Goal: Task Accomplishment & Management: Manage account settings

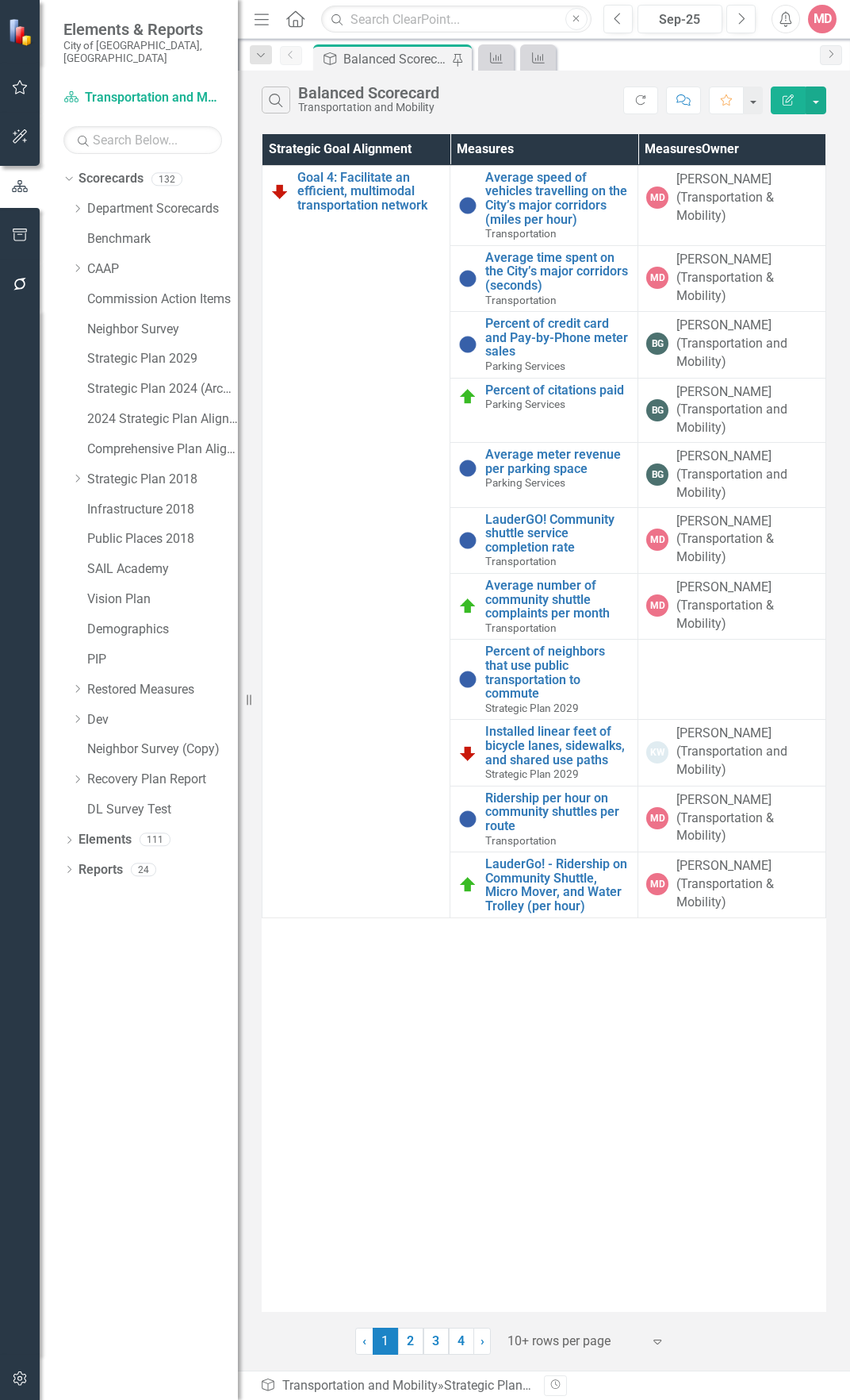
click at [482, 92] on div "Search Balanced Scorecard Transportation and Mobility" at bounding box center [443, 100] width 362 height 27
click at [498, 191] on link "Average speed of vehicles travelling on the City’s major corridors (miles per h…" at bounding box center [557, 199] width 144 height 55
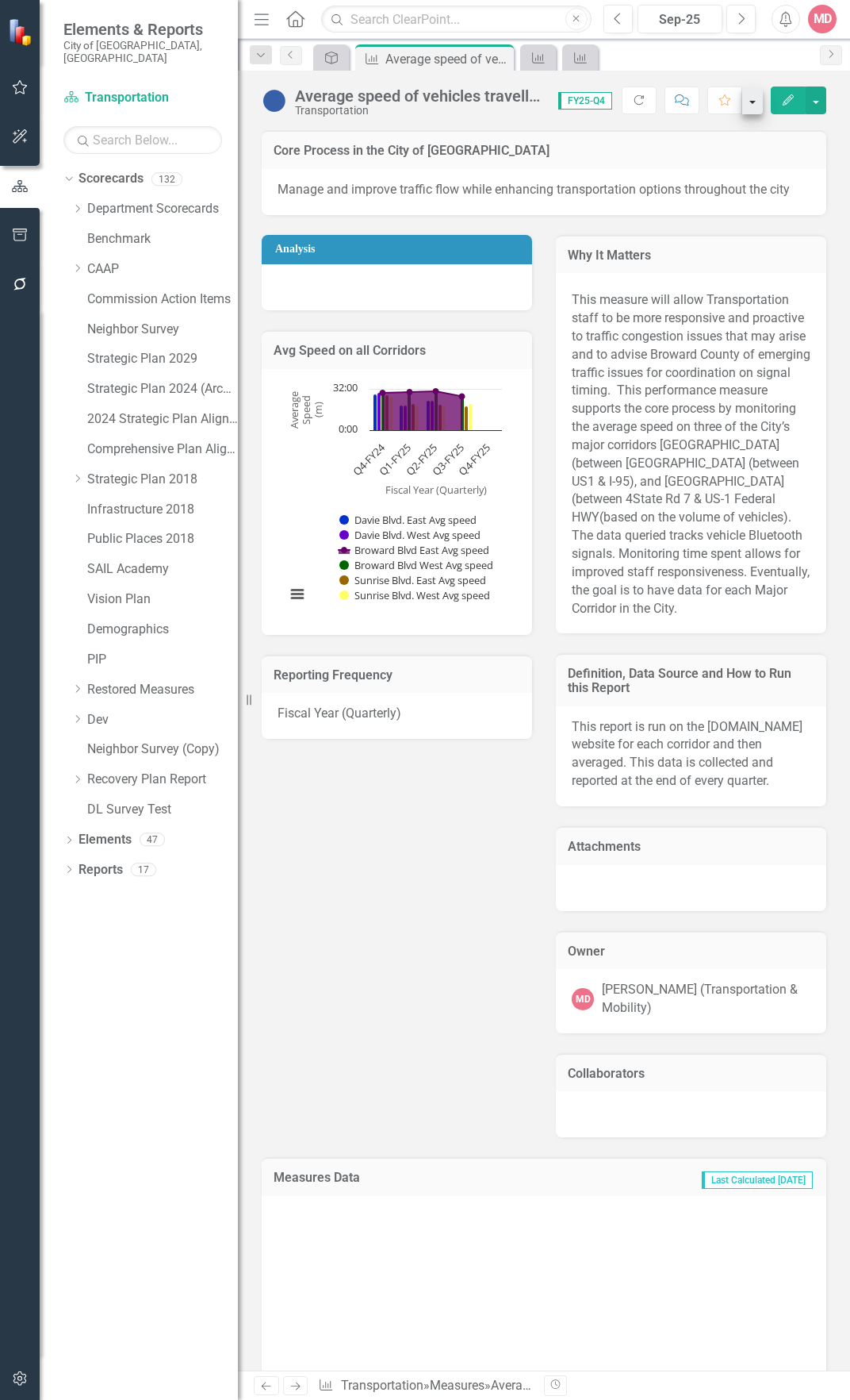
click at [784, 91] on button "Edit" at bounding box center [788, 100] width 35 height 28
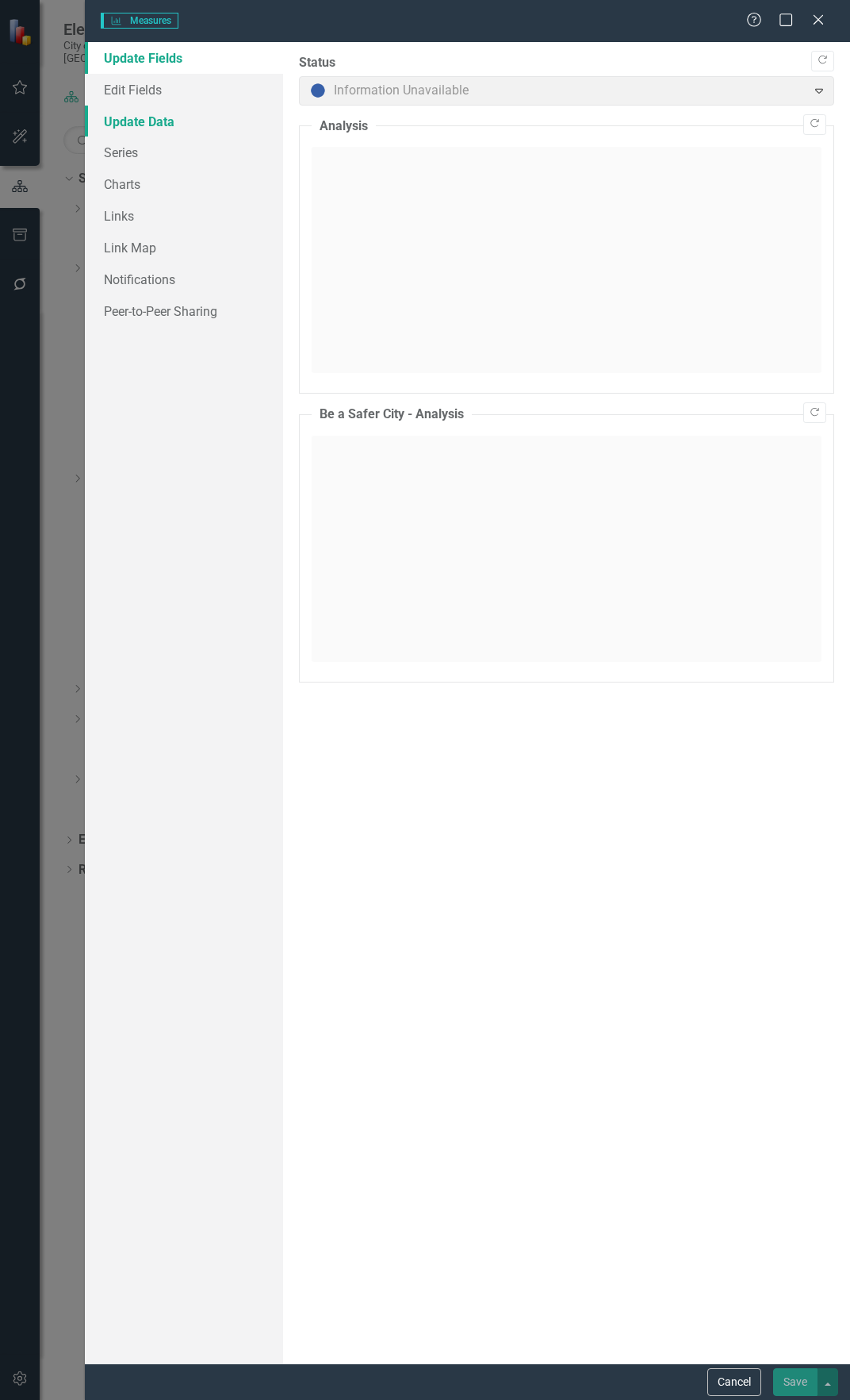
click at [216, 121] on link "Update Data" at bounding box center [183, 121] width 198 height 31
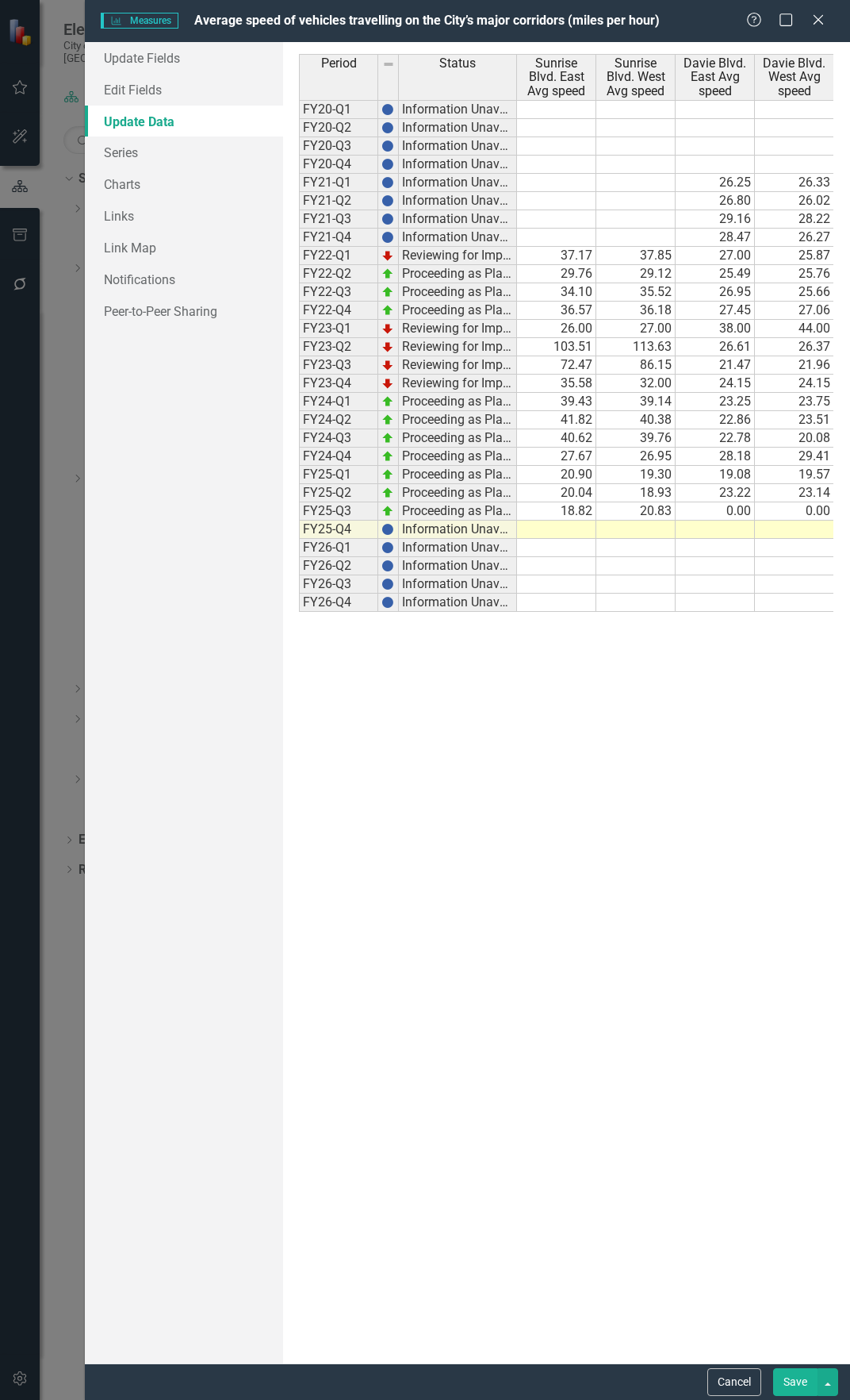
click at [543, 522] on td at bounding box center [557, 529] width 80 height 18
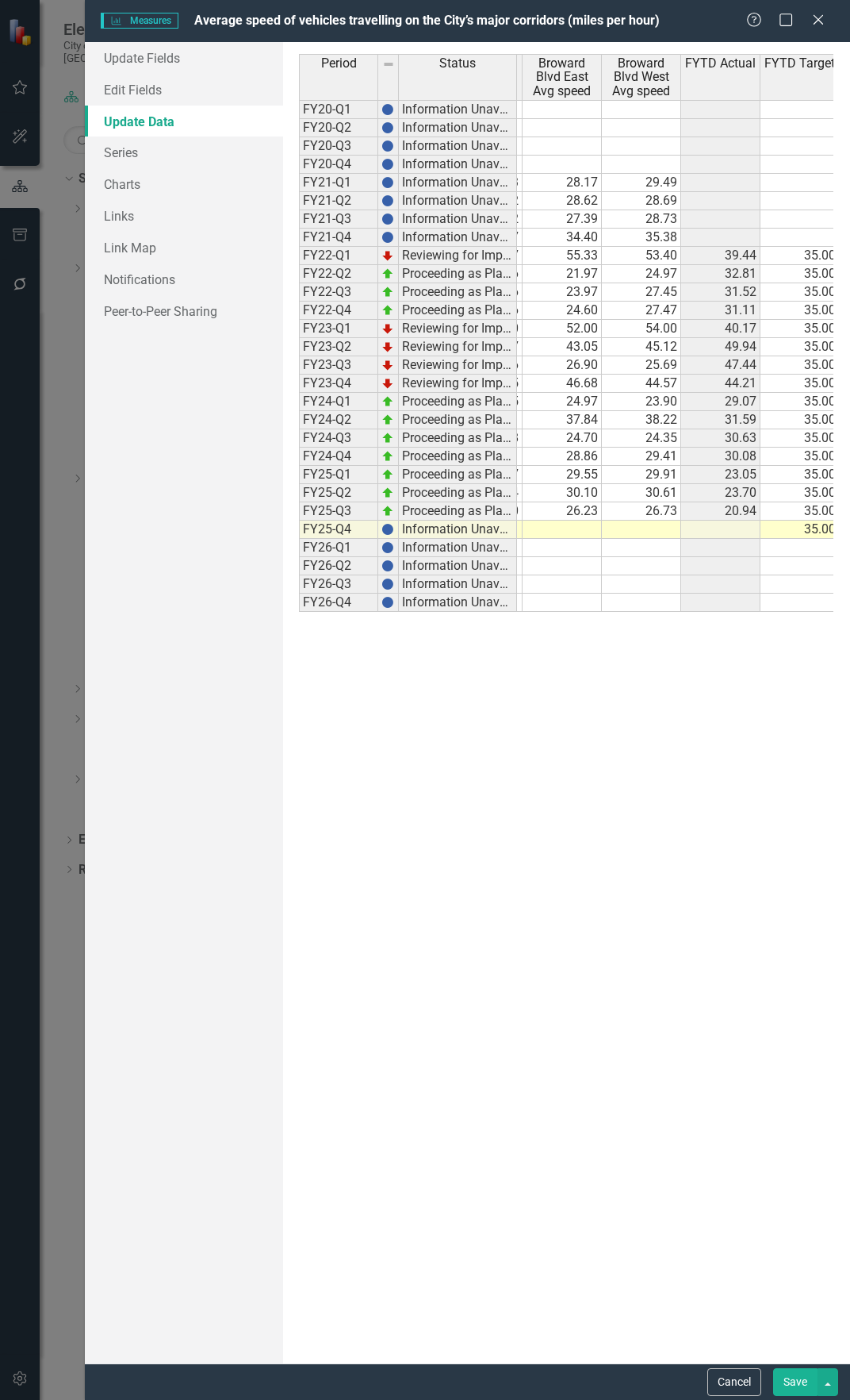
click at [564, 541] on td at bounding box center [562, 547] width 80 height 18
click at [573, 531] on td at bounding box center [562, 529] width 80 height 18
type textarea "22.80"
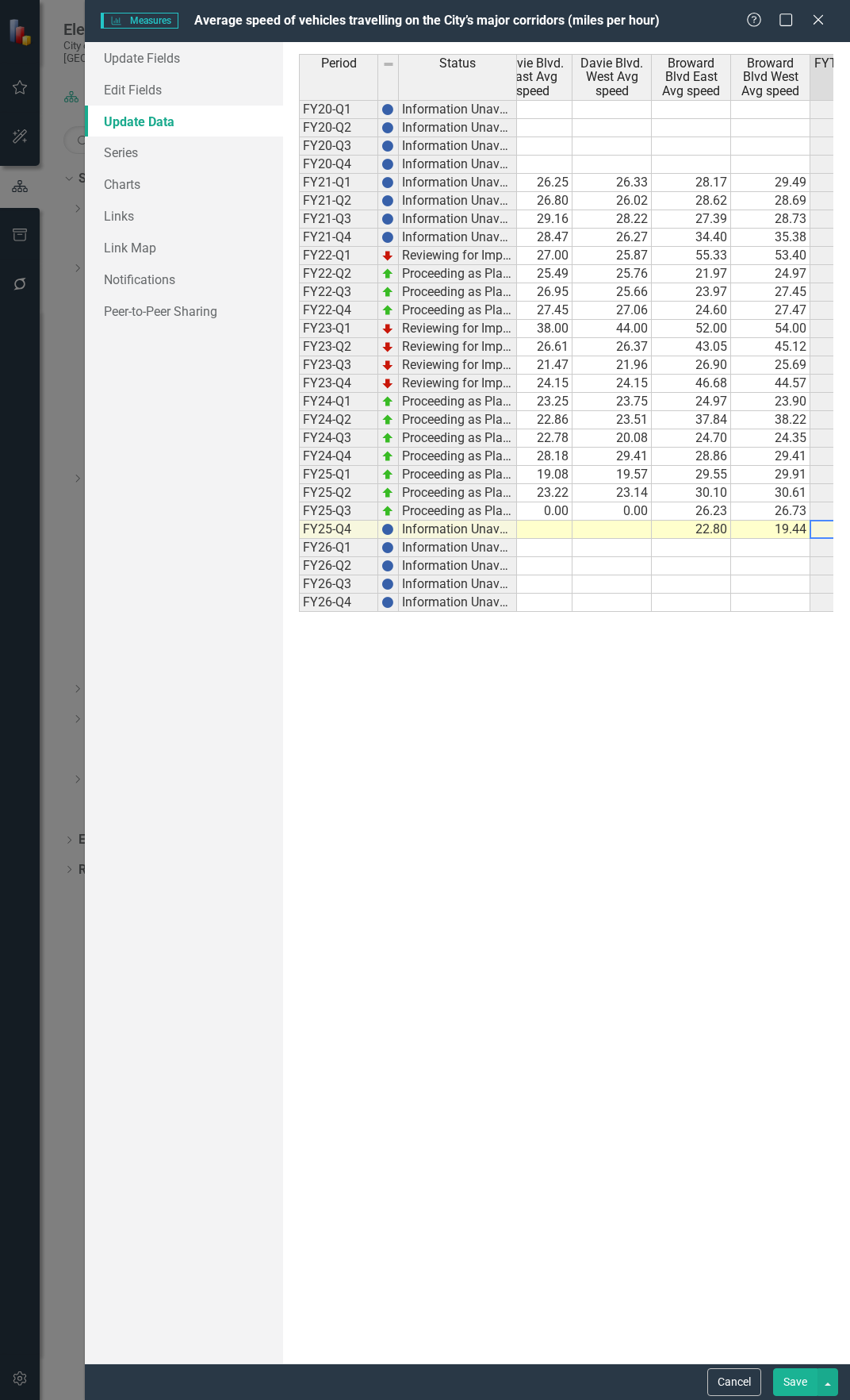
scroll to position [0, 318]
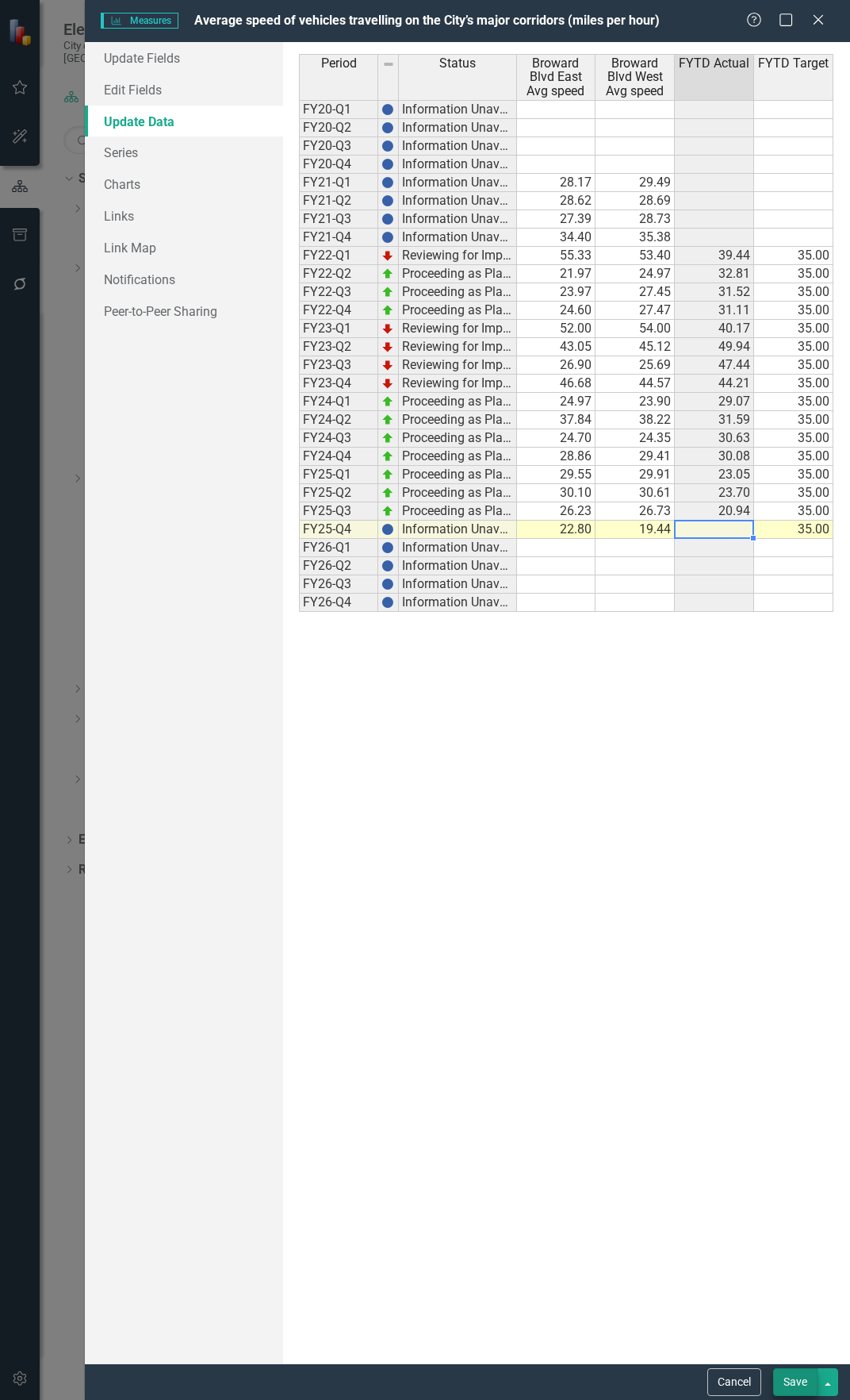
type textarea "19.44"
click at [788, 1381] on button "Save" at bounding box center [795, 1381] width 45 height 28
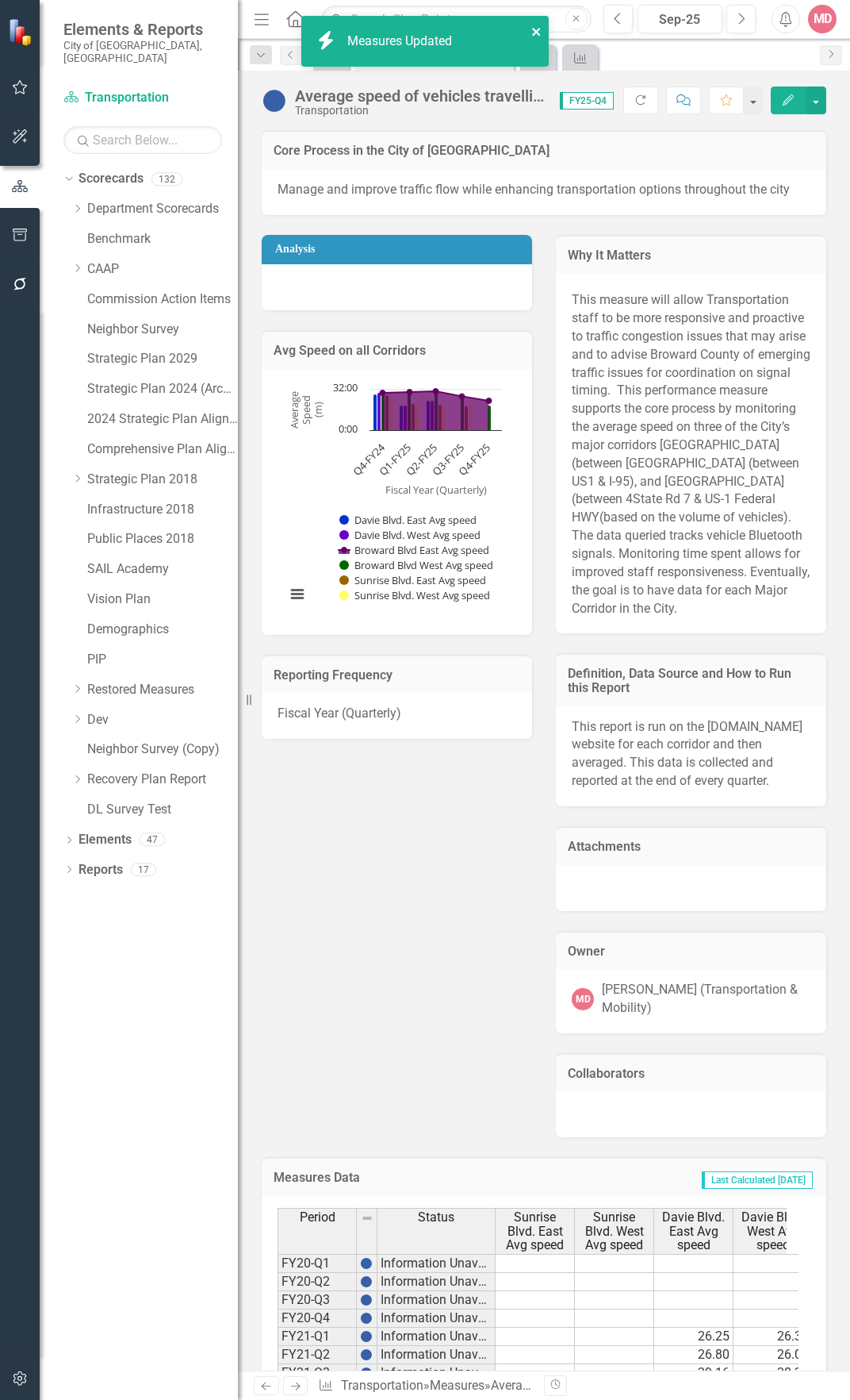
click at [535, 31] on icon "close" at bounding box center [538, 31] width 11 height 12
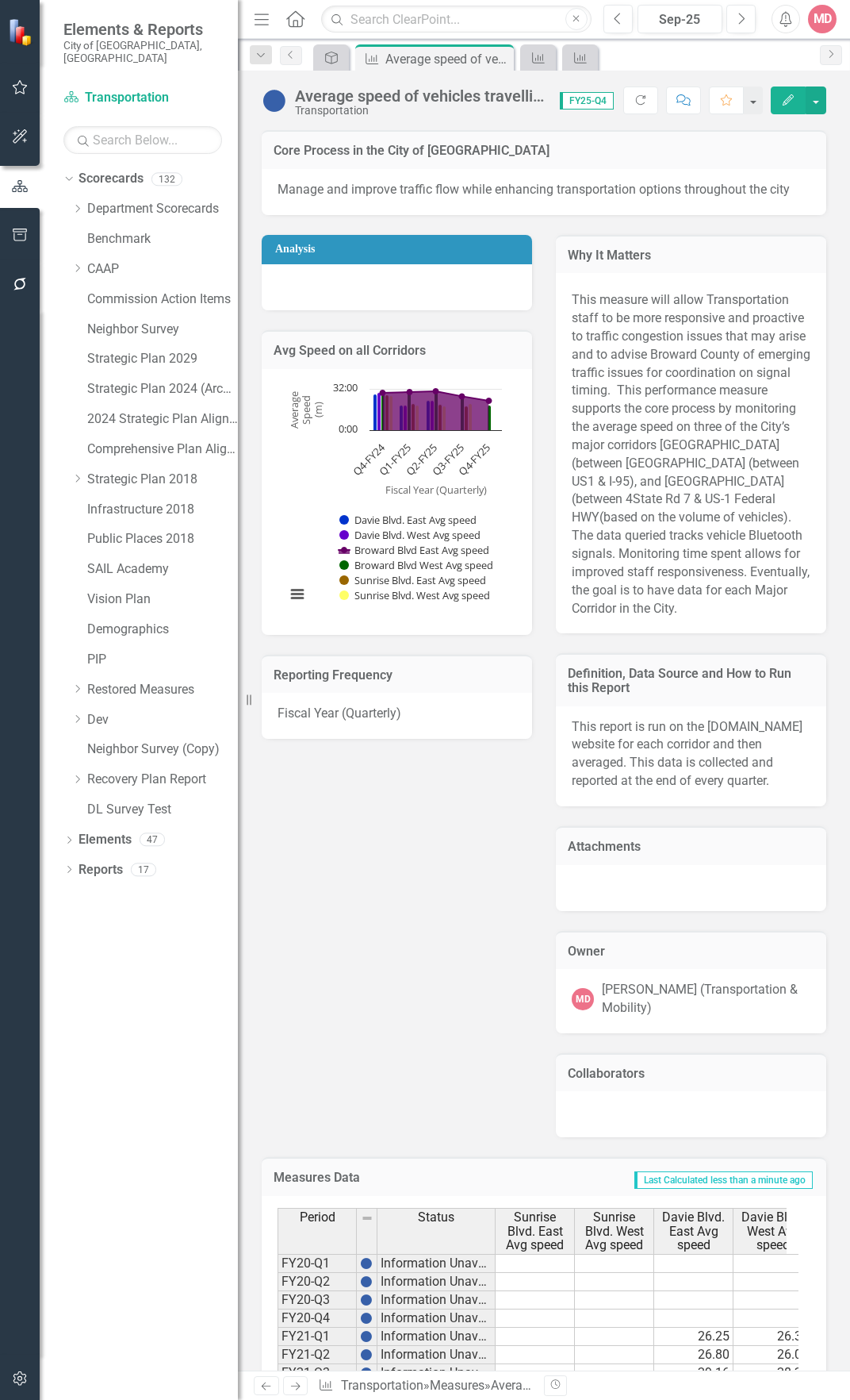
click at [322, 59] on div "icon.bolt Measures Updated" at bounding box center [425, 47] width 254 height 70
click at [331, 60] on icon at bounding box center [331, 57] width 12 height 12
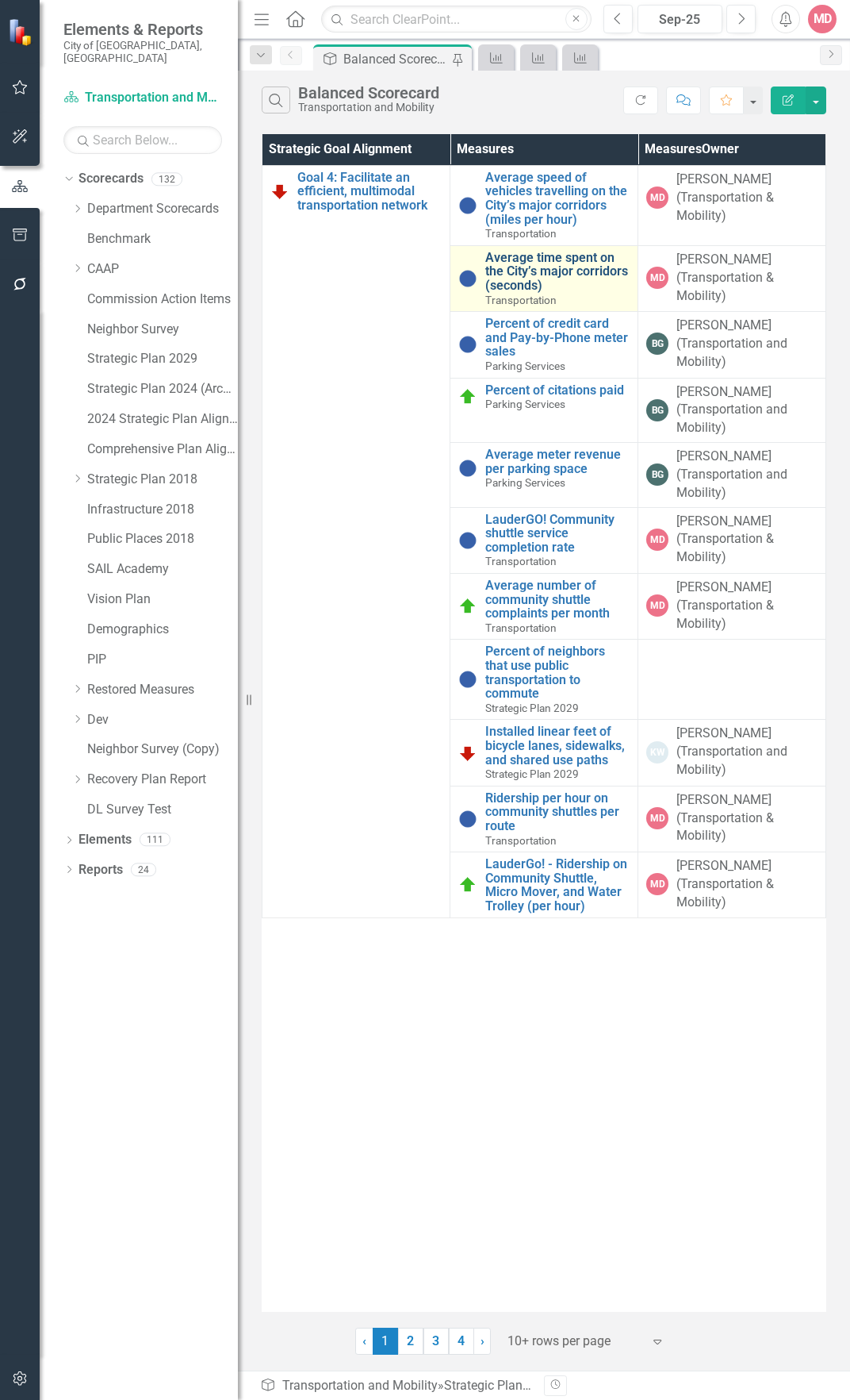
click at [557, 262] on link "Average time spent on the City’s major corridors (seconds)" at bounding box center [557, 272] width 144 height 42
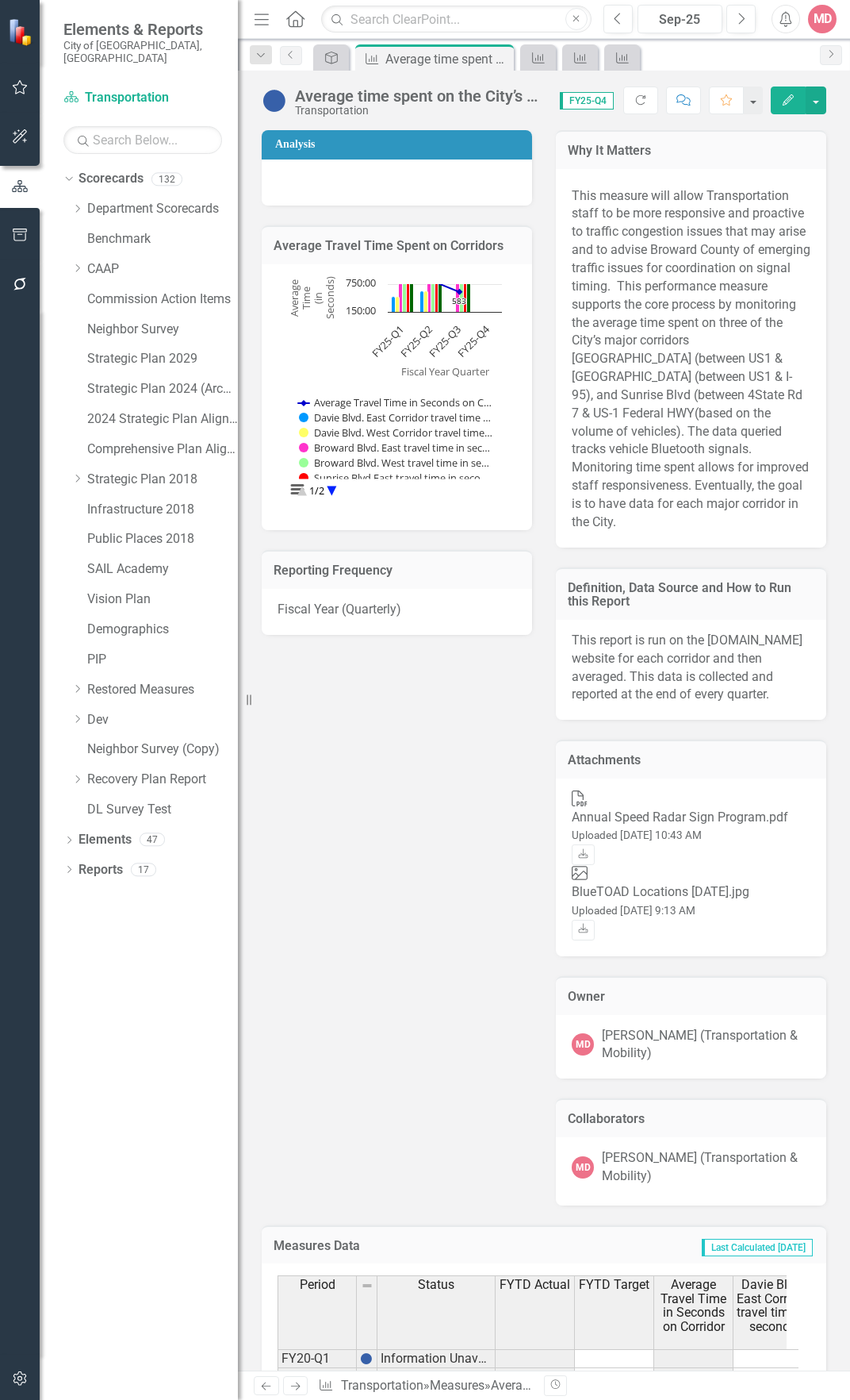
click at [782, 101] on icon "Edit" at bounding box center [788, 100] width 14 height 11
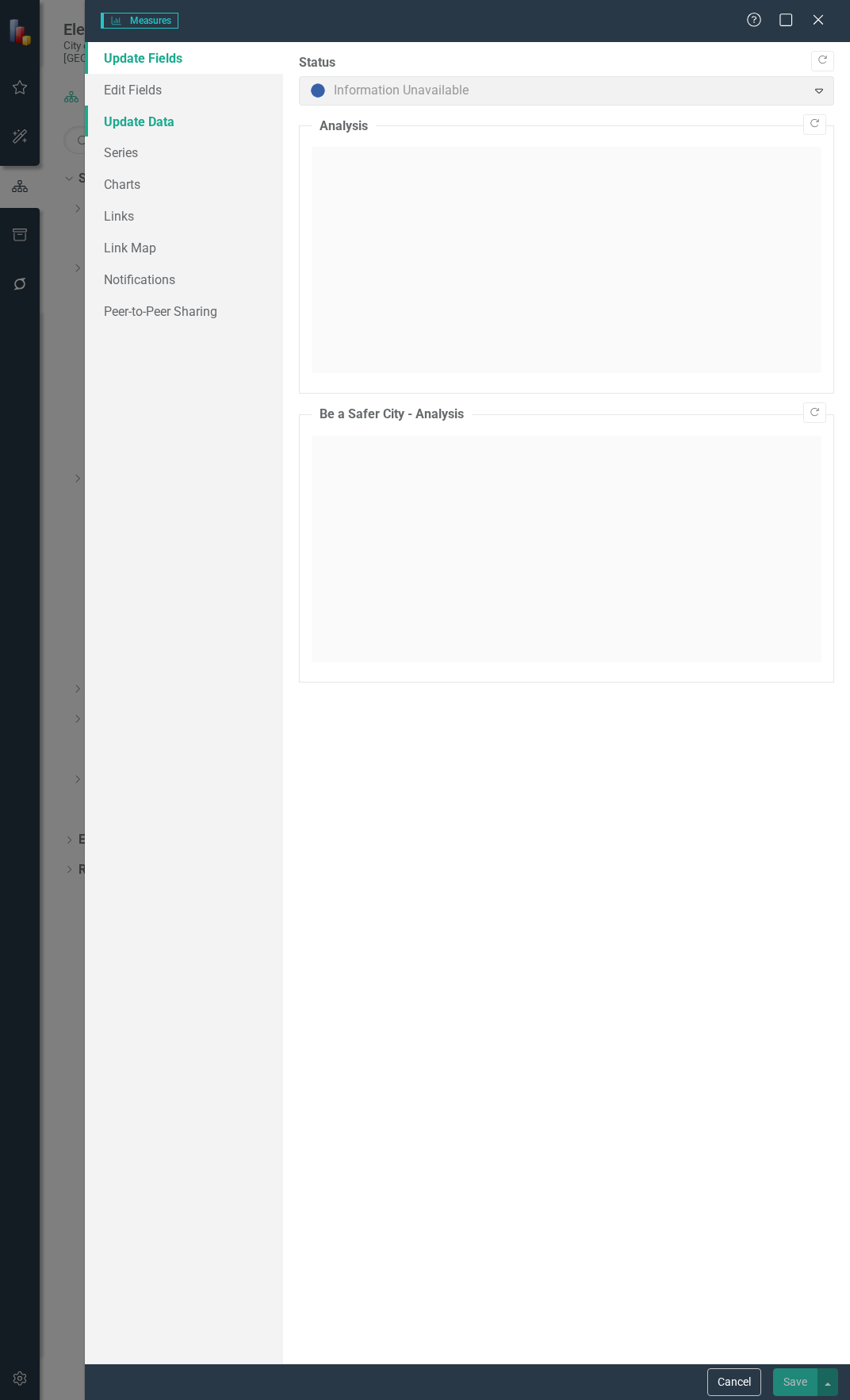
click at [171, 123] on link "Update Data" at bounding box center [183, 121] width 198 height 31
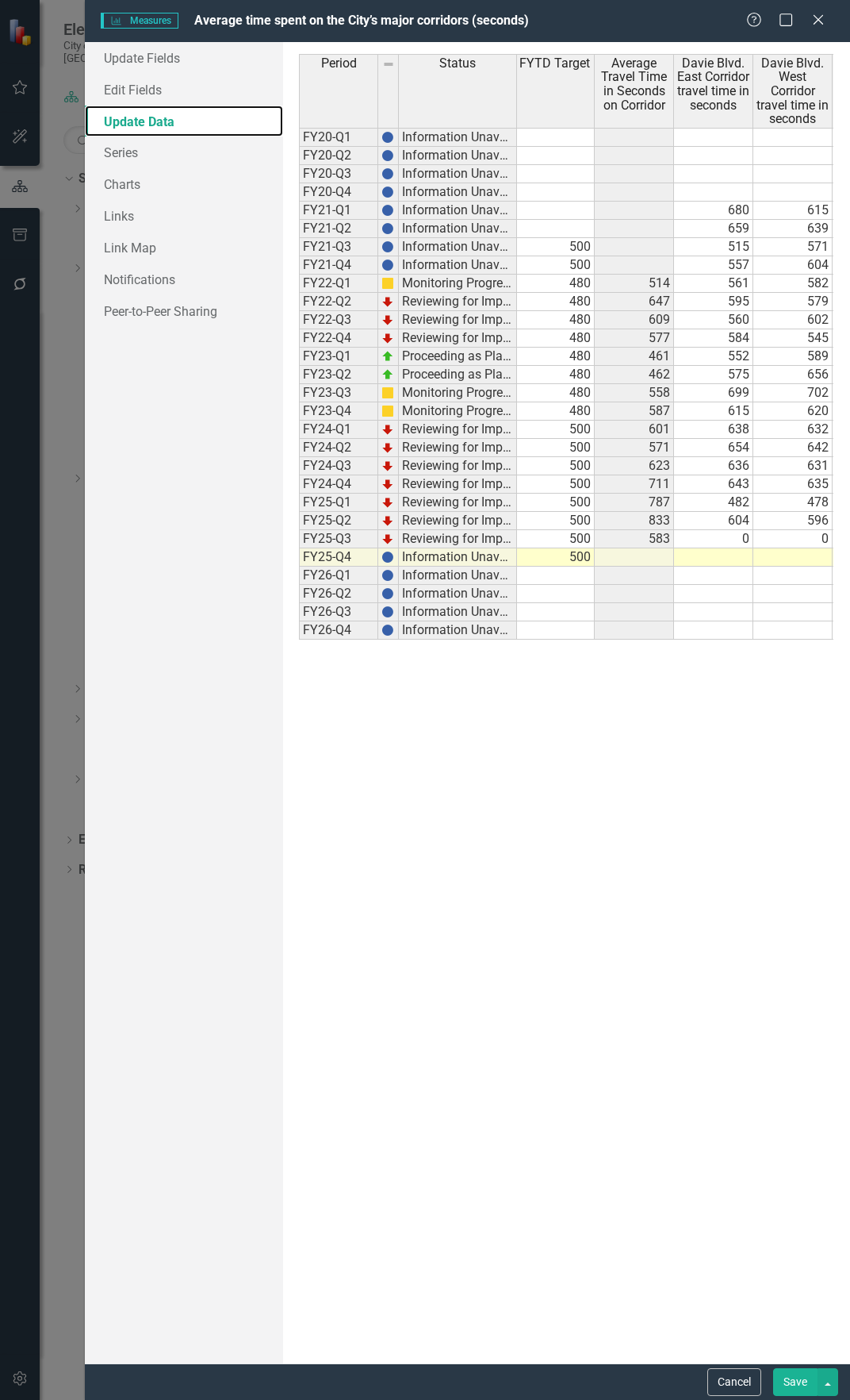
scroll to position [0, 94]
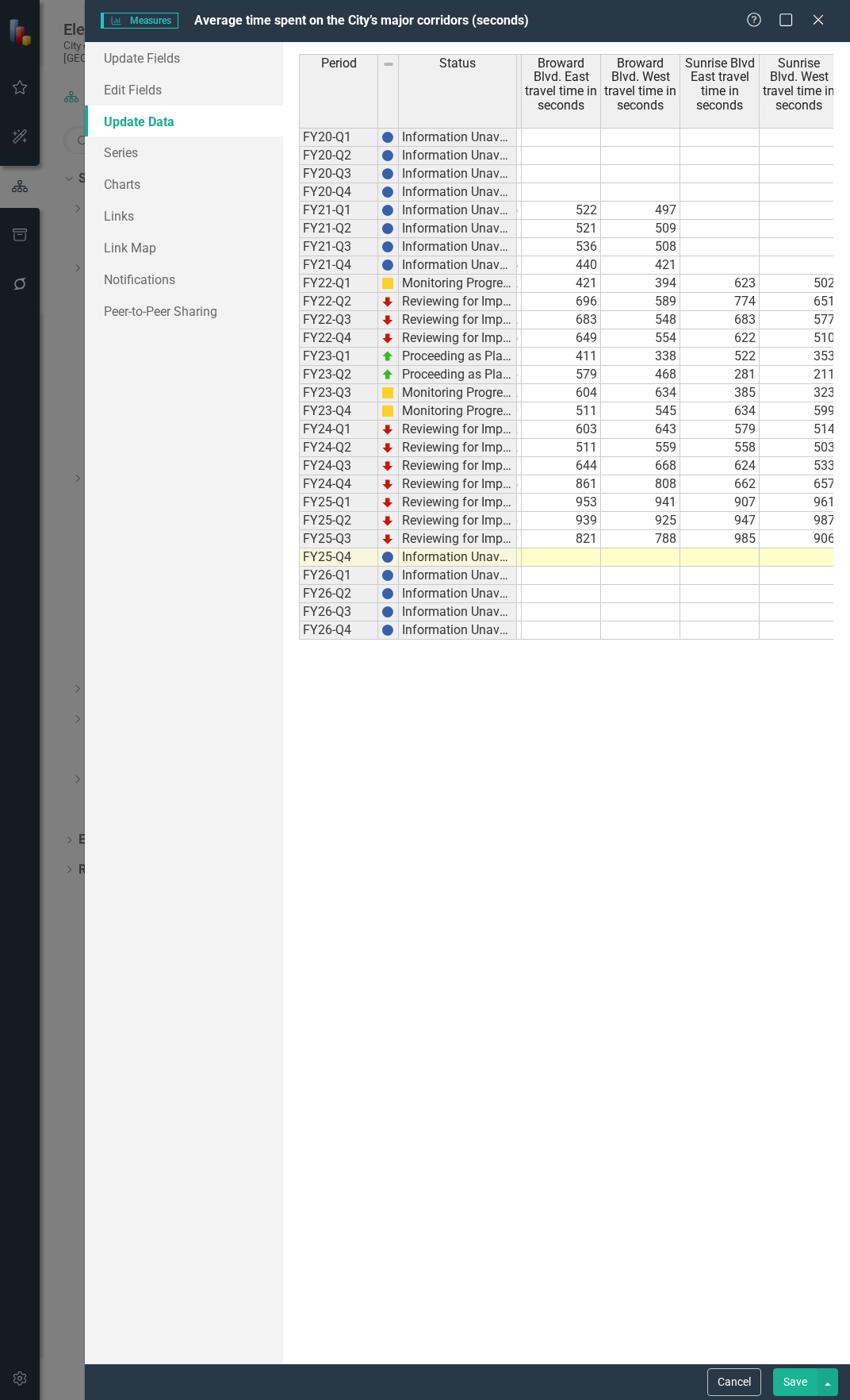
click at [591, 552] on td at bounding box center [562, 557] width 80 height 18
type textarea "578"
click at [617, 555] on td at bounding box center [641, 557] width 80 height 18
type textarea "557"
click at [724, 575] on td at bounding box center [721, 575] width 80 height 18
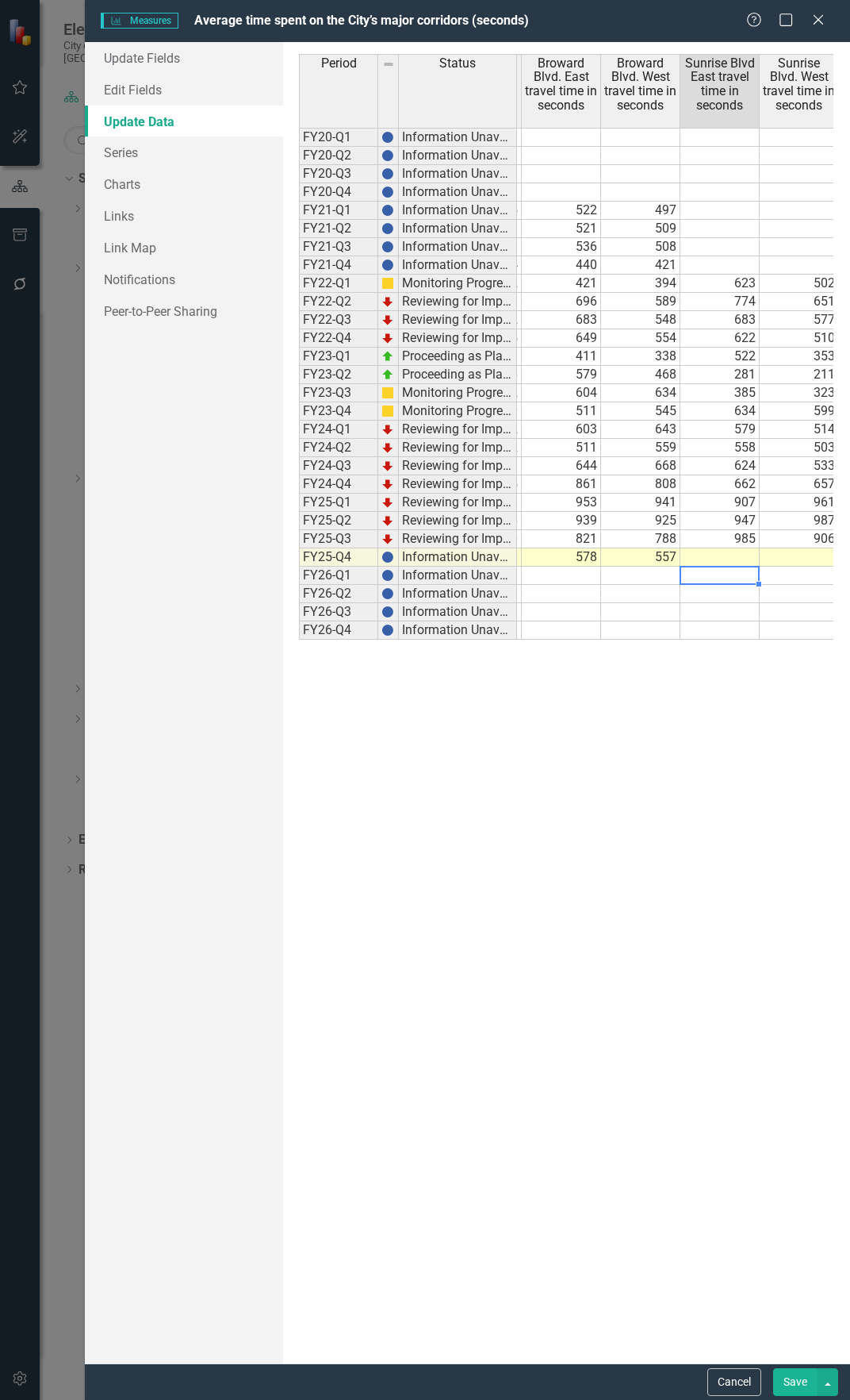
click at [723, 559] on td at bounding box center [721, 557] width 80 height 18
drag, startPoint x: 792, startPoint y: 1377, endPoint x: 822, endPoint y: 1340, distance: 47.6
click at [793, 1377] on button "Save" at bounding box center [795, 1381] width 45 height 28
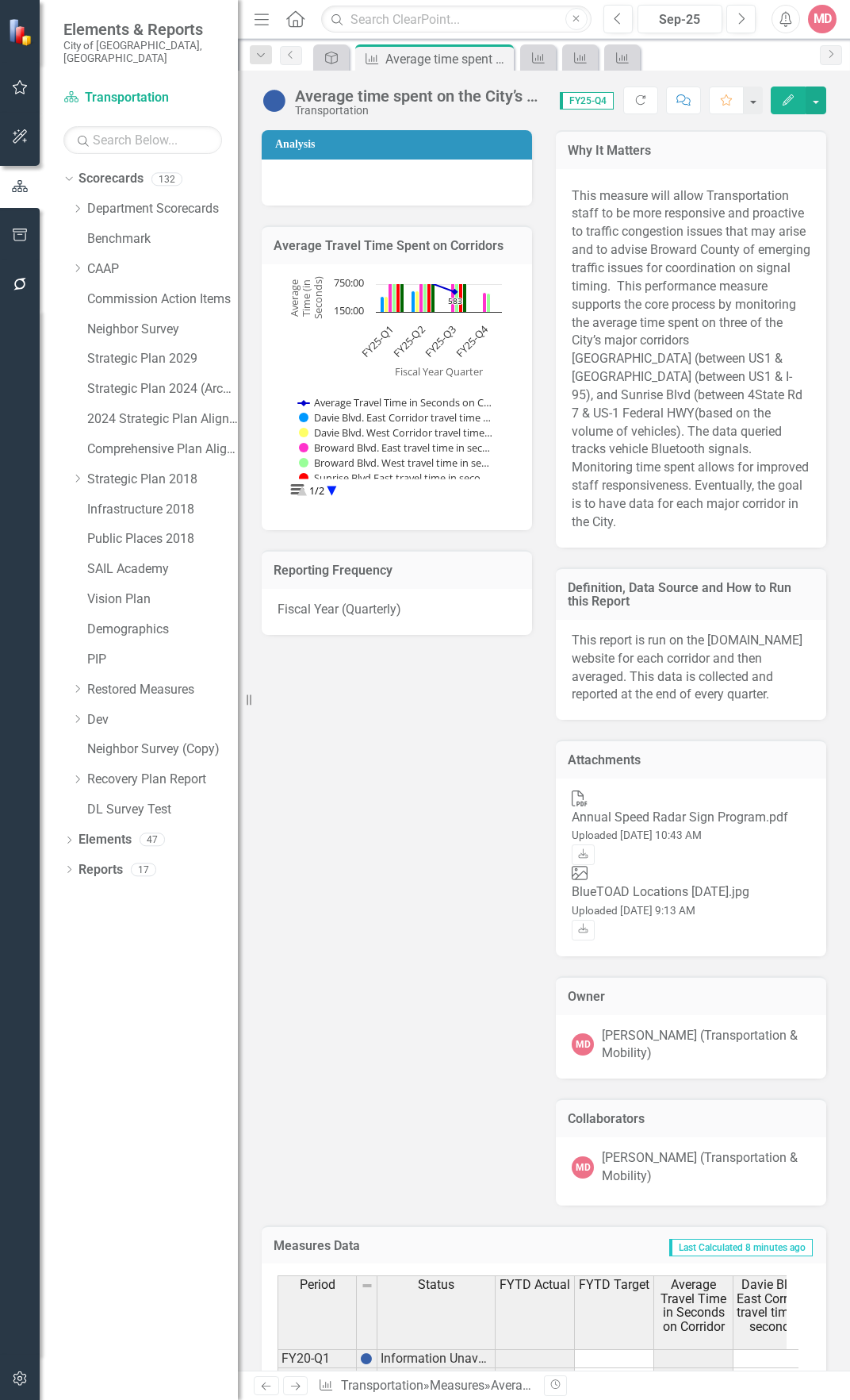
click at [779, 96] on button "Edit" at bounding box center [788, 100] width 35 height 28
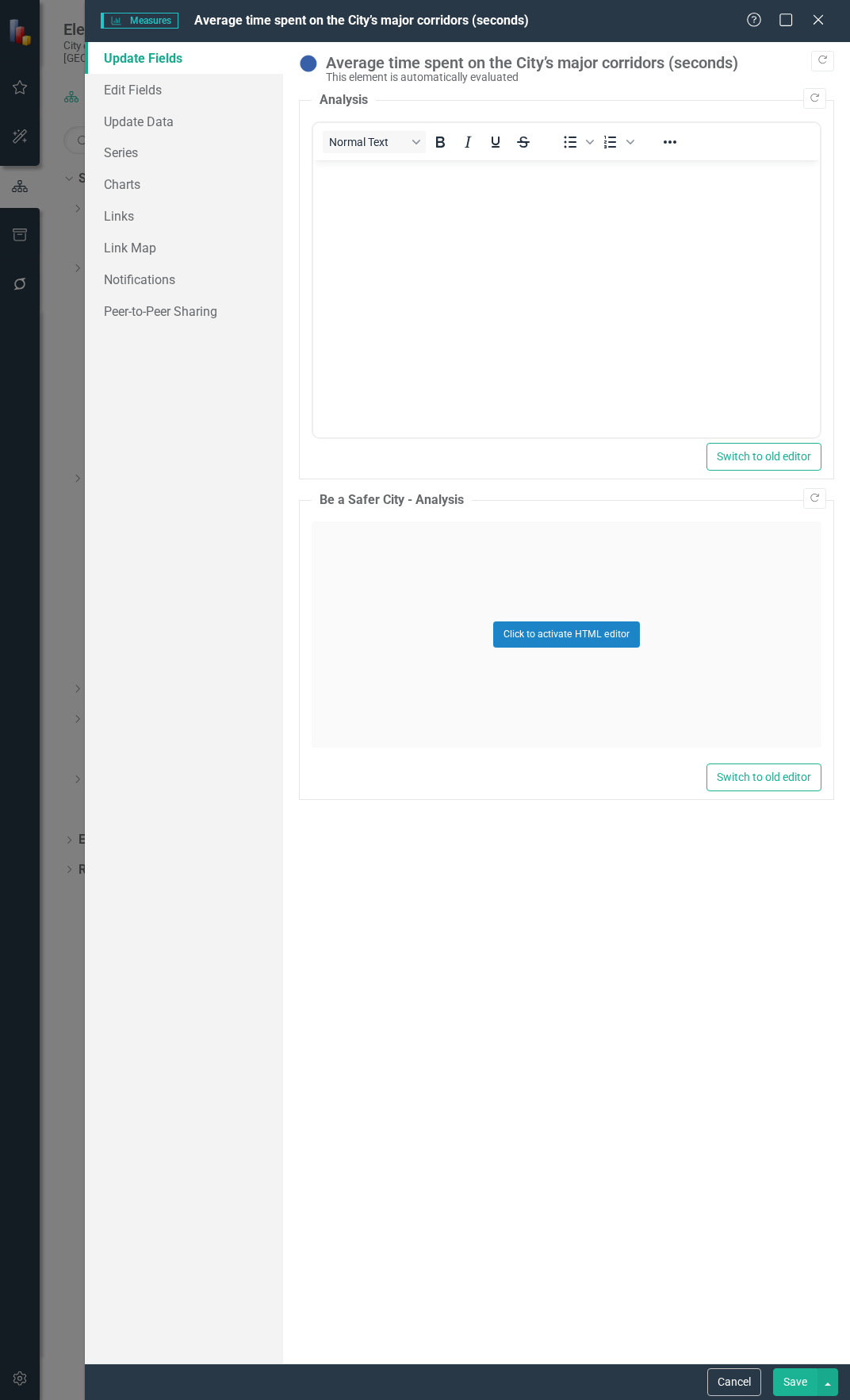
scroll to position [0, 0]
click at [171, 117] on link "Update Data" at bounding box center [183, 121] width 198 height 31
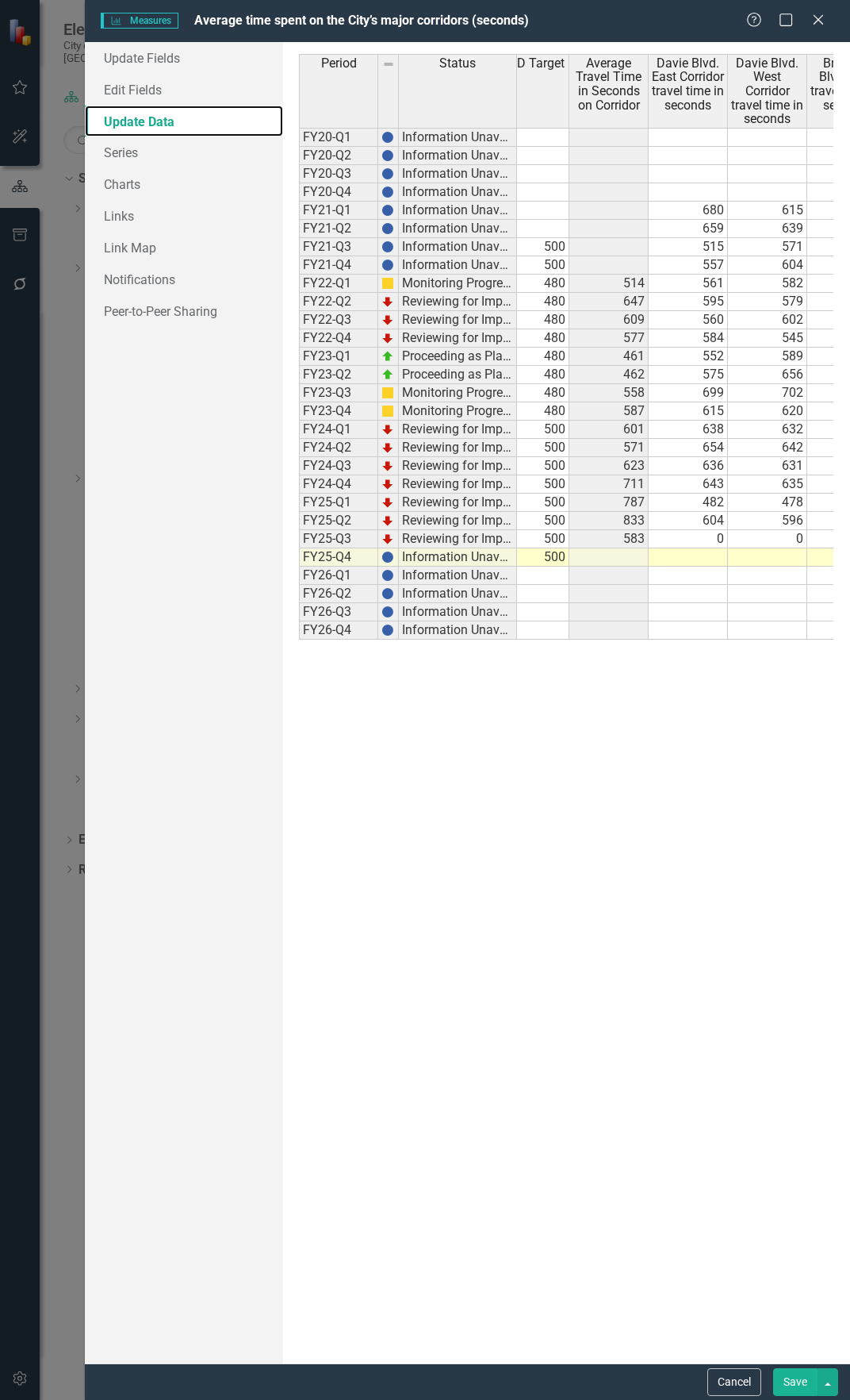
scroll to position [0, 126]
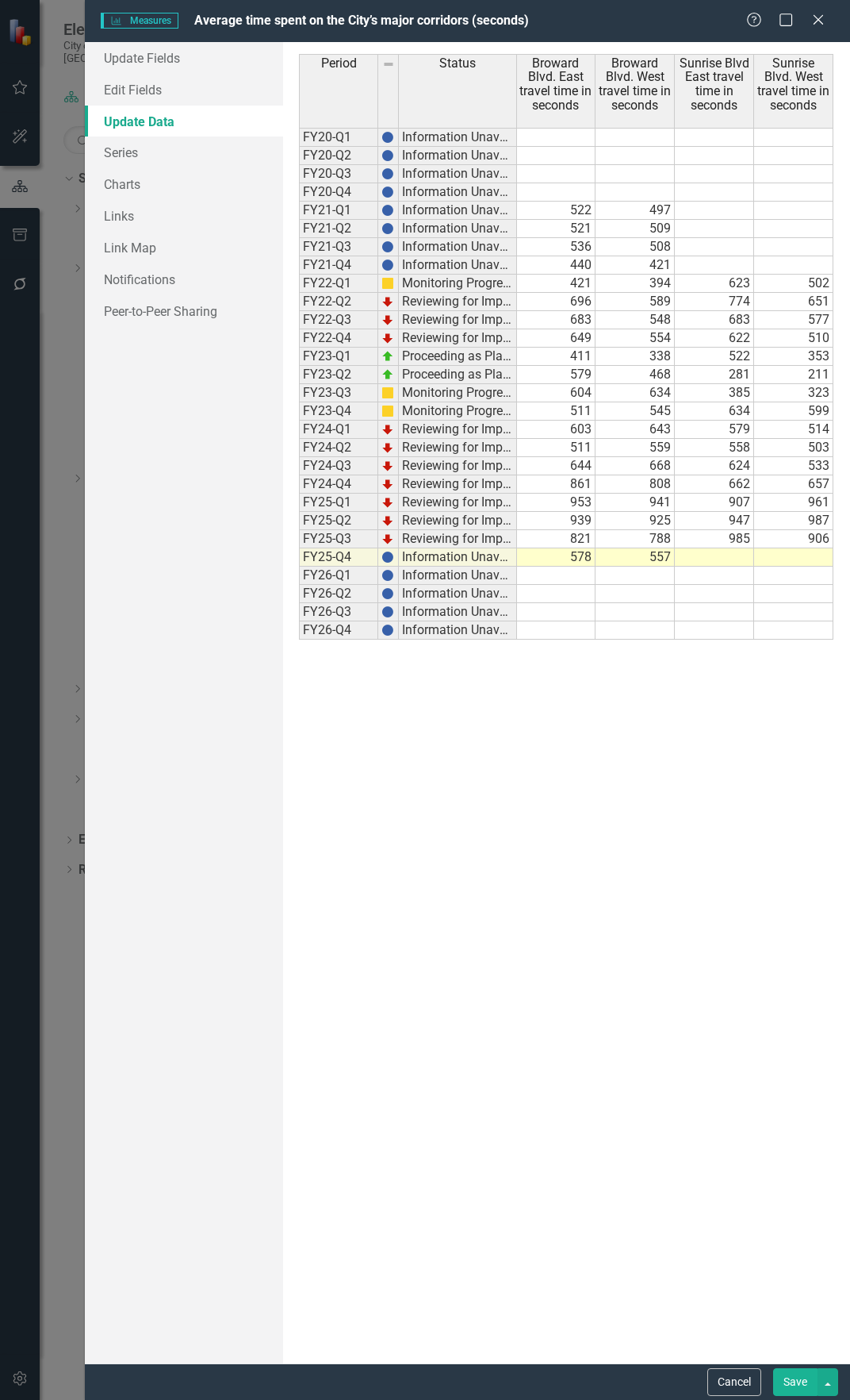
click at [699, 555] on td at bounding box center [715, 557] width 80 height 18
click at [710, 558] on td at bounding box center [715, 557] width 80 height 18
type textarea "909"
click at [783, 560] on td at bounding box center [794, 557] width 80 height 18
type textarea "909"
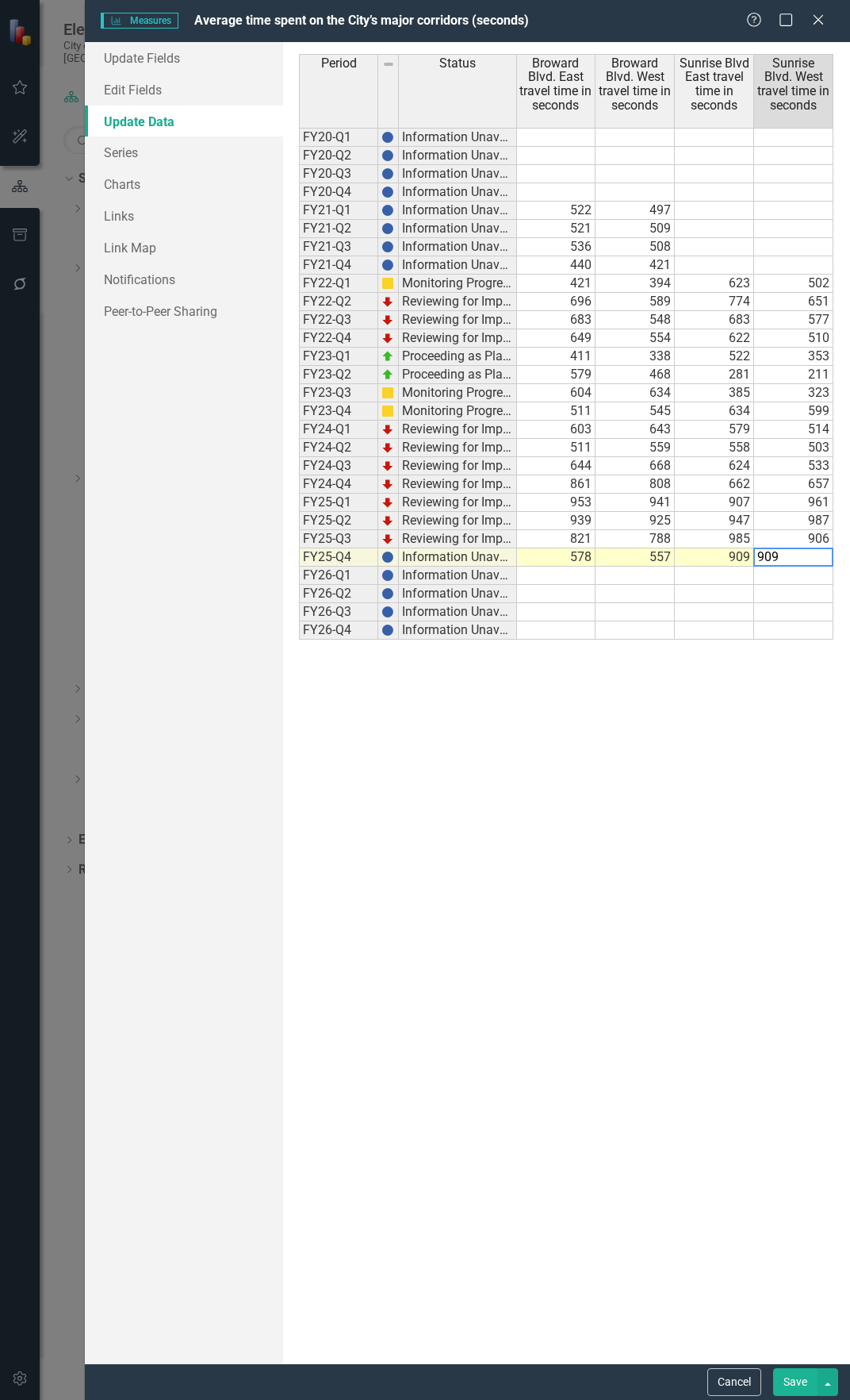
click at [715, 557] on td "909" at bounding box center [715, 557] width 80 height 18
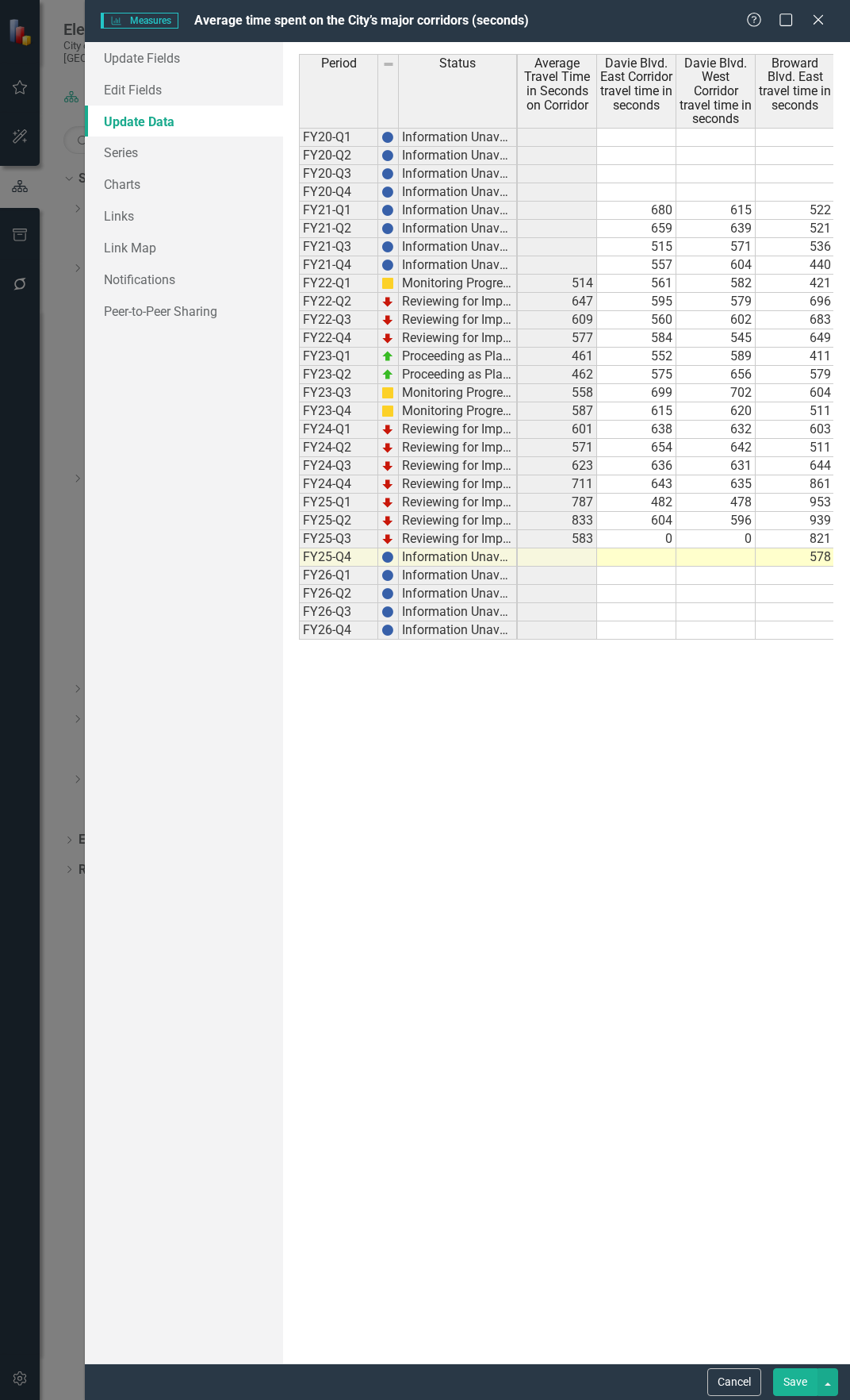
scroll to position [0, 47]
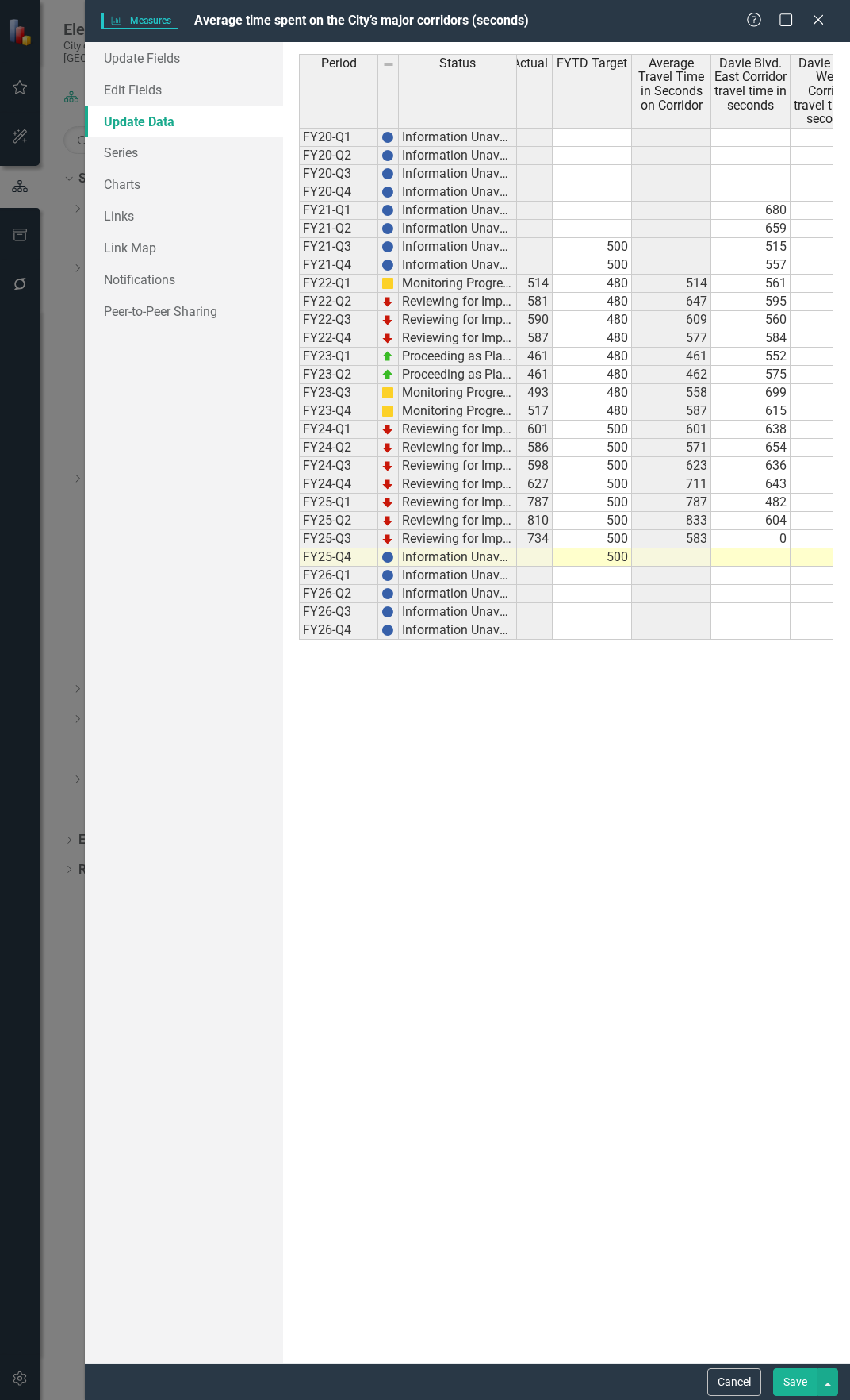
click at [787, 1378] on button "Save" at bounding box center [795, 1381] width 45 height 28
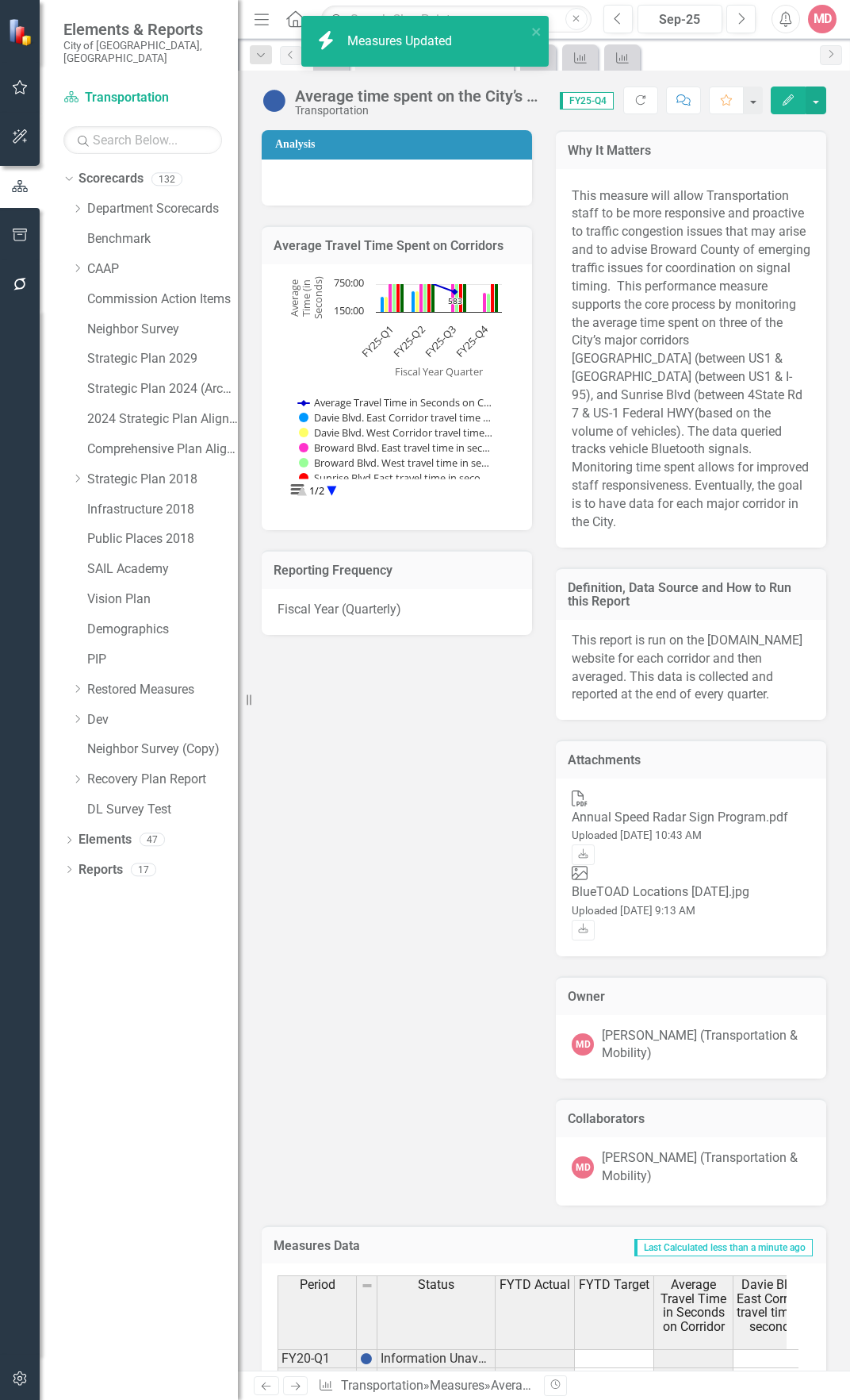
click at [544, 281] on div "Why It Matters This measure will allow Transportation staff to be more responsi…" at bounding box center [691, 329] width 294 height 437
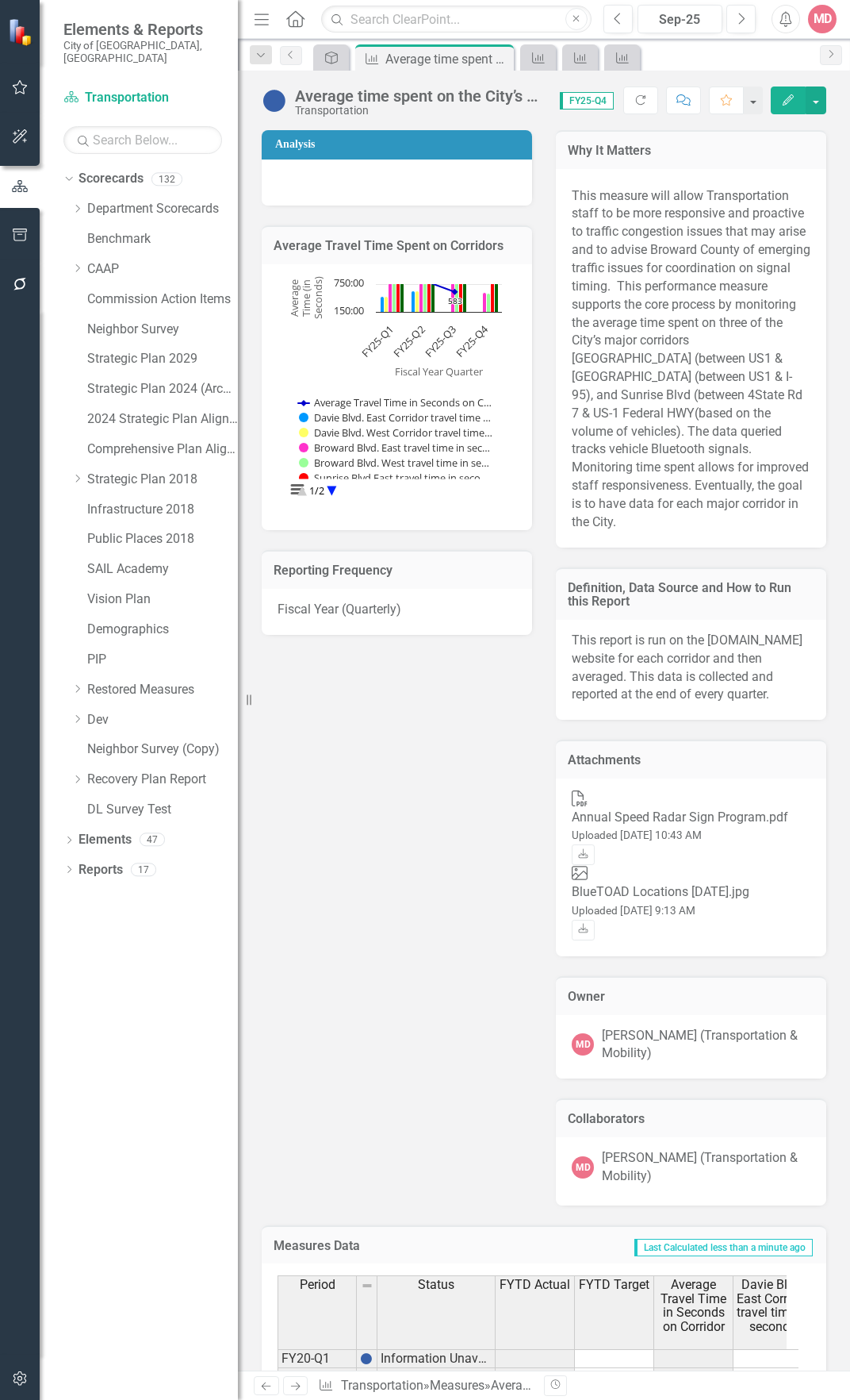
click at [531, 60] on div "icon.bolt Measures Updated Elements & Reports City of Fort Lauderdale, FL Score…" at bounding box center [425, 700] width 850 height 1400
click at [531, 60] on icon "Measures" at bounding box center [538, 57] width 16 height 12
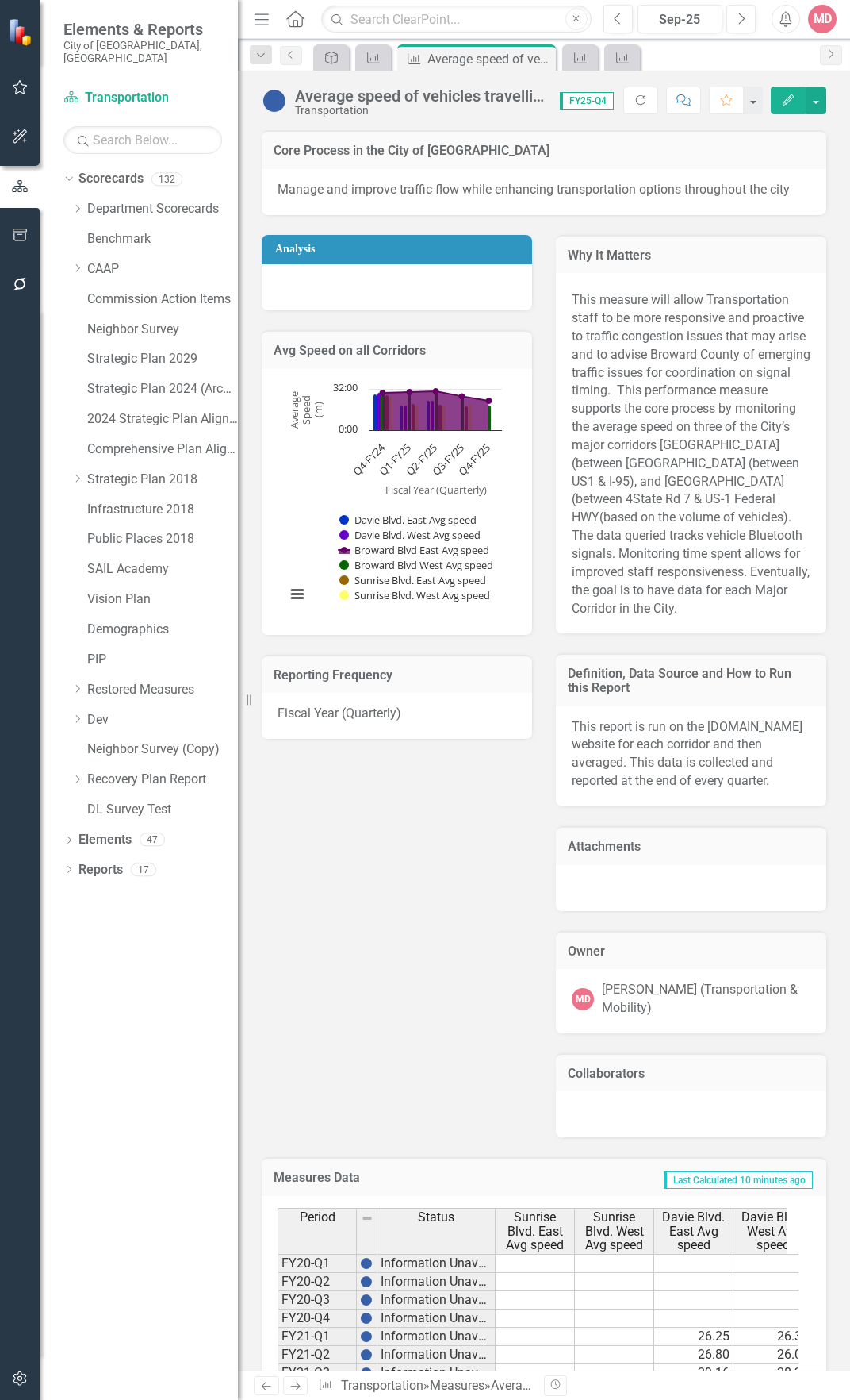
click at [768, 100] on div "Edit" at bounding box center [795, 100] width 64 height 28
click at [778, 99] on button "Edit" at bounding box center [788, 100] width 35 height 28
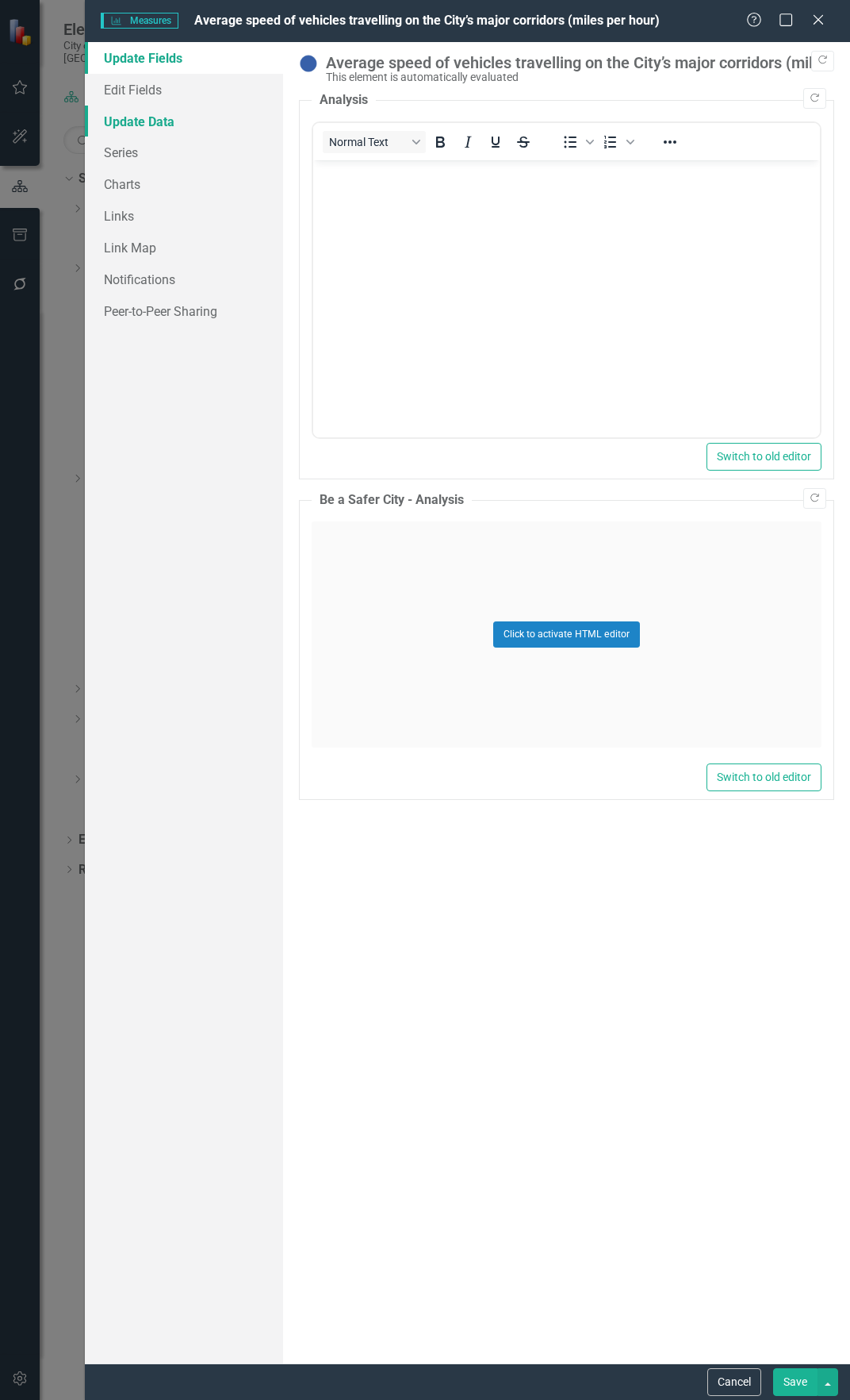
click at [200, 119] on link "Update Data" at bounding box center [183, 121] width 198 height 31
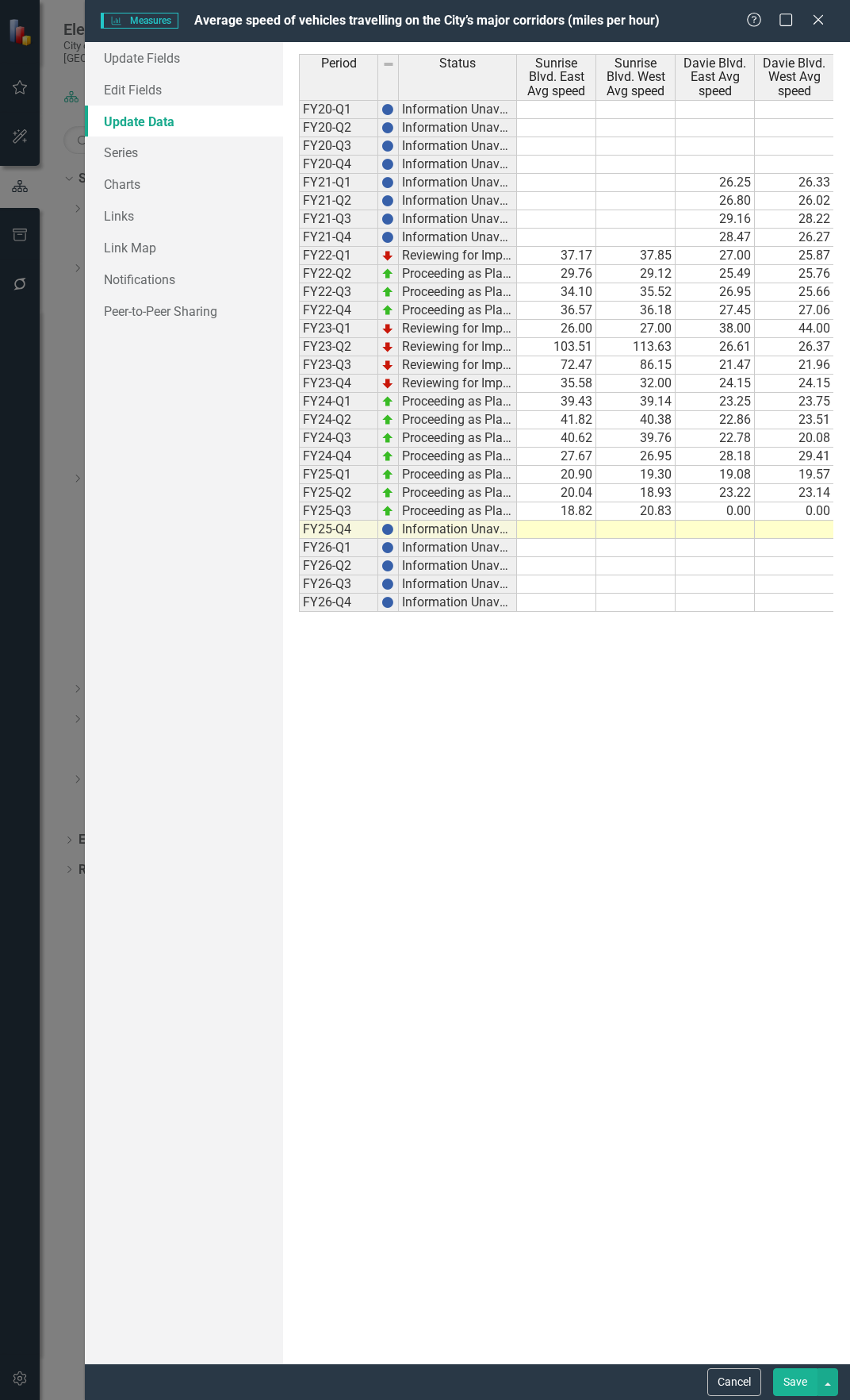
click at [563, 533] on td at bounding box center [557, 529] width 80 height 18
click at [580, 532] on td at bounding box center [557, 529] width 80 height 18
type textarea "20"
type textarea "17.2"
click at [795, 1381] on button "Save" at bounding box center [795, 1381] width 45 height 28
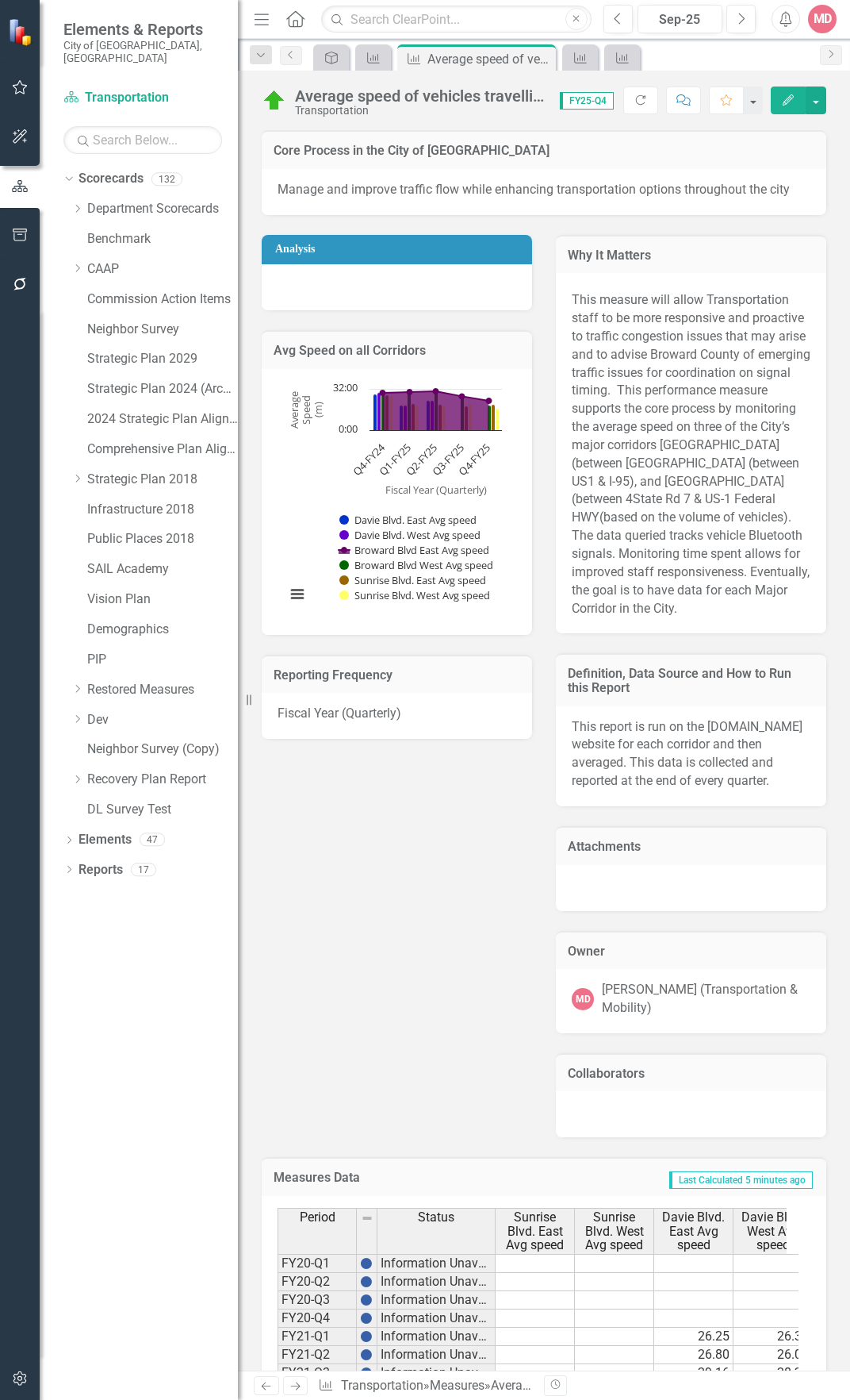
click at [784, 96] on icon "Edit" at bounding box center [788, 100] width 14 height 11
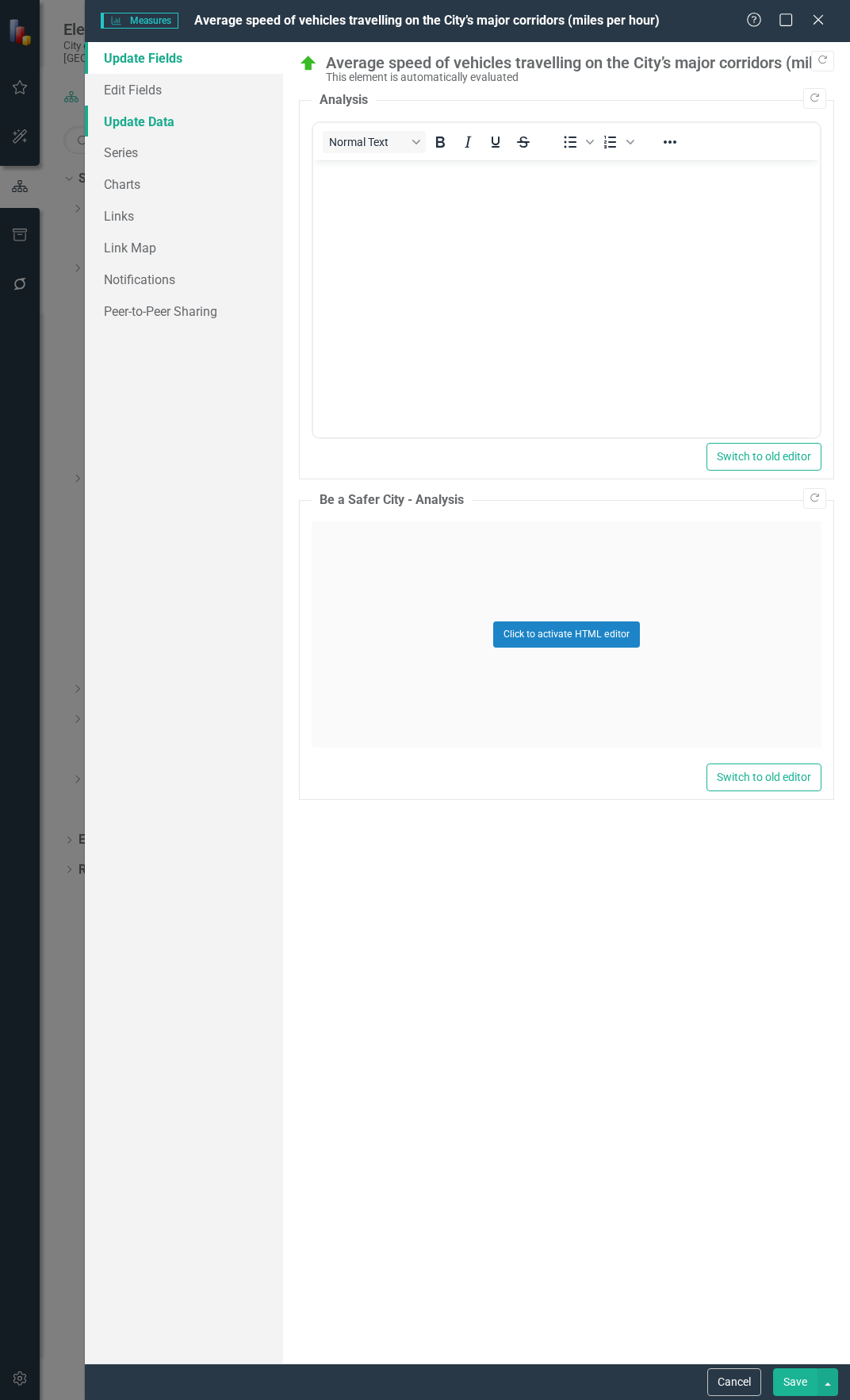
click at [161, 117] on link "Update Data" at bounding box center [183, 121] width 198 height 31
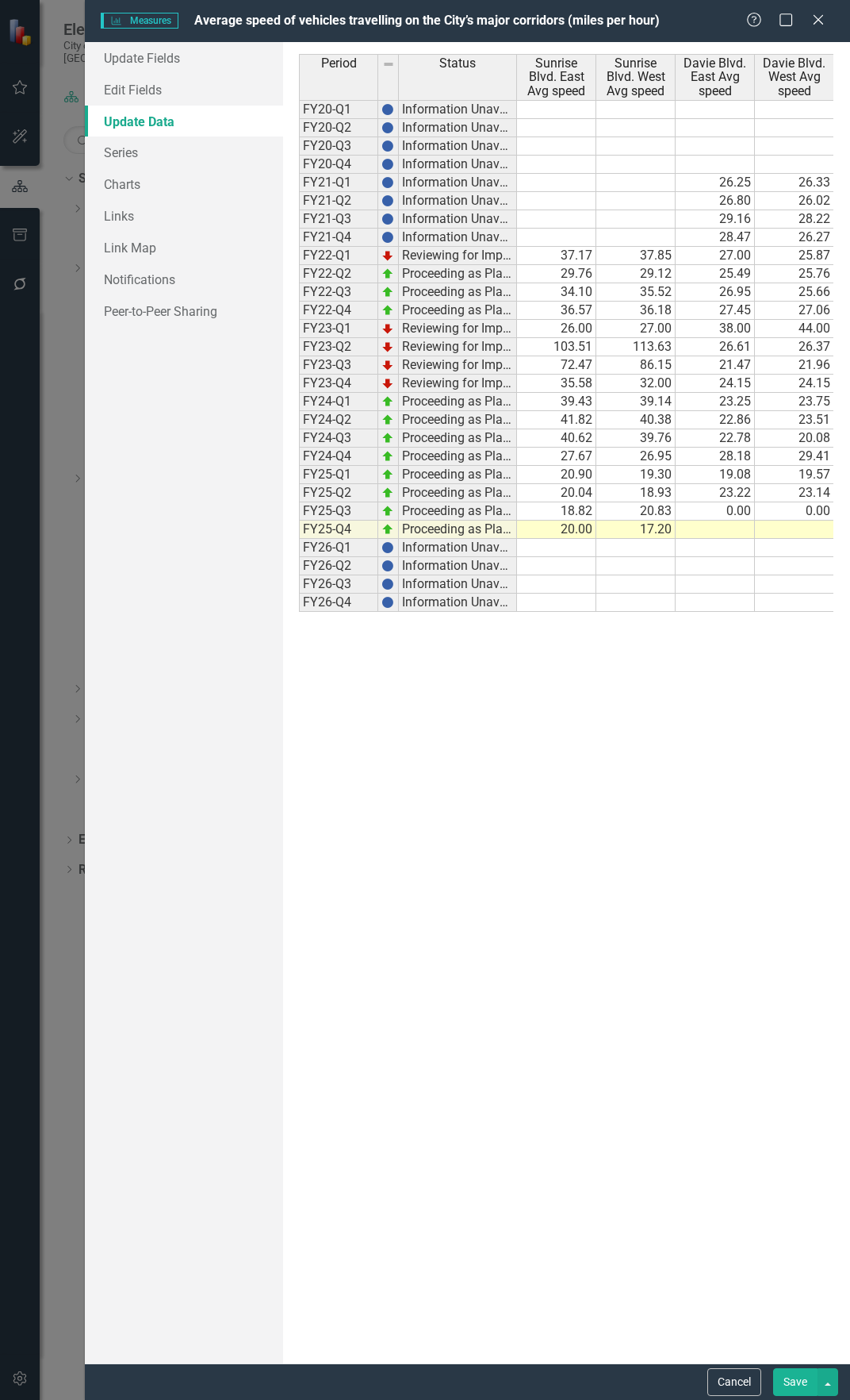
click at [720, 533] on td at bounding box center [716, 529] width 80 height 18
type textarea "0"
click at [785, 532] on td at bounding box center [795, 529] width 80 height 18
type textarea "0"
click at [786, 1374] on button "Save" at bounding box center [795, 1381] width 45 height 28
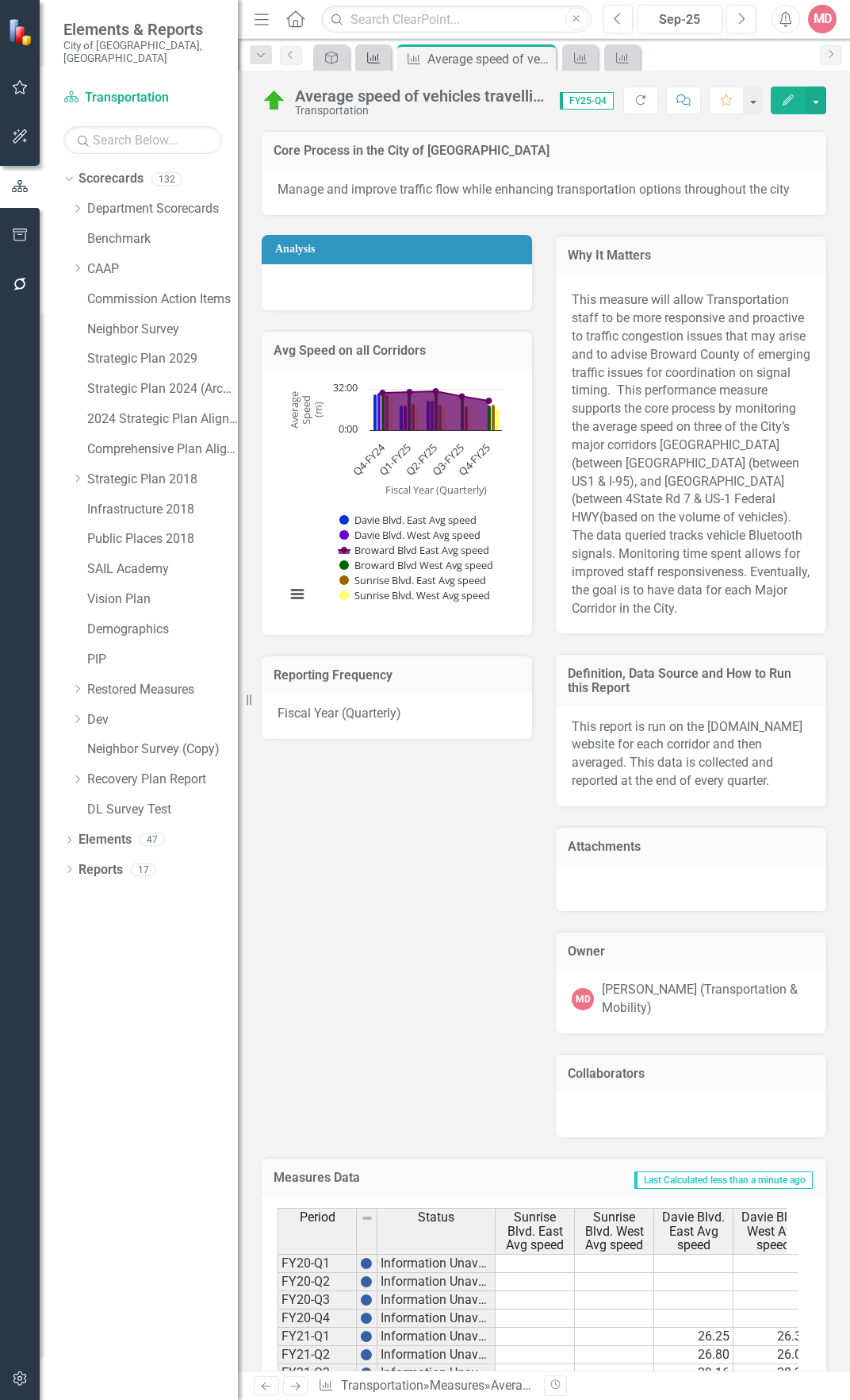
click at [367, 57] on icon "Measures" at bounding box center [373, 57] width 16 height 12
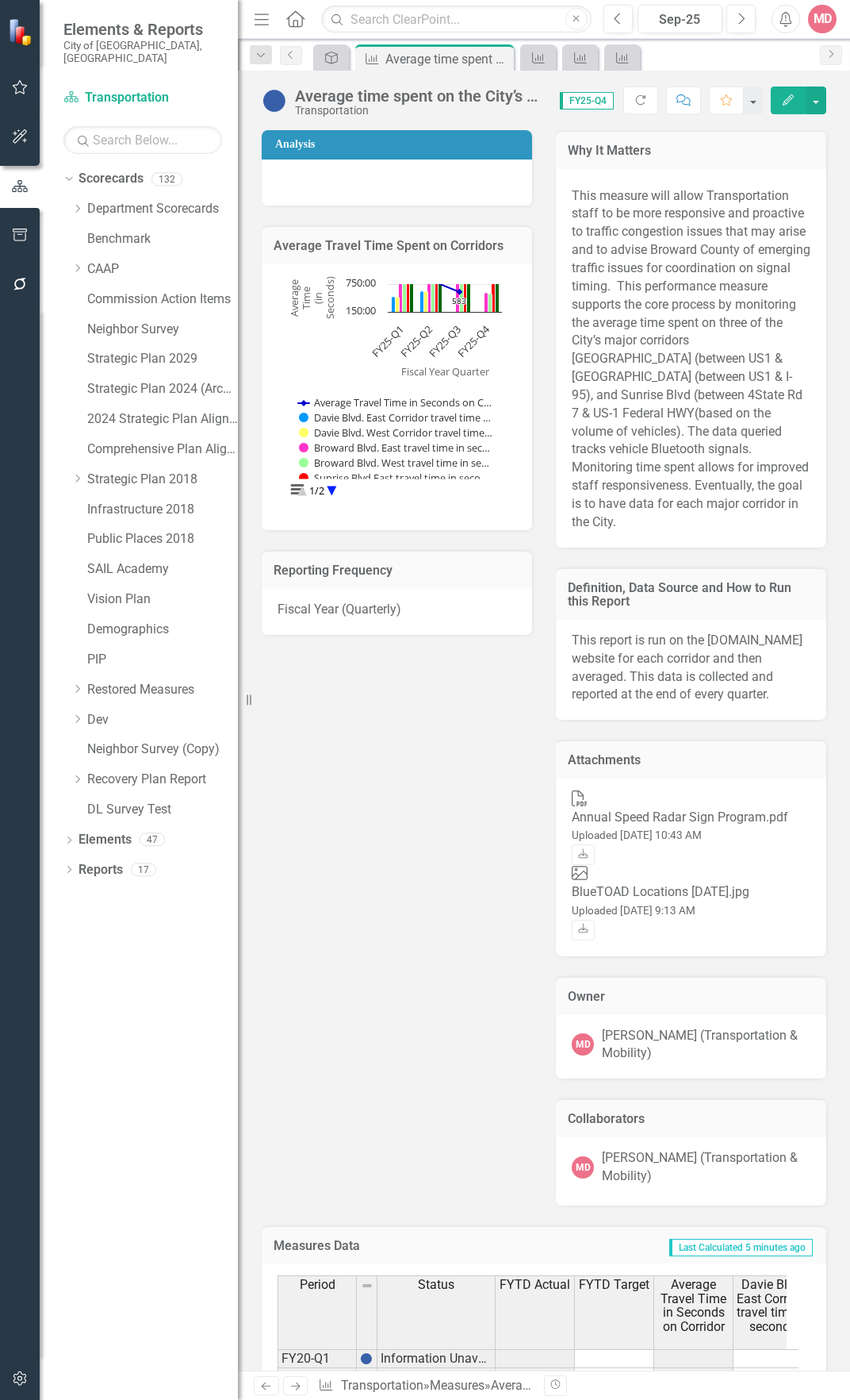
click at [783, 99] on icon "Edit" at bounding box center [788, 100] width 14 height 11
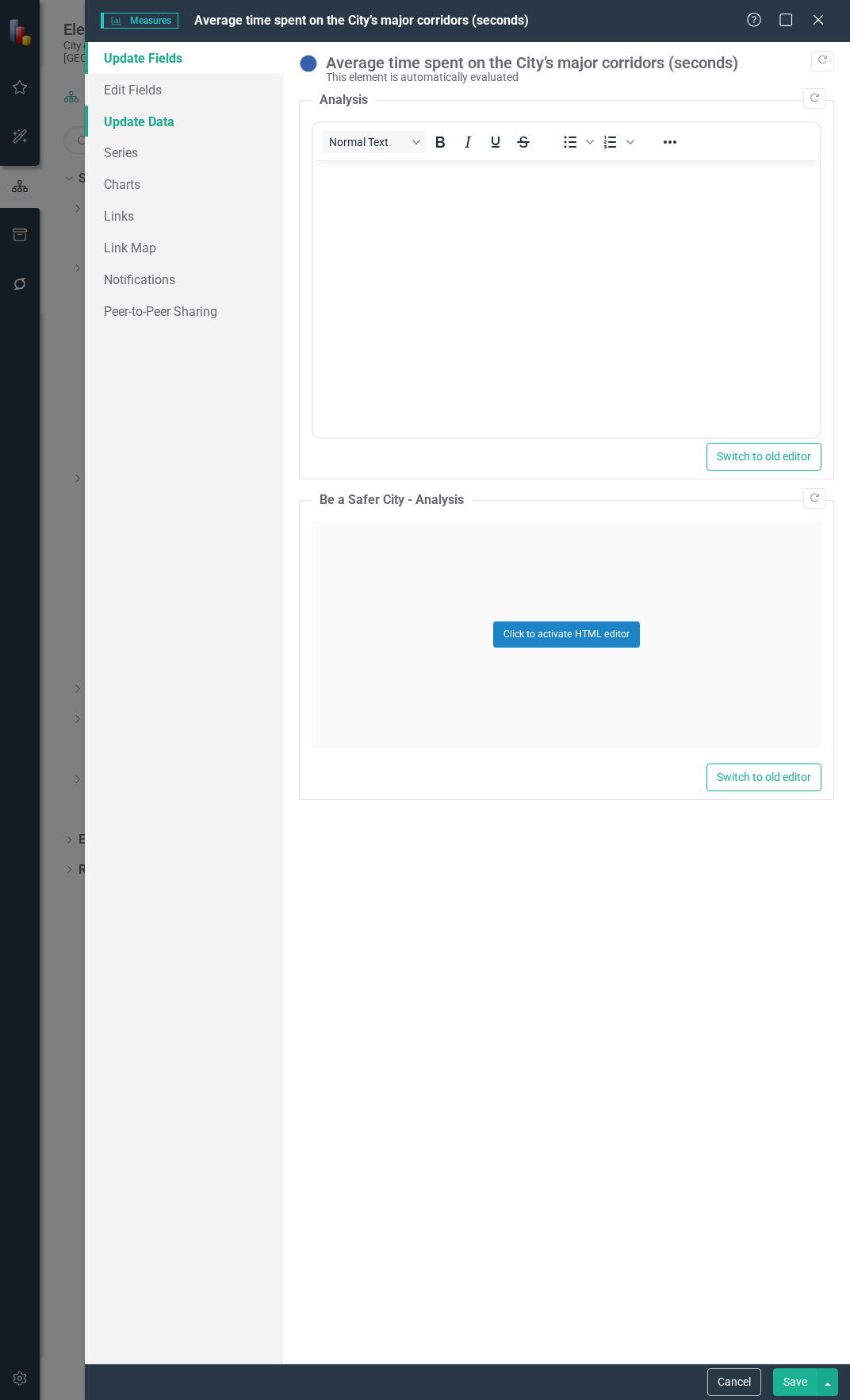
click at [210, 128] on link "Update Data" at bounding box center [183, 121] width 198 height 31
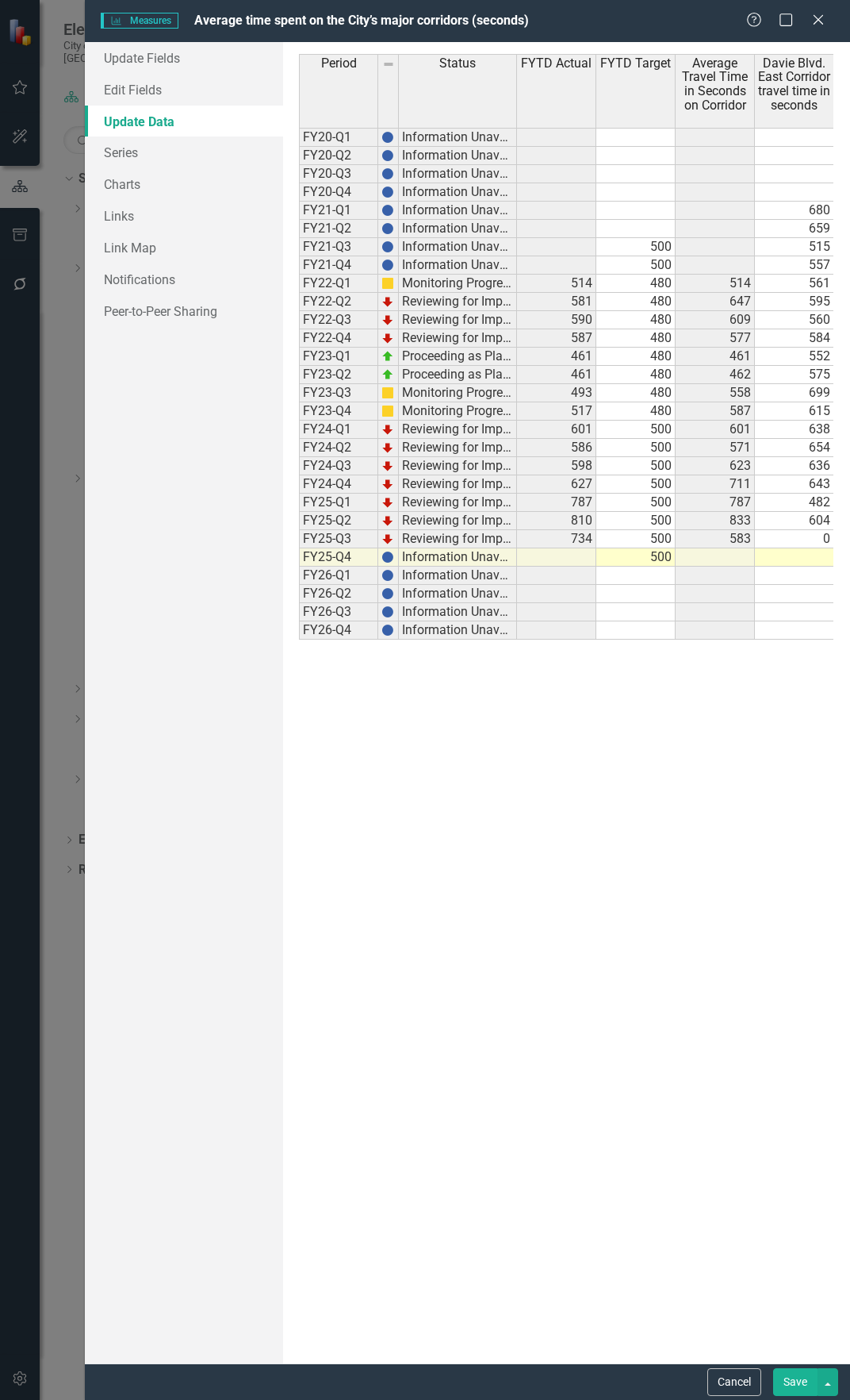
click at [778, 554] on td at bounding box center [795, 557] width 80 height 18
type textarea "0"
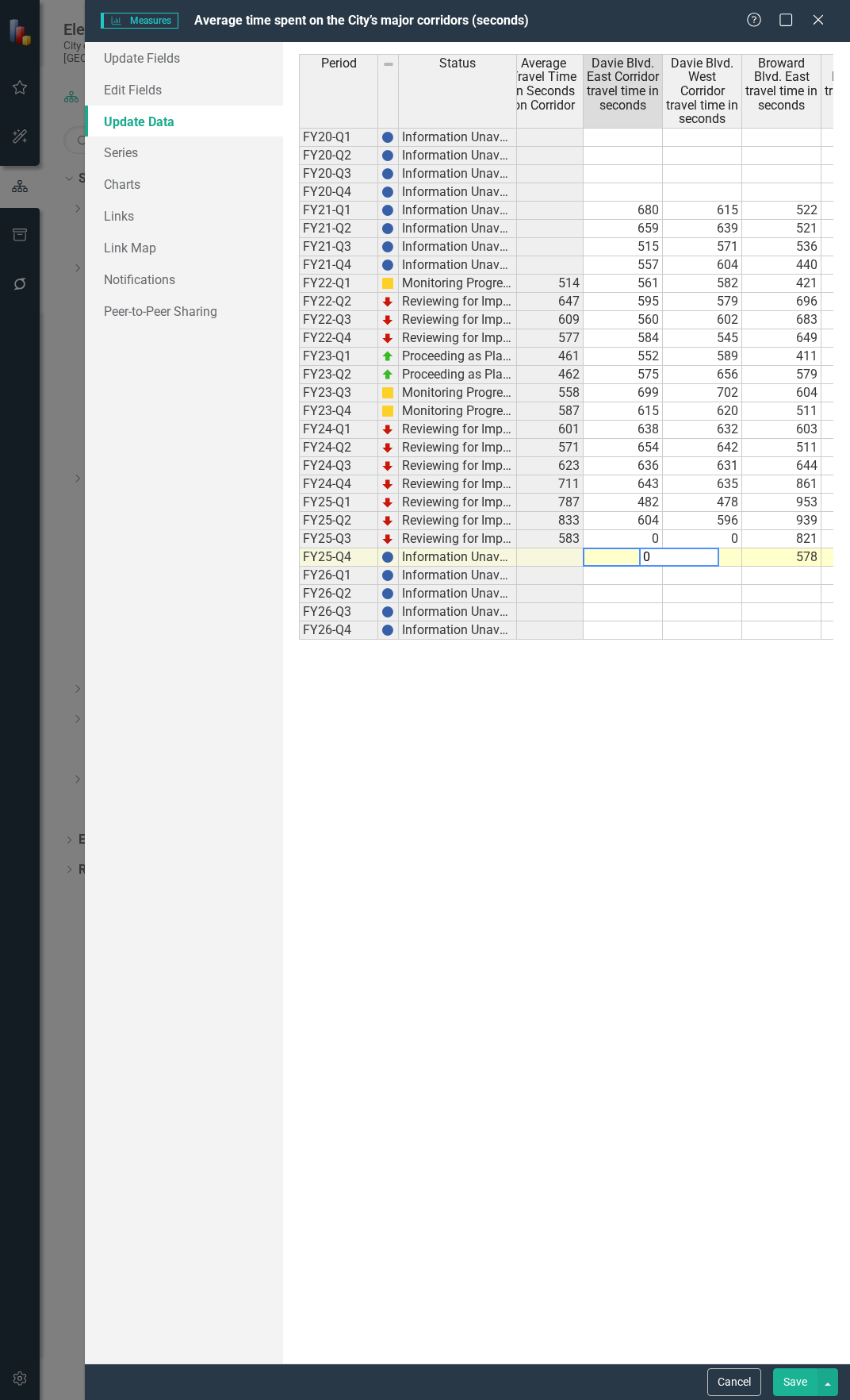
scroll to position [0, 173]
click at [728, 556] on td at bounding box center [702, 557] width 80 height 18
type textarea "0"
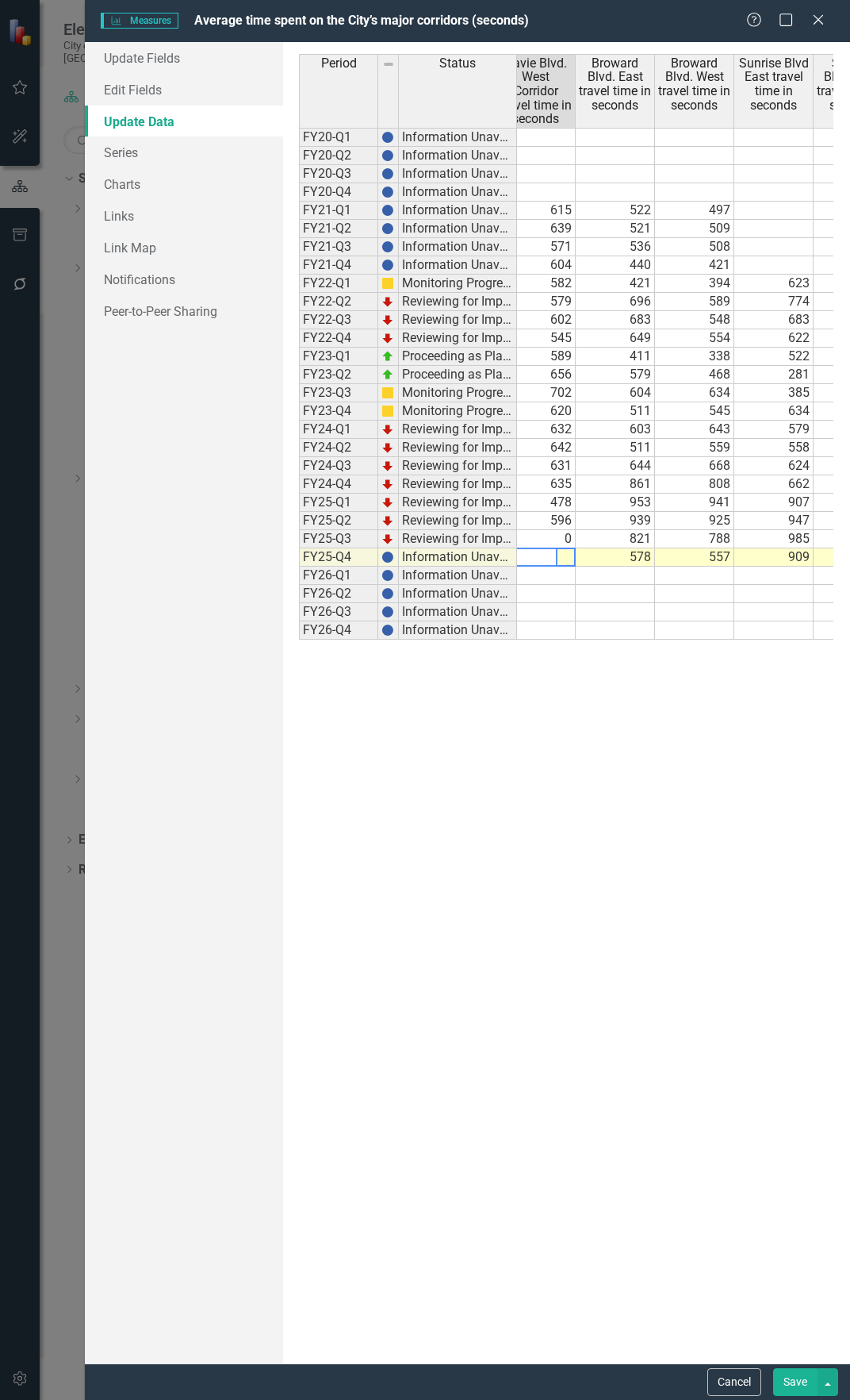
scroll to position [0, 377]
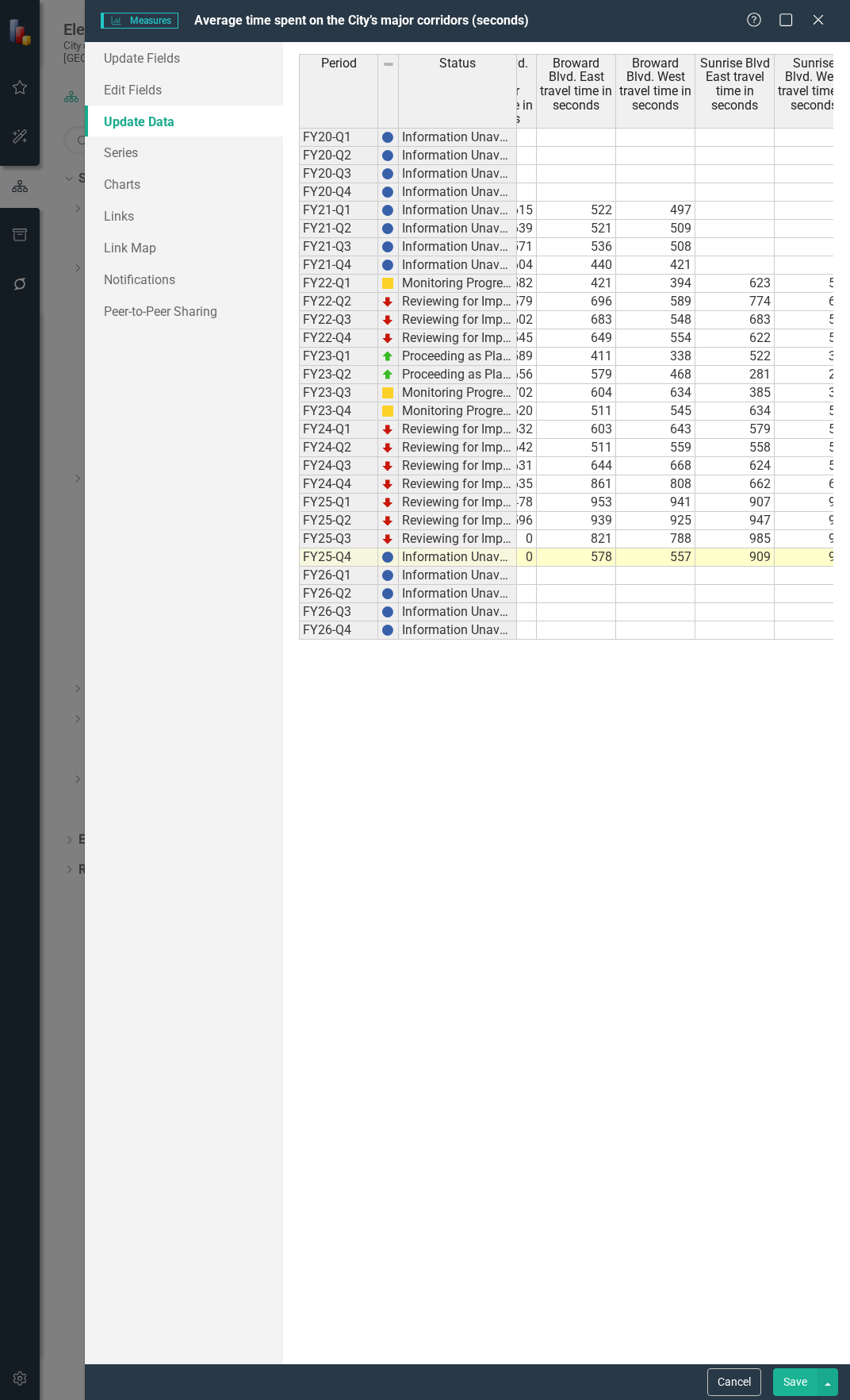
click at [790, 1379] on button "Save" at bounding box center [795, 1381] width 45 height 28
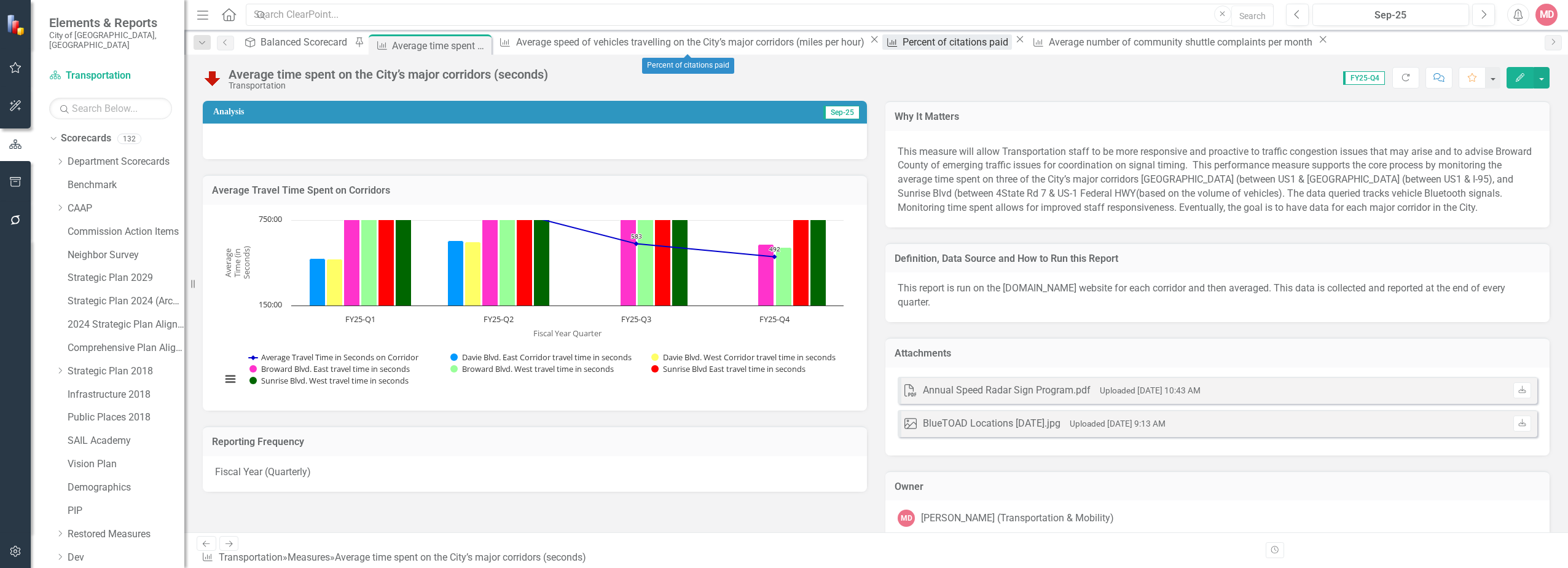
click at [613, 43] on div "Percent of citations paid" at bounding box center [957, 42] width 110 height 15
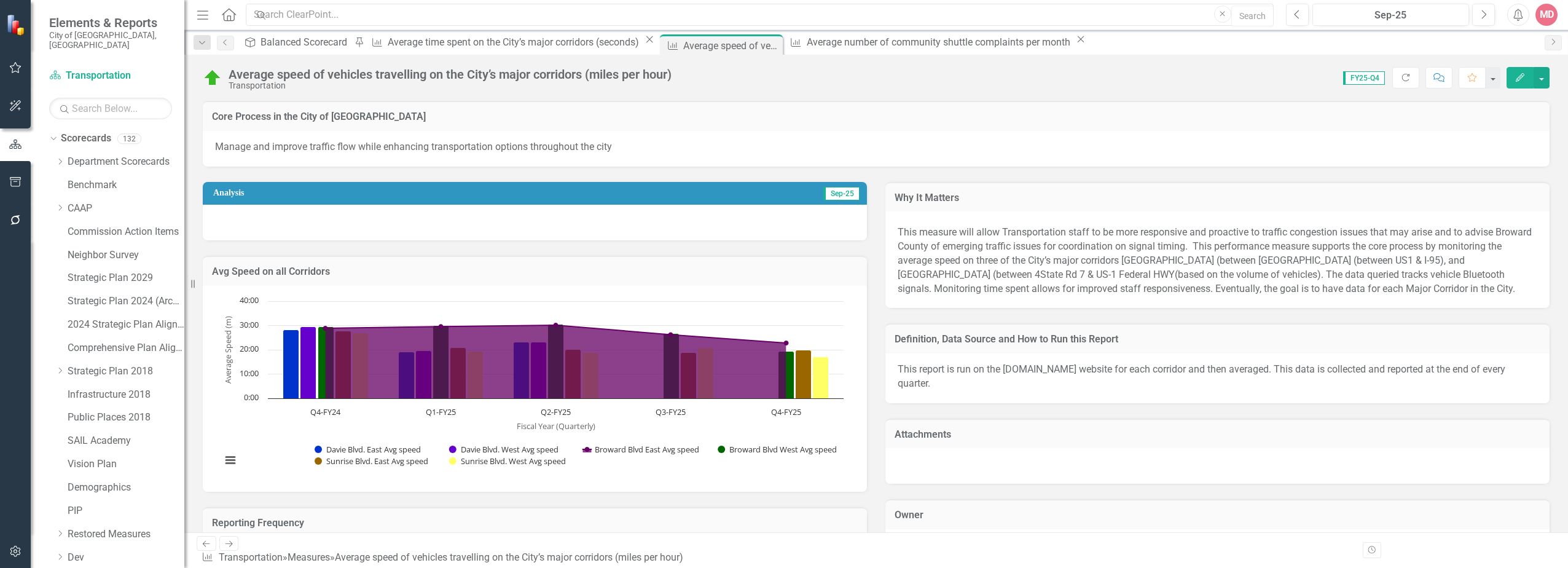
click at [613, 43] on icon "Close" at bounding box center [1080, 39] width 13 height 10
click at [437, 39] on div "Average time spent on the City’s major corridors (seconds)" at bounding box center [515, 42] width 254 height 15
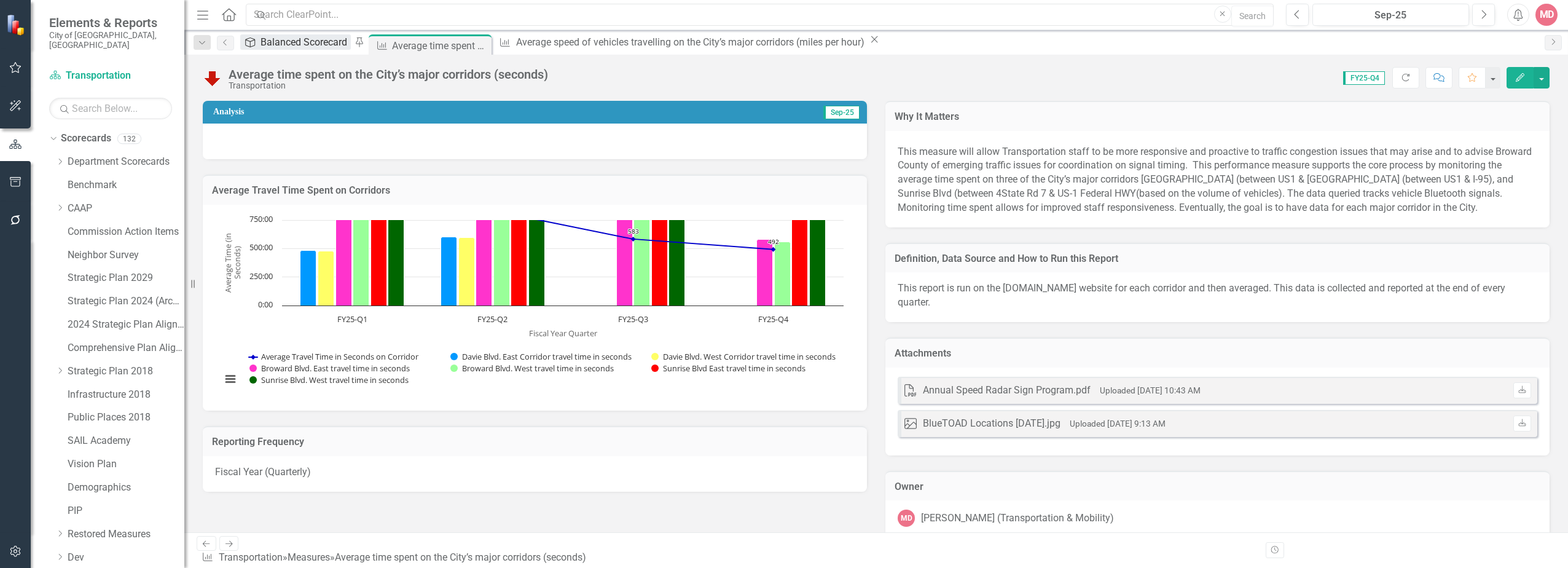
click at [322, 38] on div "Balanced Scorecard" at bounding box center [305, 42] width 90 height 15
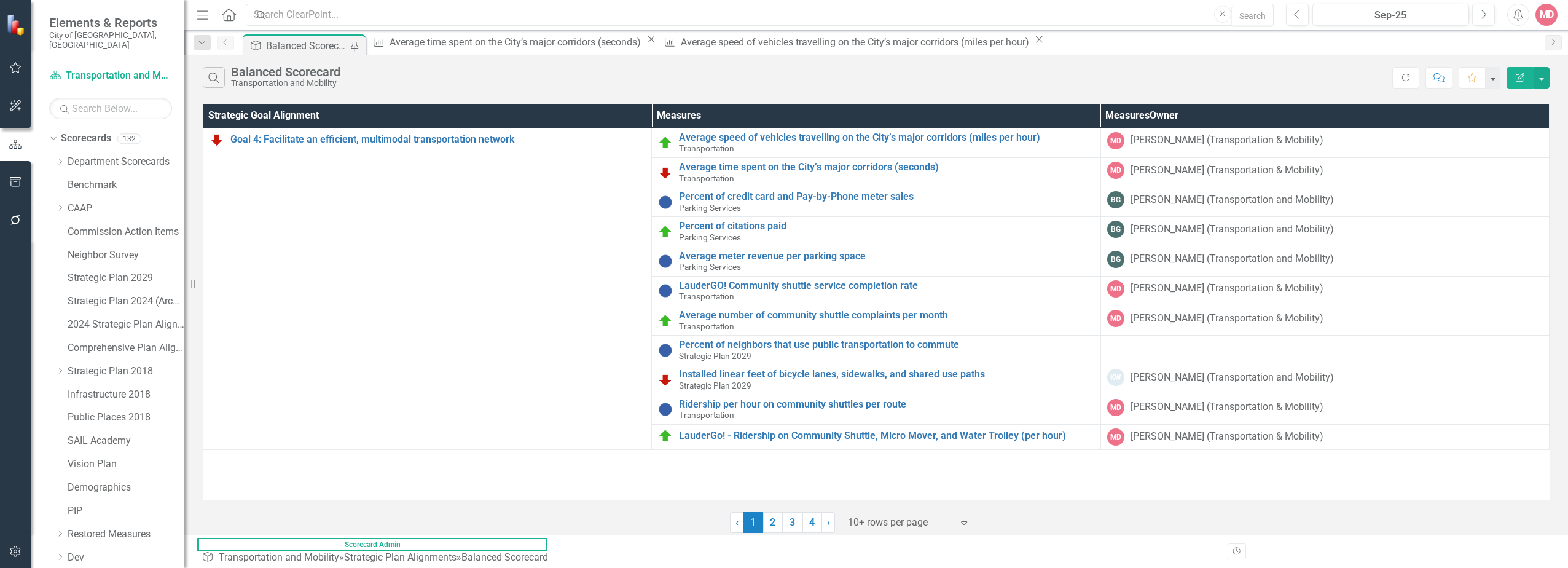
click at [613, 62] on div "Search Balanced Scorecard Transportation and Mobility Refresh Comment Favorite …" at bounding box center [876, 74] width 1383 height 40
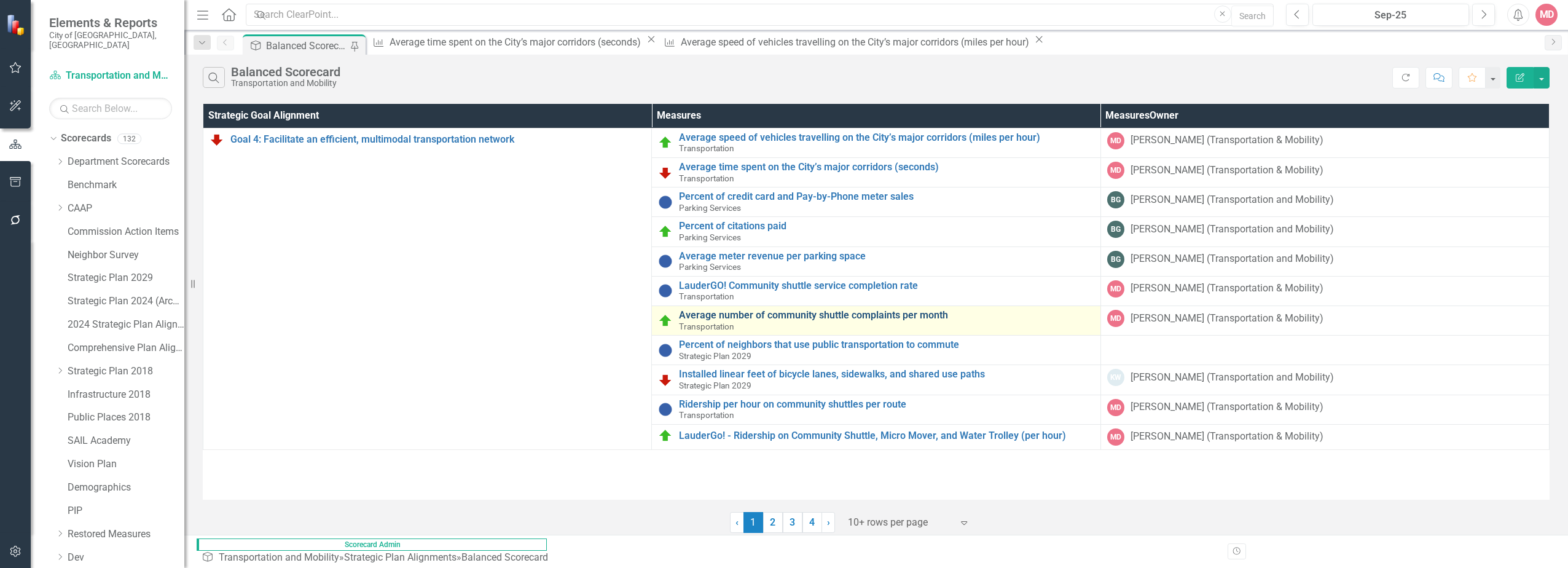
click at [613, 312] on link "Average number of community shuttle complaints per month" at bounding box center [886, 315] width 415 height 11
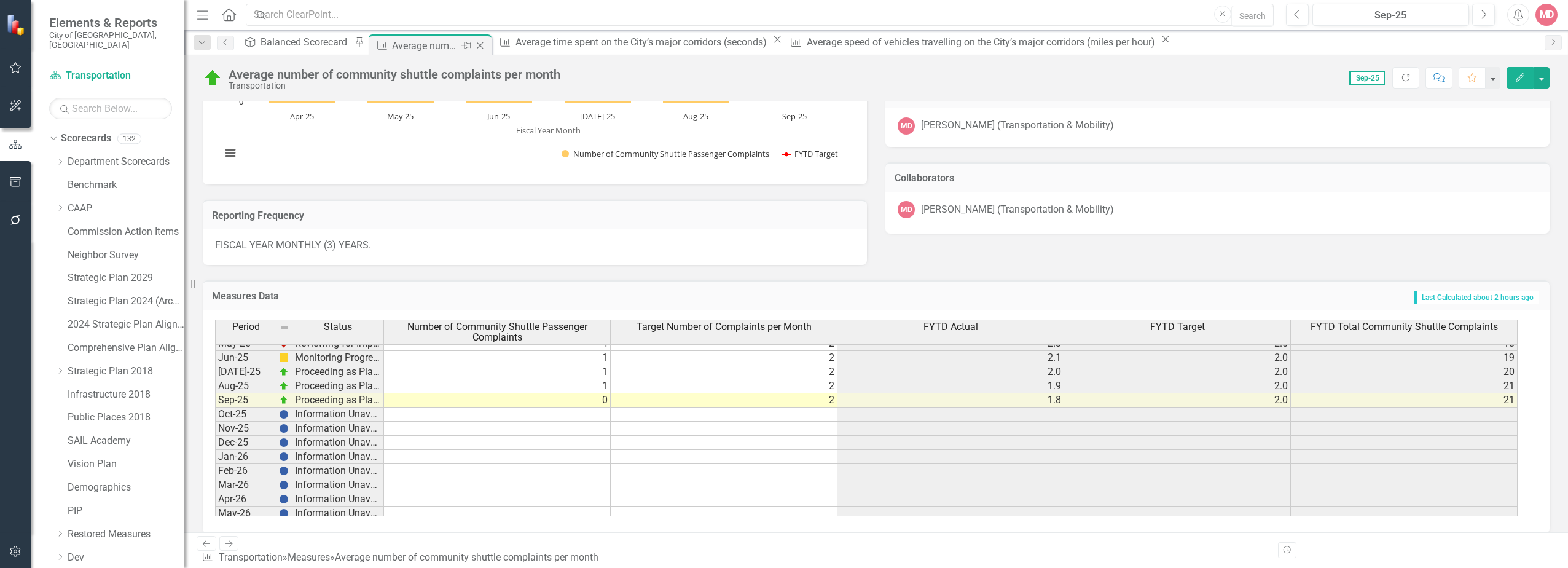
click at [482, 44] on icon "Close" at bounding box center [480, 45] width 13 height 10
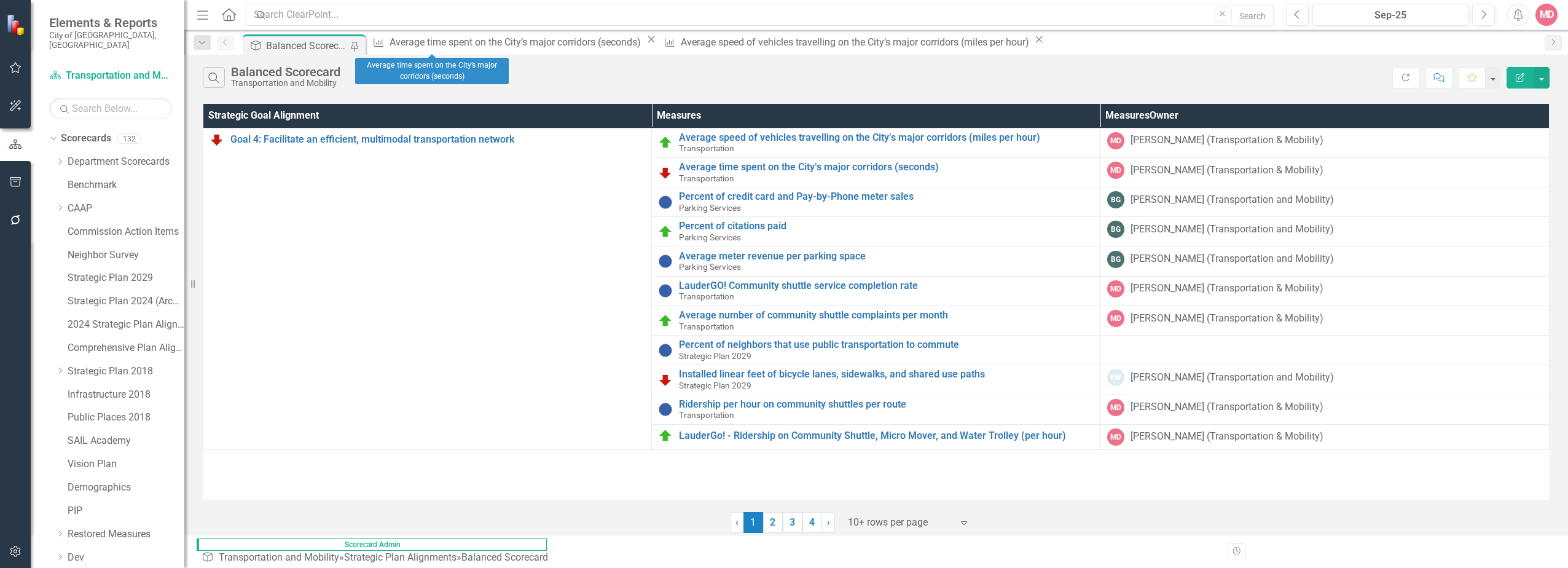
click at [613, 44] on icon "Close" at bounding box center [651, 39] width 13 height 10
click at [613, 44] on icon "Close" at bounding box center [748, 39] width 13 height 10
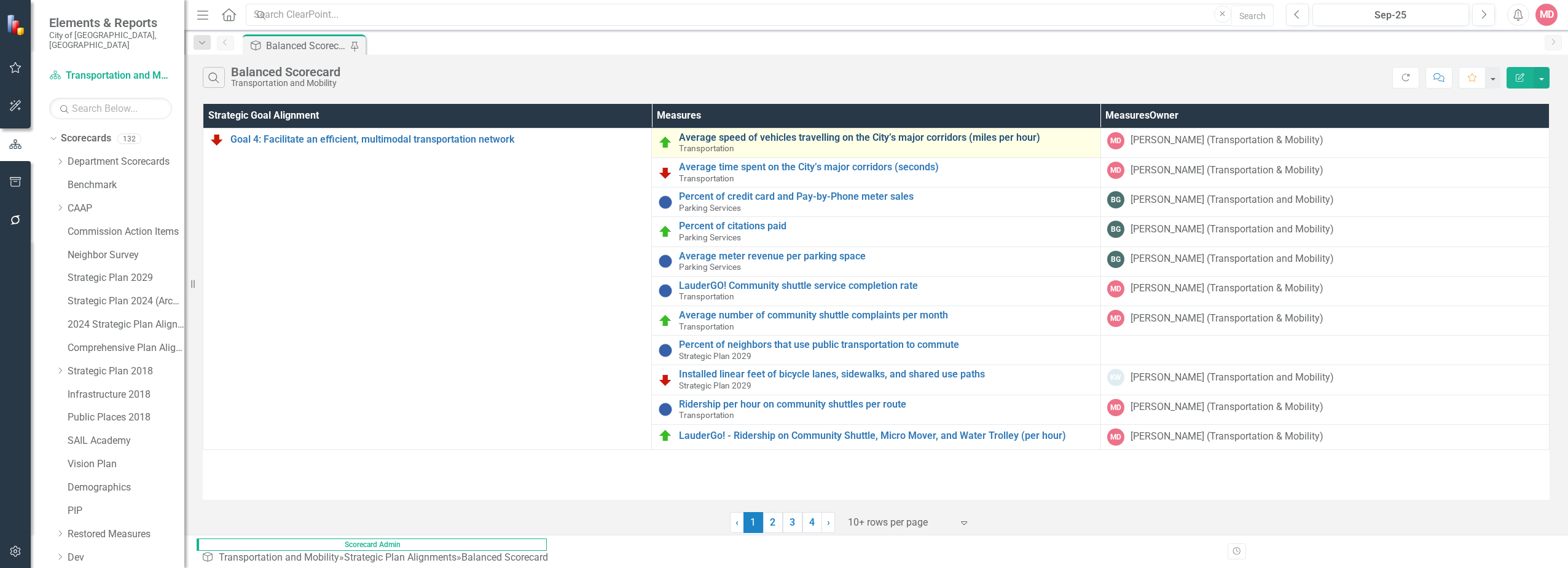
click at [613, 136] on link "Average speed of vehicles travelling on the City’s major corridors (miles per h…" at bounding box center [886, 138] width 415 height 11
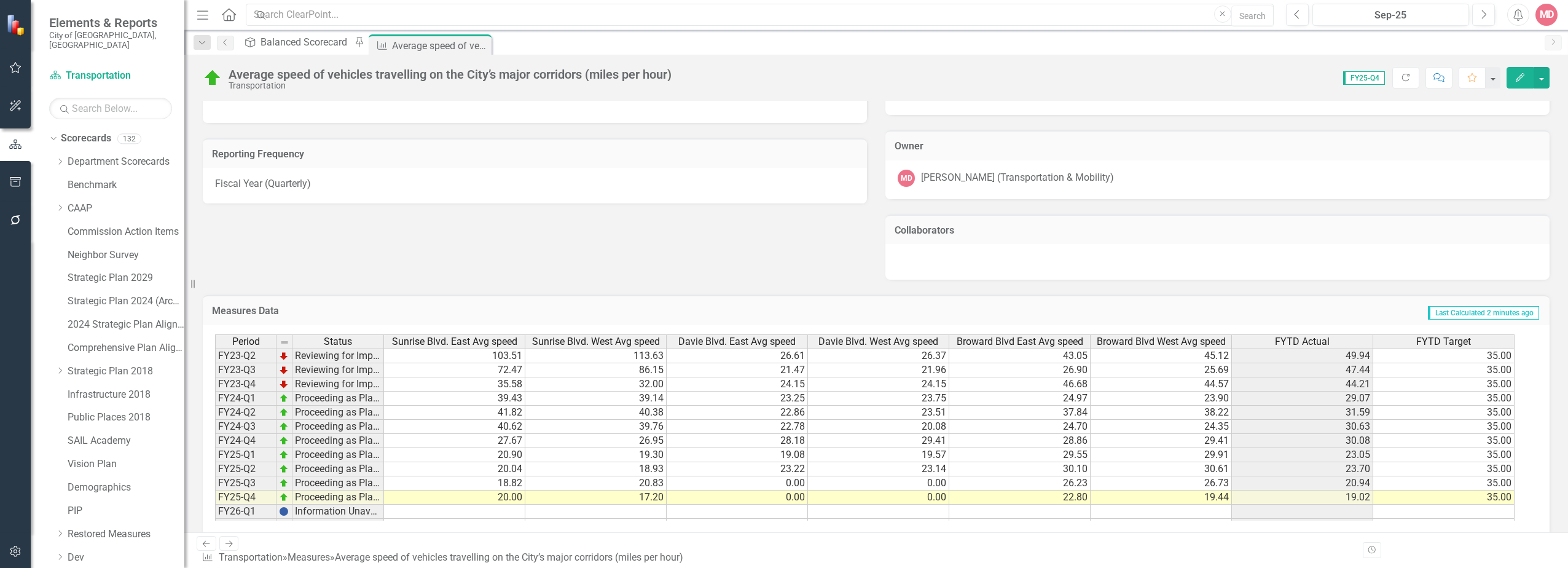
scroll to position [226, 0]
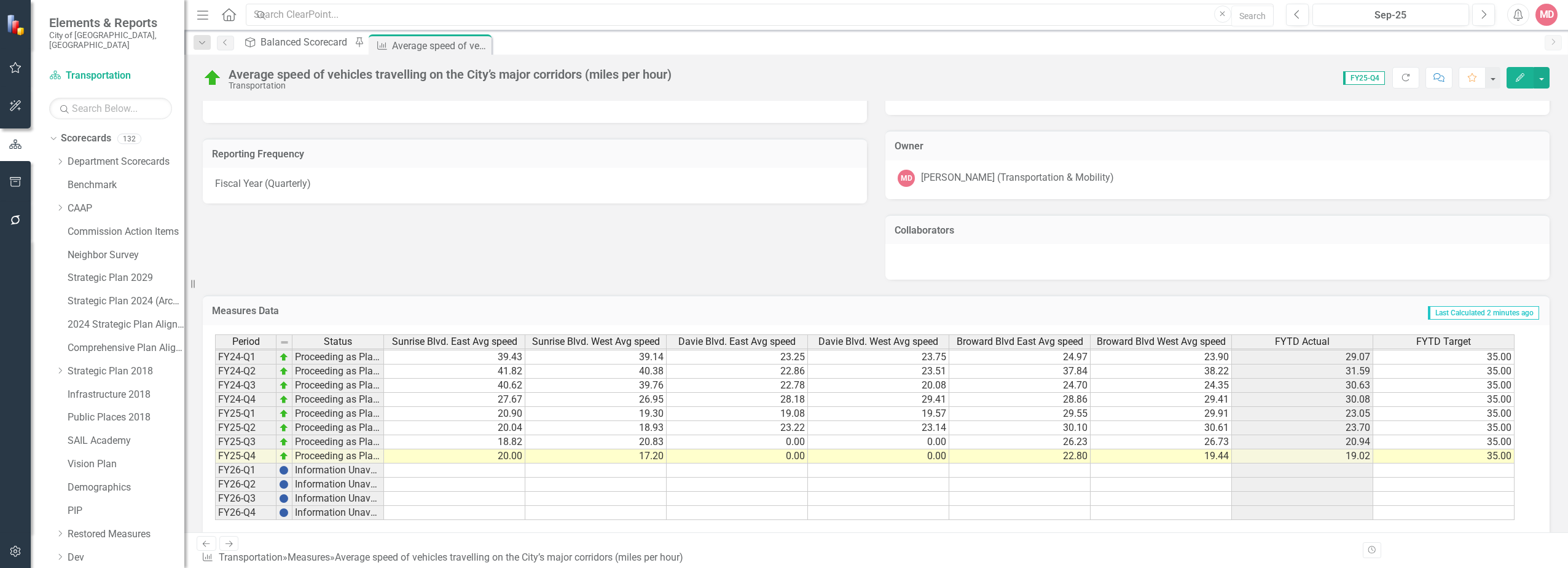
click at [563, 263] on div "Analysis Sep-25 Avg Speed on all Corridors Chart Combination chart with 6 data …" at bounding box center [876, 39] width 1365 height 483
click at [482, 42] on icon "Close" at bounding box center [480, 45] width 13 height 10
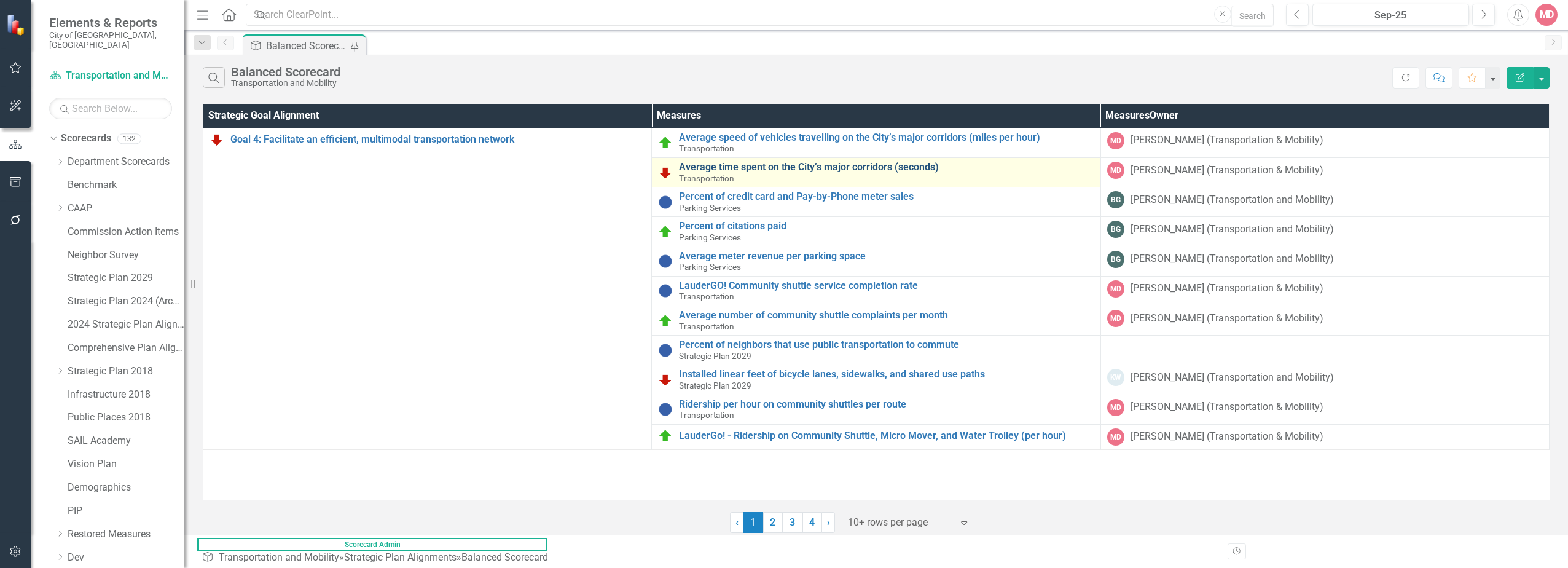
click at [613, 166] on link "Average time spent on the City’s major corridors (seconds)" at bounding box center [886, 167] width 415 height 11
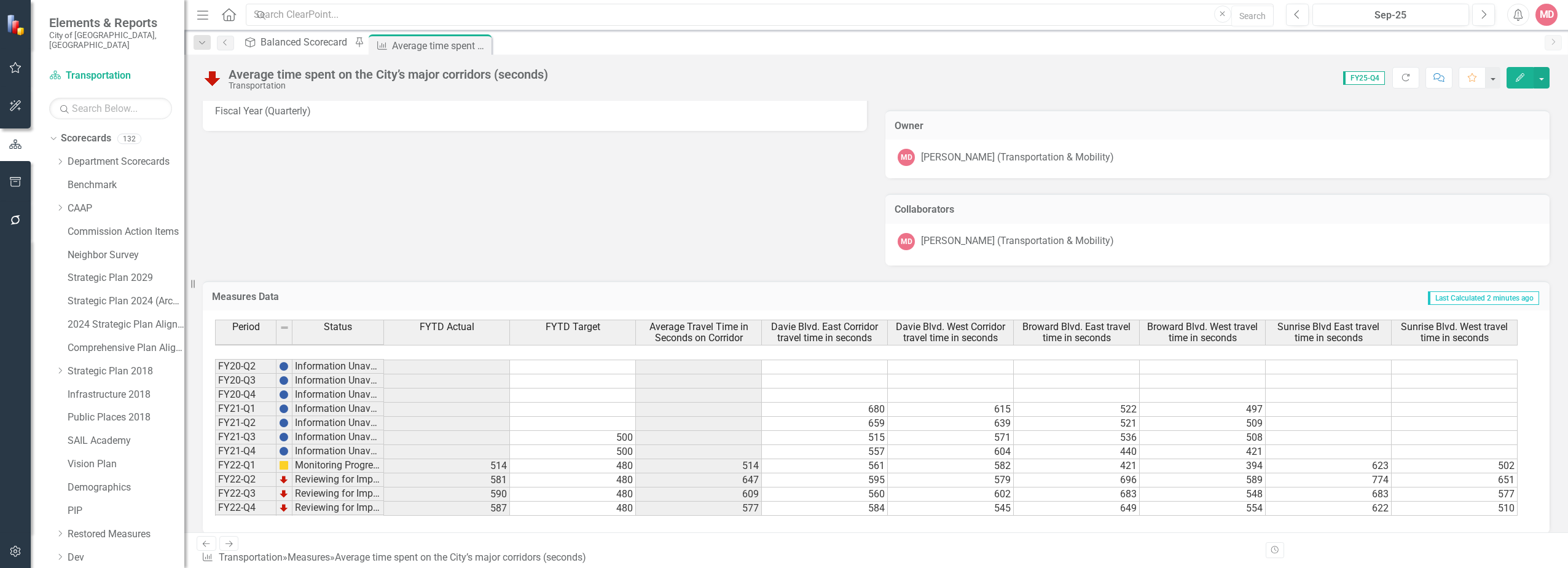
scroll to position [226, 0]
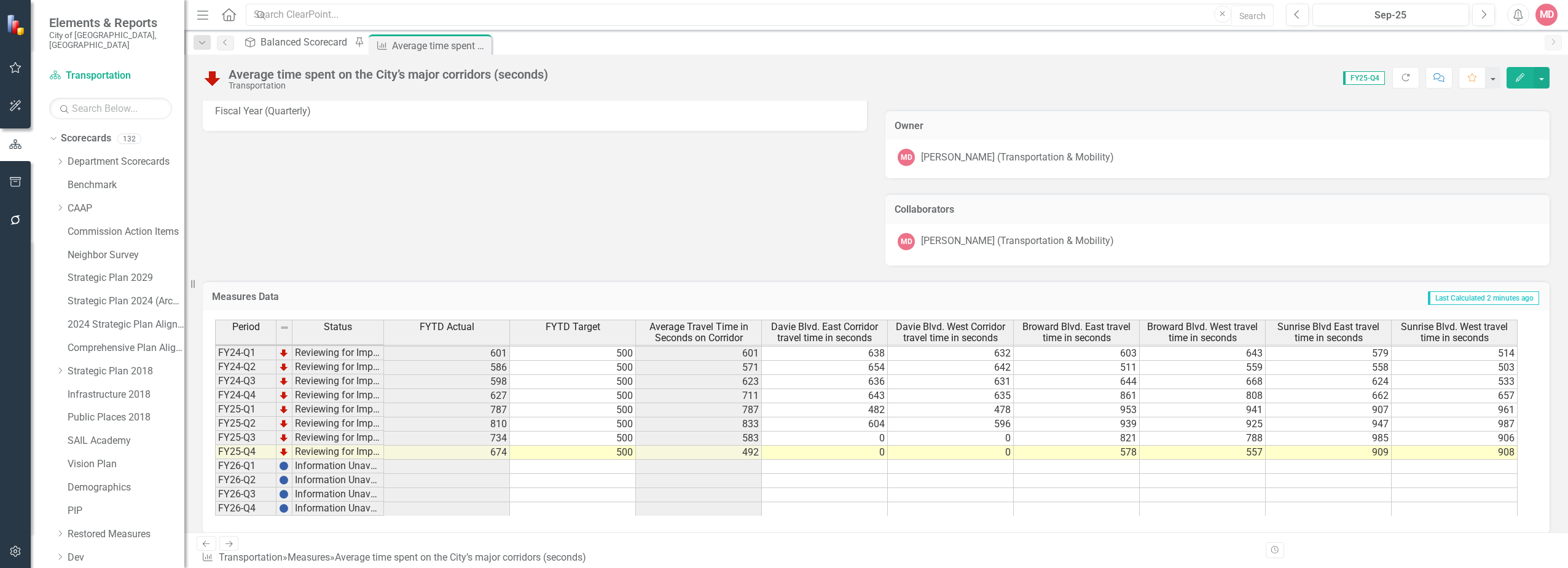
click at [482, 45] on icon at bounding box center [480, 46] width 7 height 7
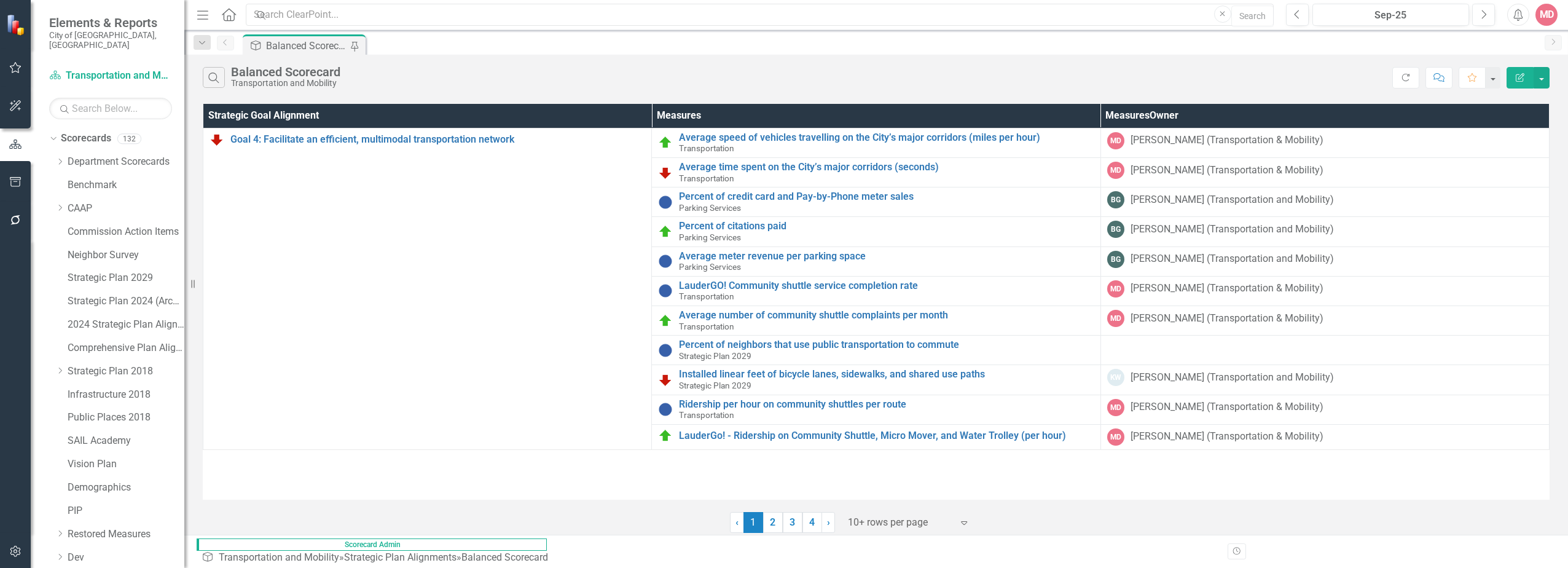
click at [316, 48] on div "Balanced Scorecard" at bounding box center [307, 46] width 81 height 15
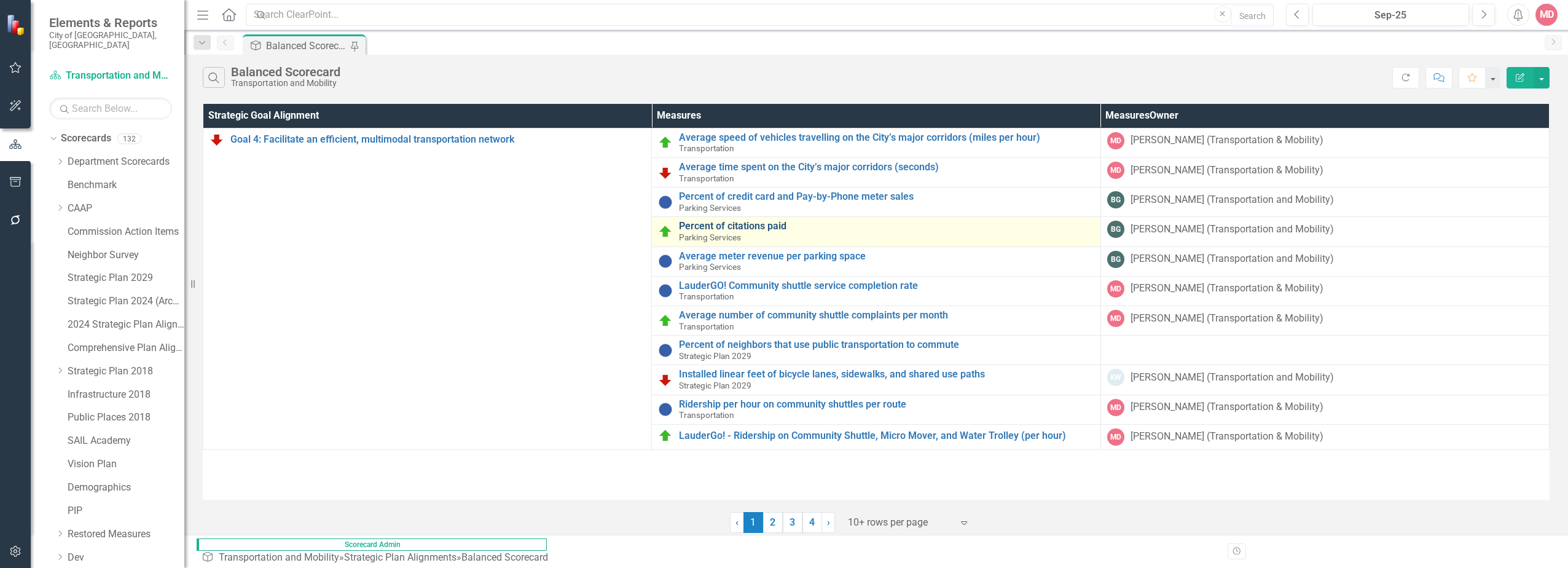
click at [613, 227] on link "Percent of citations paid" at bounding box center [886, 226] width 415 height 11
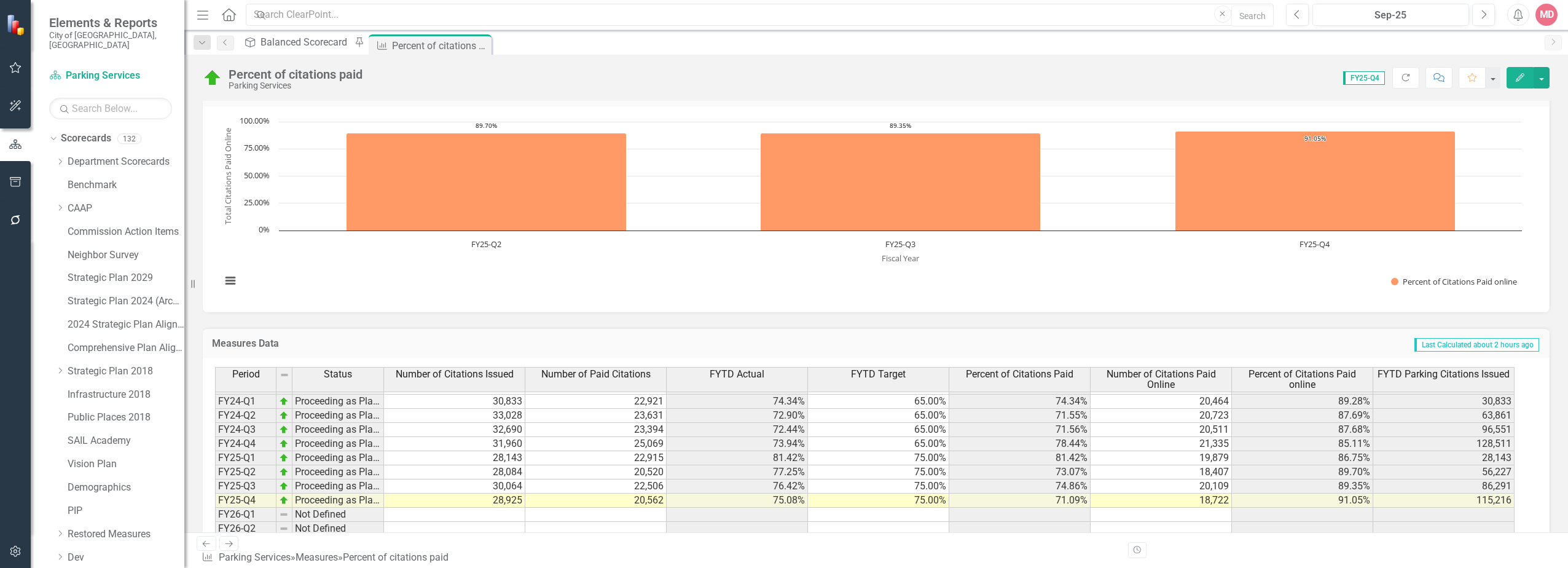
scroll to position [226, 0]
click at [0, 0] on icon "Close" at bounding box center [0, 0] width 0 height 0
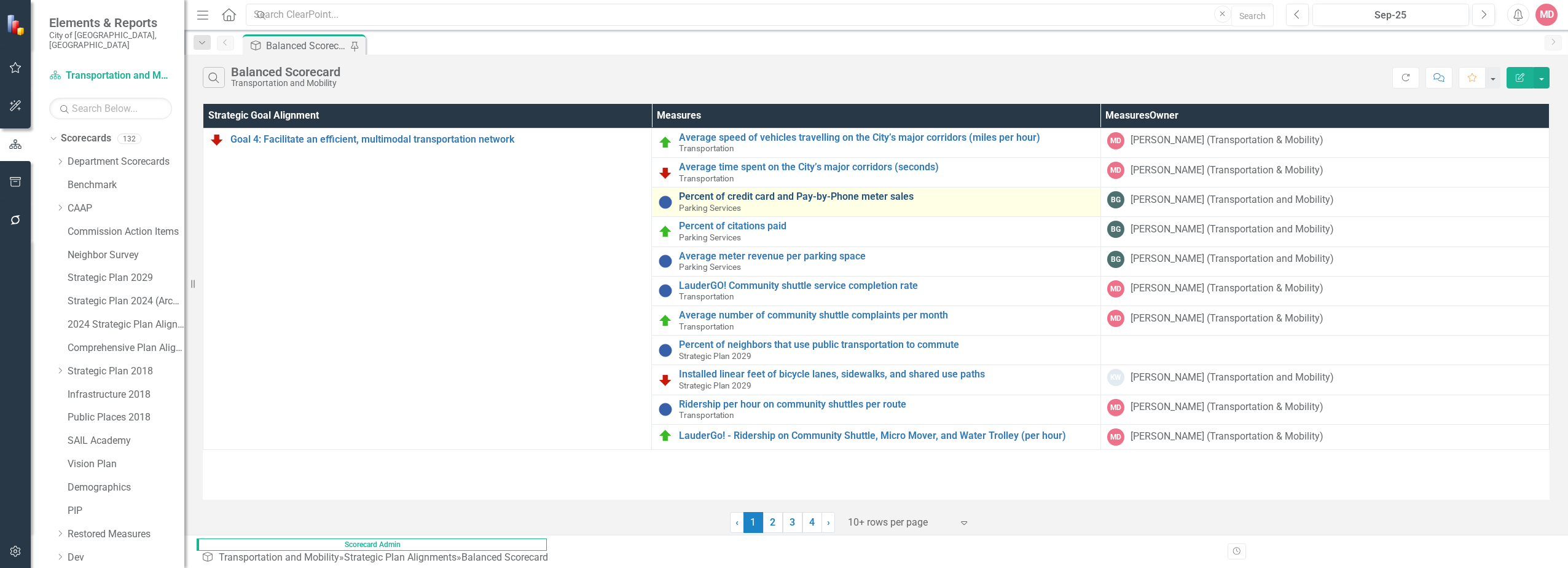
click at [613, 191] on link "Percent of credit card and Pay-by-Phone meter sales" at bounding box center [886, 196] width 415 height 11
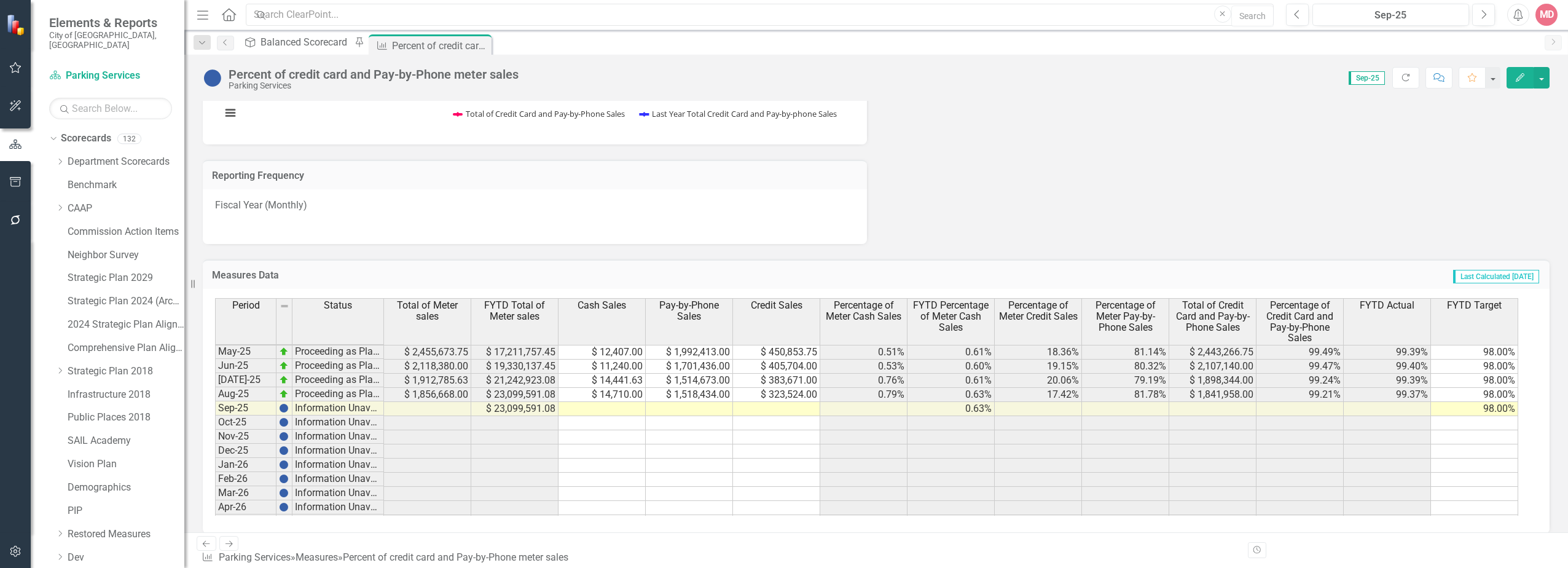
scroll to position [386, 0]
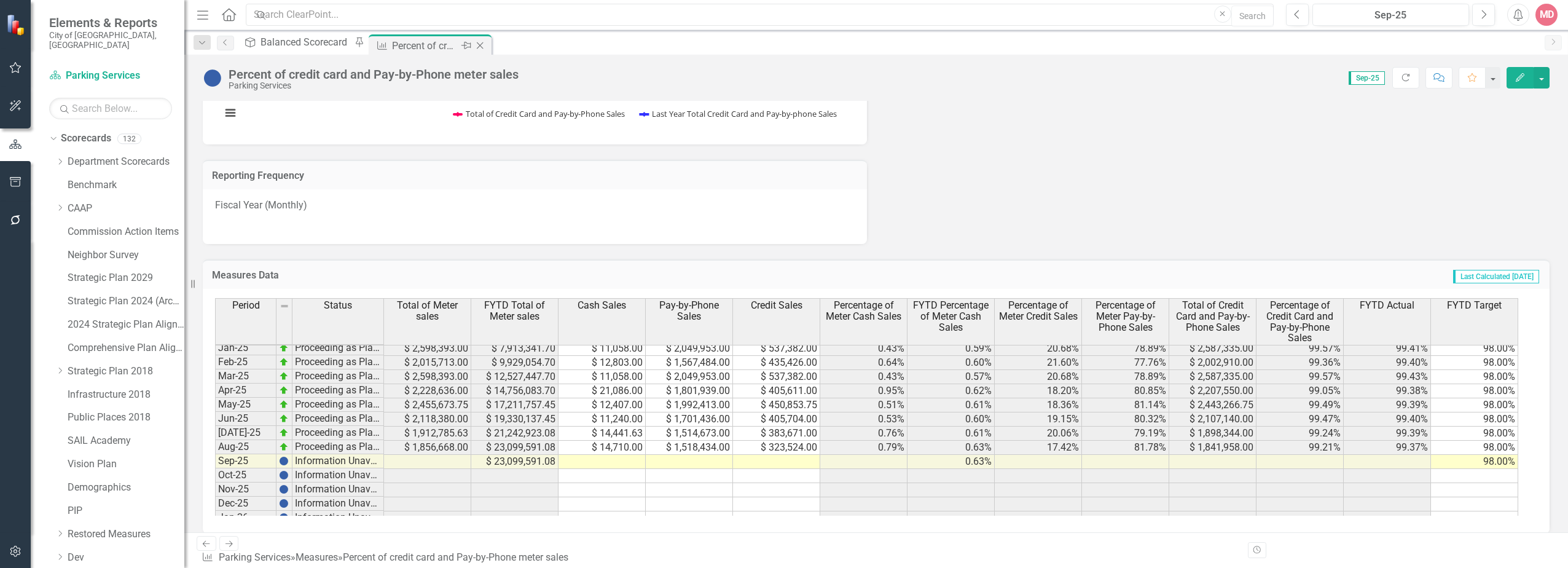
click at [482, 45] on icon "Close" at bounding box center [480, 45] width 13 height 10
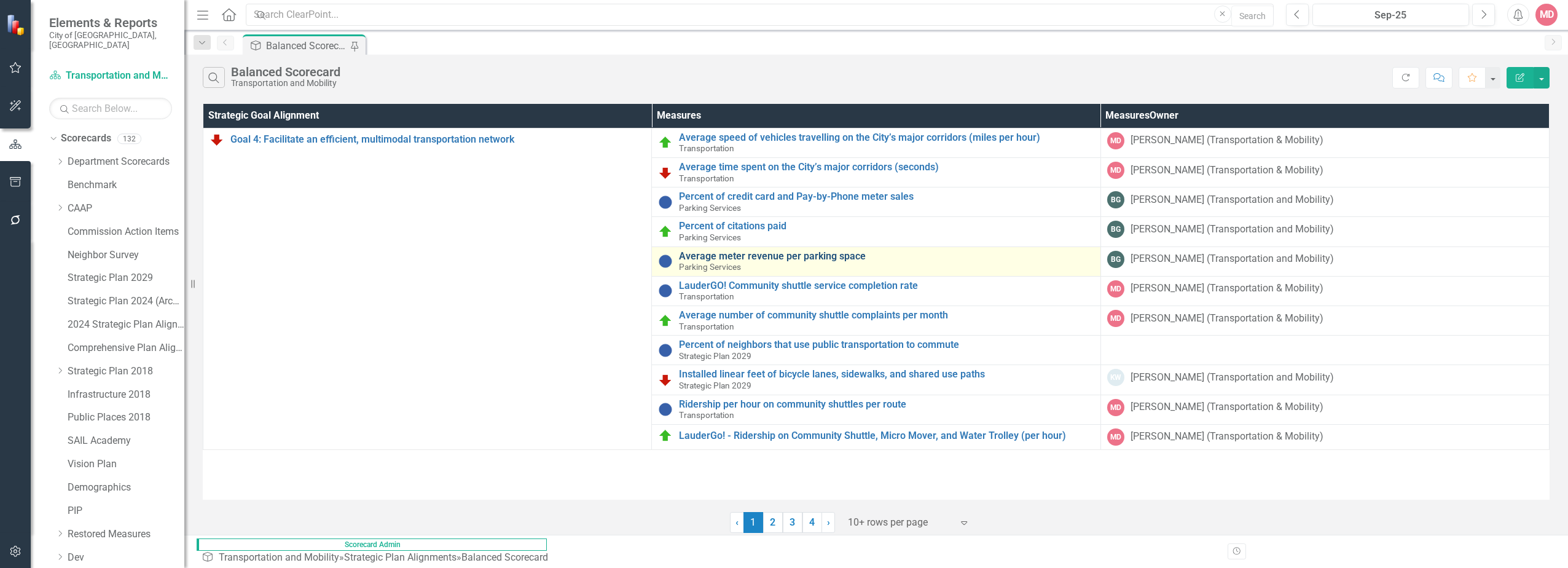
click at [613, 257] on link "Average meter revenue per parking space" at bounding box center [886, 256] width 415 height 11
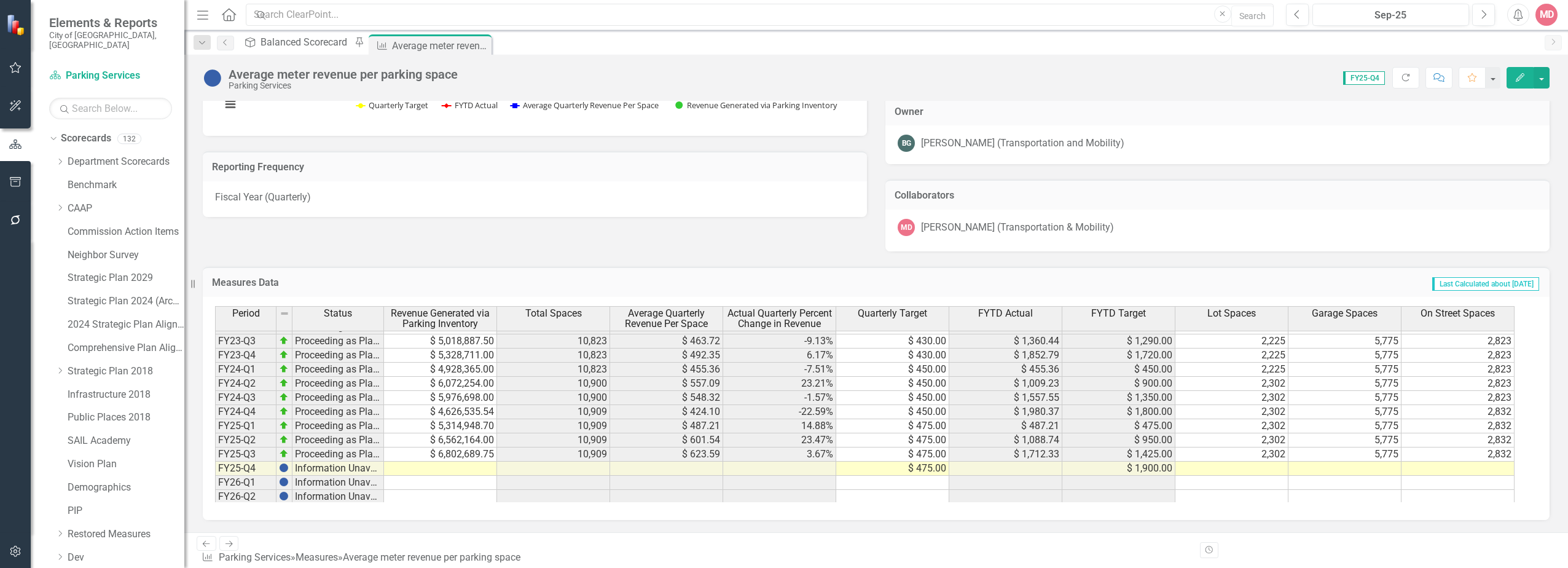
scroll to position [226, 0]
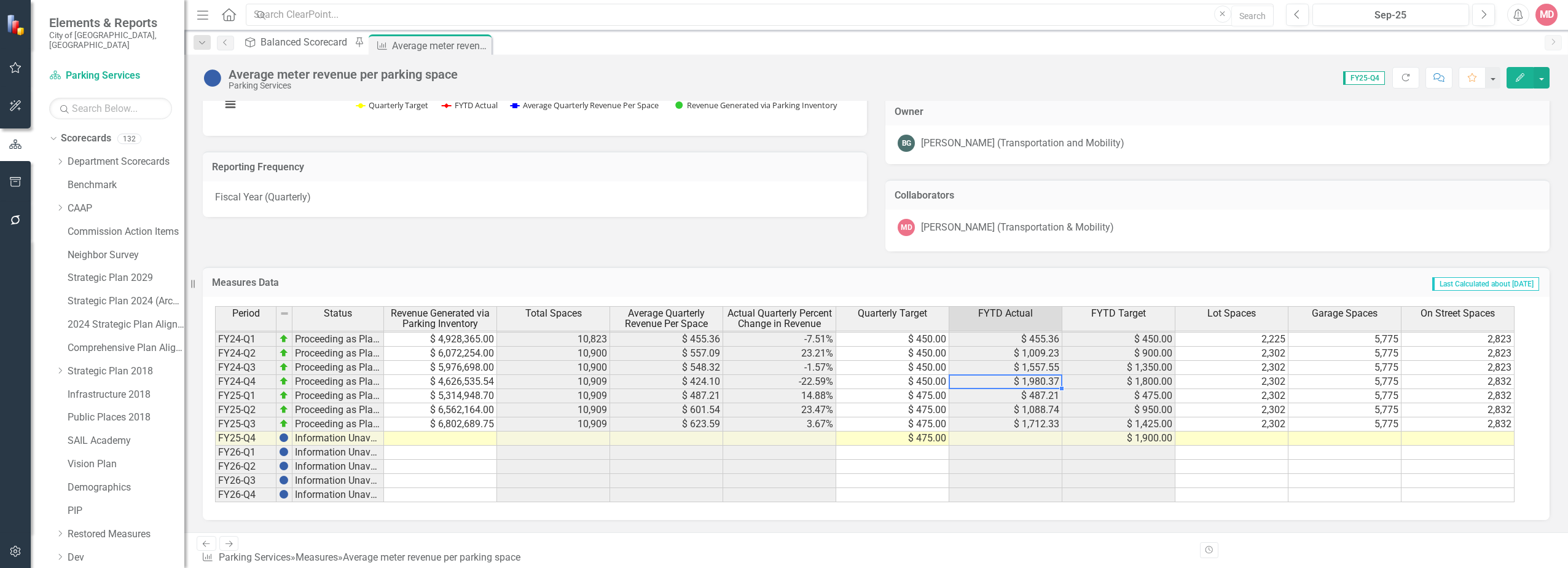
click at [613, 389] on td "$ 1,980.37" at bounding box center [1006, 382] width 113 height 14
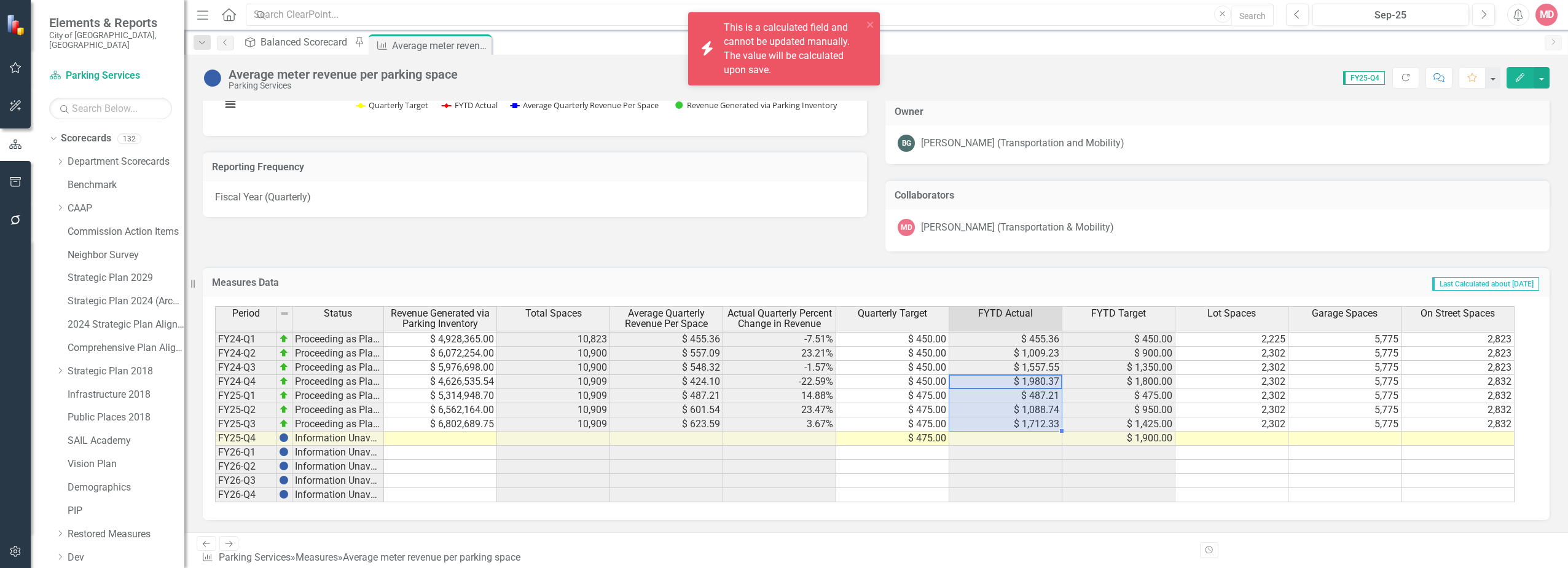
drag, startPoint x: 1034, startPoint y: 394, endPoint x: 1032, endPoint y: 435, distance: 41.0
click at [613, 435] on tbody "FY20-Q4 Monitoring Progress $ 3,346,521.00 10,825 $ 309.15 207.55% $ 245.00 $ 8…" at bounding box center [864, 324] width 1300 height 354
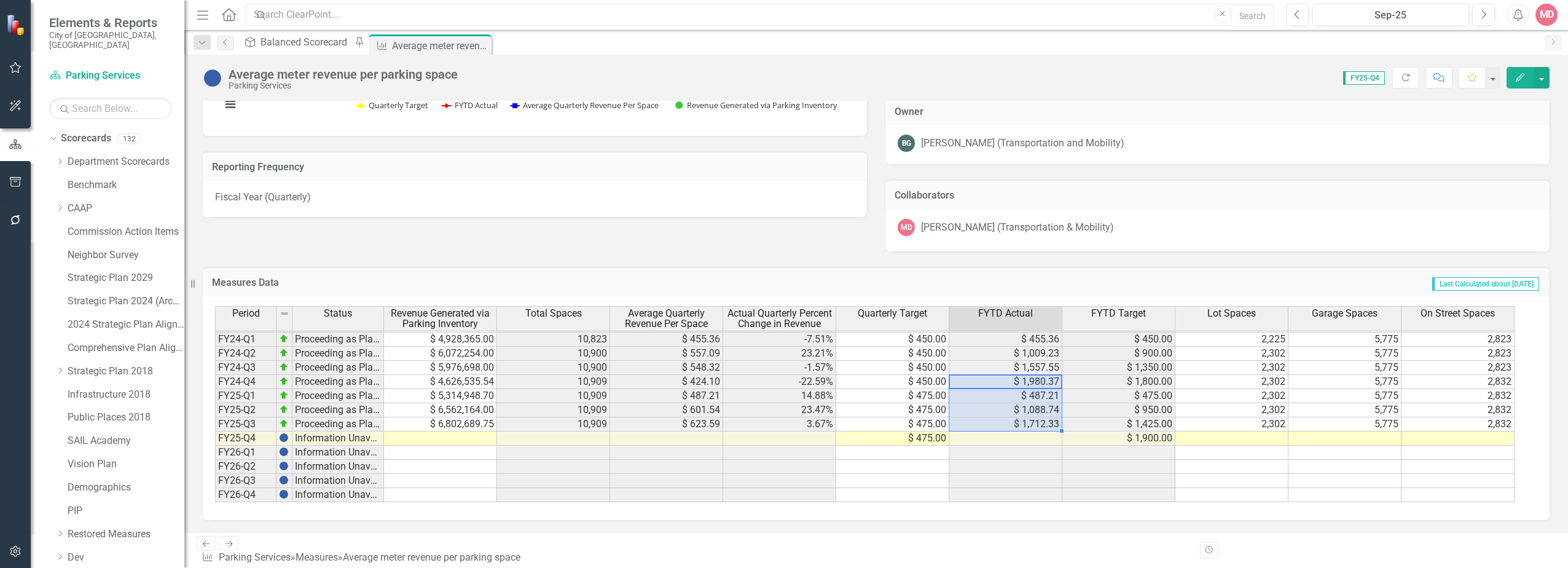
click at [613, 460] on td at bounding box center [893, 452] width 113 height 14
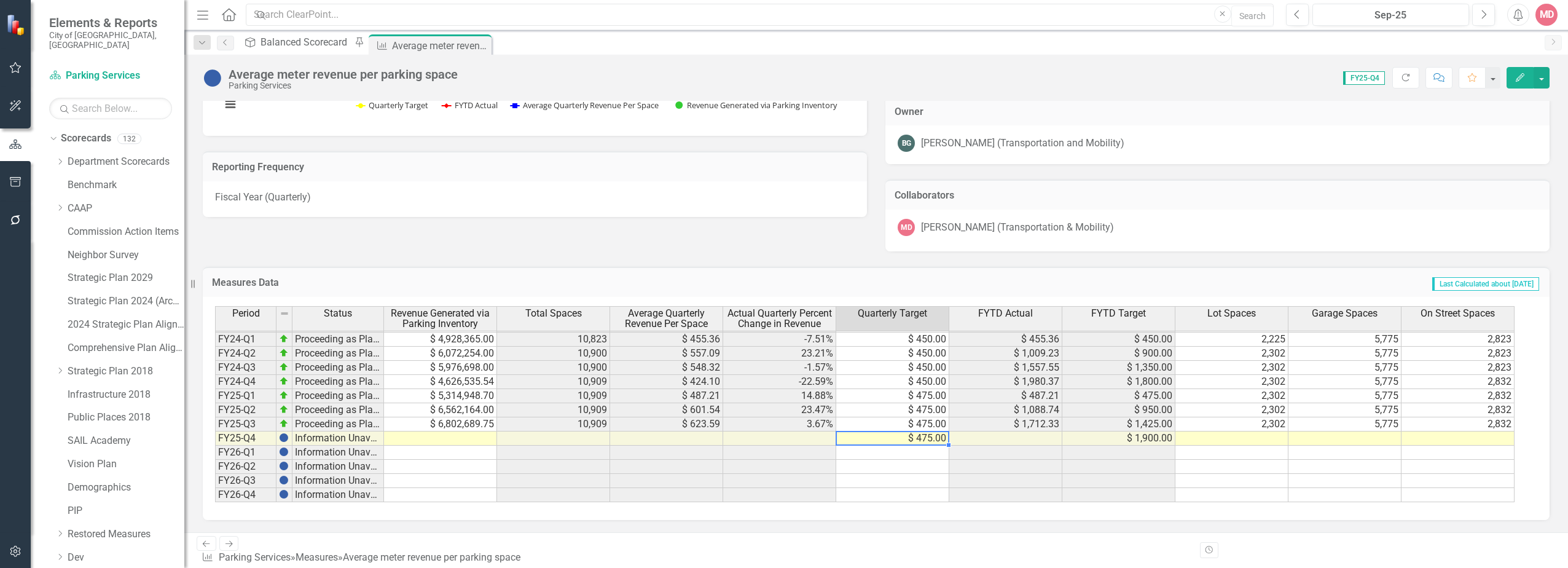
click at [613, 446] on td "$ 475.00" at bounding box center [893, 438] width 113 height 14
click at [613, 446] on td at bounding box center [1006, 438] width 113 height 14
click at [448, 403] on td "$ 5,314,948.70" at bounding box center [441, 396] width 113 height 14
click at [613, 79] on button "Edit" at bounding box center [1519, 77] width 27 height 21
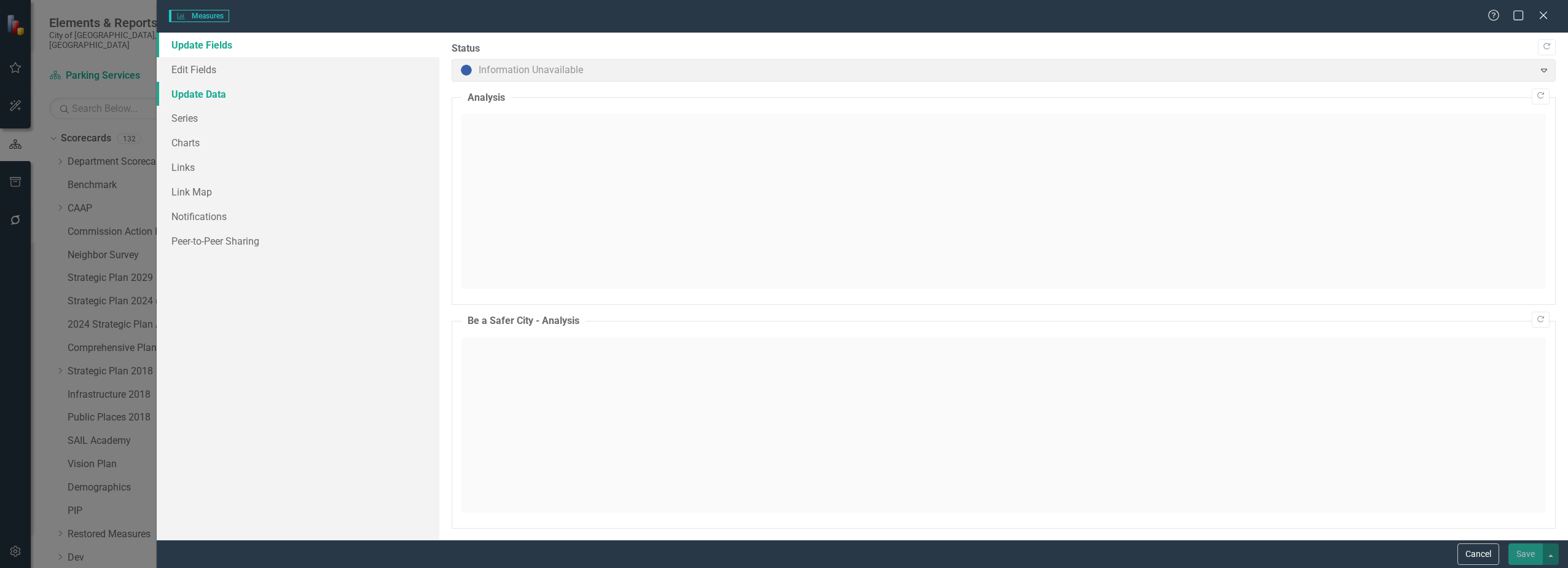
click at [267, 92] on link "Update Data" at bounding box center [297, 93] width 282 height 24
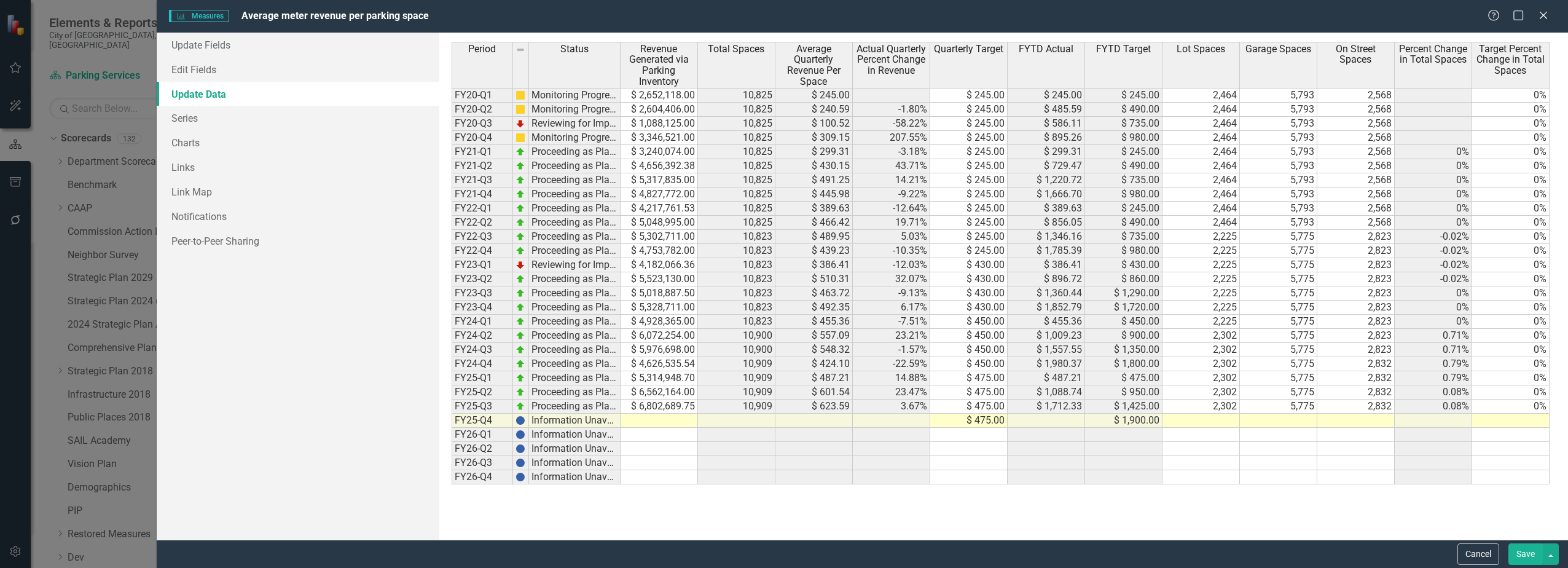
scroll to position [0, 0]
click at [613, 406] on td "$ 6,802,689.75" at bounding box center [659, 406] width 77 height 14
click at [613, 376] on td "$ 5,314,948.70" at bounding box center [659, 378] width 77 height 14
drag, startPoint x: 667, startPoint y: 374, endPoint x: 667, endPoint y: 405, distance: 31.0
click at [613, 405] on tbody "FY20-Q1 Monitoring Progress $ 2,652,118.00 10,825 $ 245.00 $ 245.00 $ 245.00 $ …" at bounding box center [1000, 285] width 1098 height 397
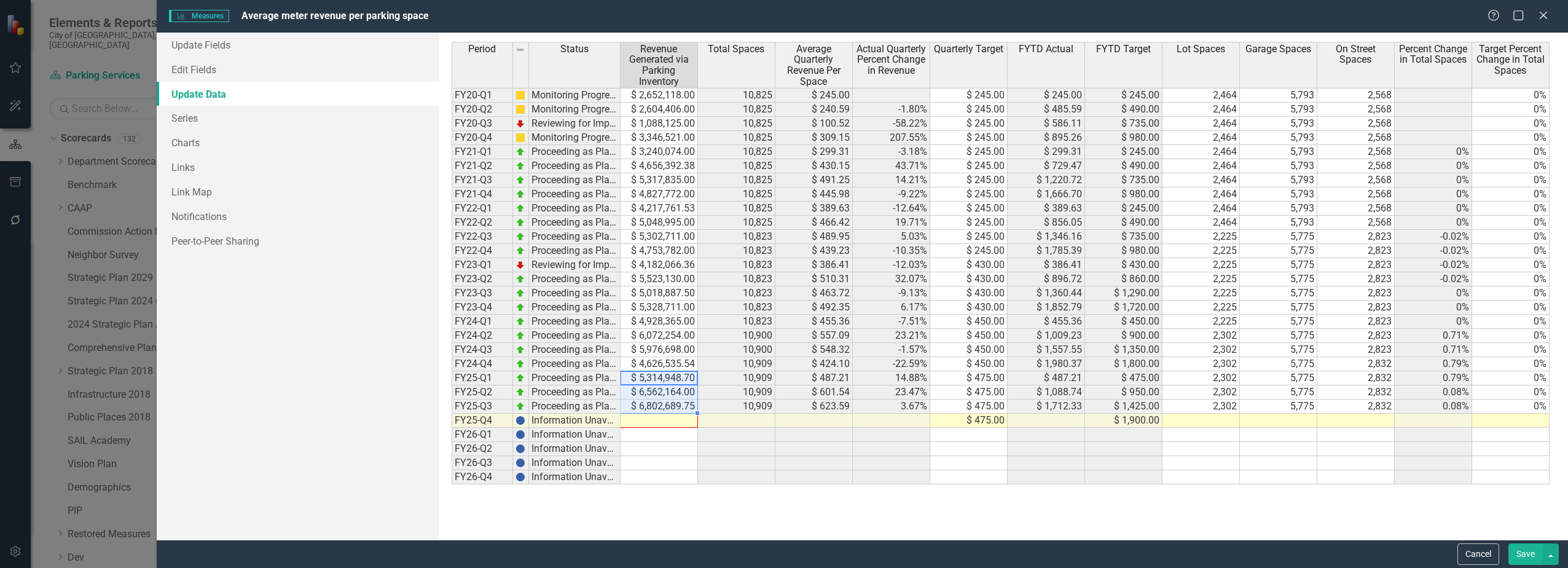
drag, startPoint x: 697, startPoint y: 413, endPoint x: 696, endPoint y: 427, distance: 14.0
click at [452, 484] on div at bounding box center [452, 484] width 0 height 0
click at [613, 449] on td at bounding box center [659, 449] width 77 height 14
click at [613, 405] on td "5,775" at bounding box center [1278, 406] width 77 height 14
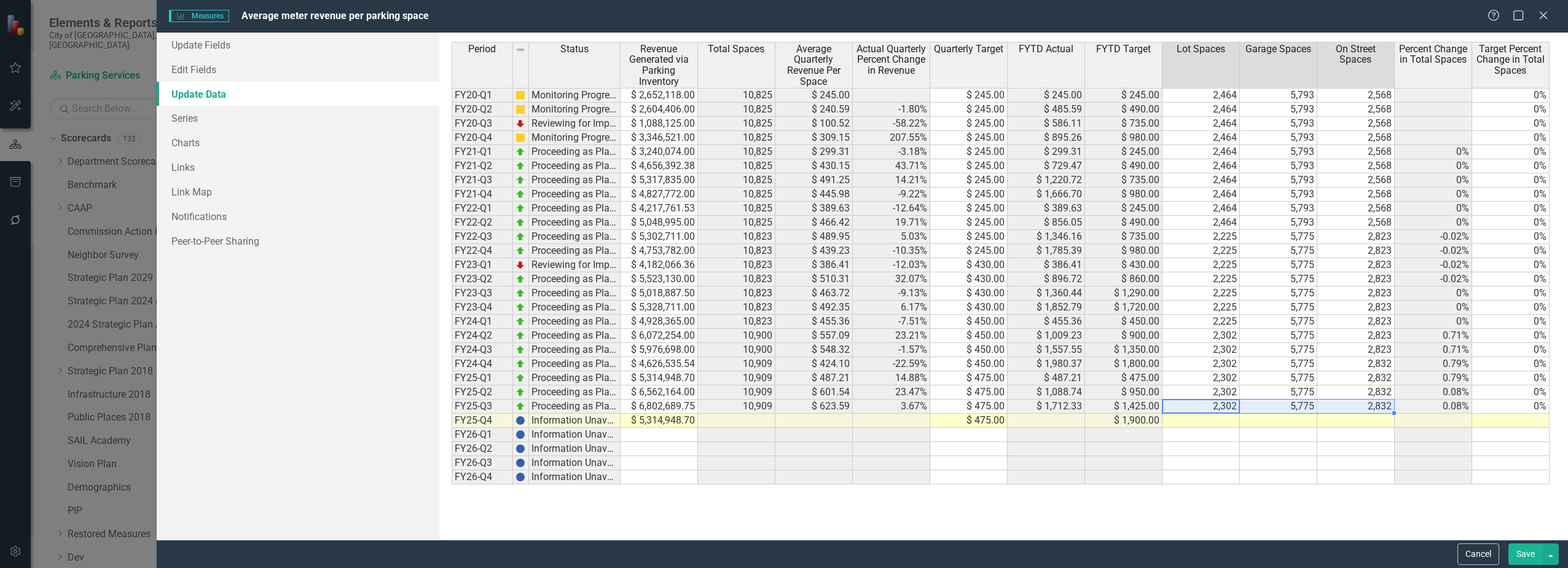
drag, startPoint x: 1218, startPoint y: 409, endPoint x: 1362, endPoint y: 411, distance: 144.0
click at [613, 411] on tr "FY25-Q3 Proceeding as Planned $ 6,802,689.75 10,909 $ 623.59 3.67% $ 475.00 $ 1…" at bounding box center [1000, 406] width 1098 height 14
click at [613, 420] on td at bounding box center [1200, 420] width 77 height 14
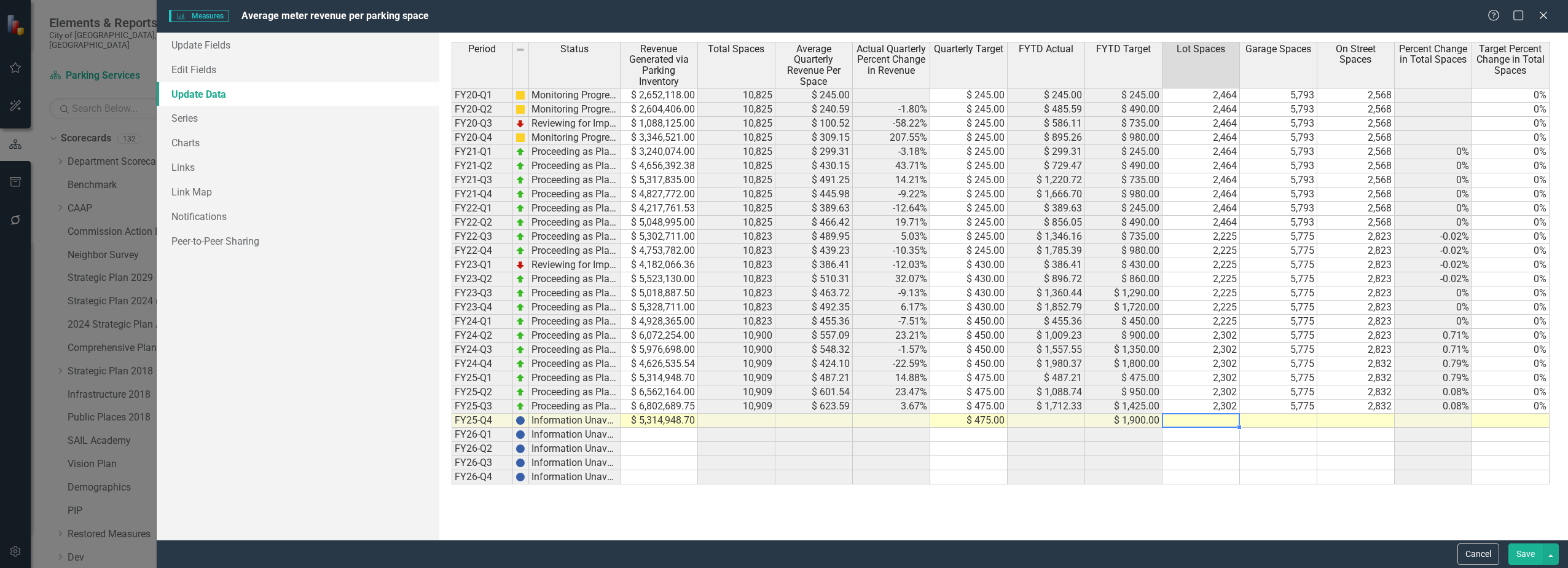
type textarea "2302"
click at [613, 504] on button "Save" at bounding box center [1525, 553] width 35 height 21
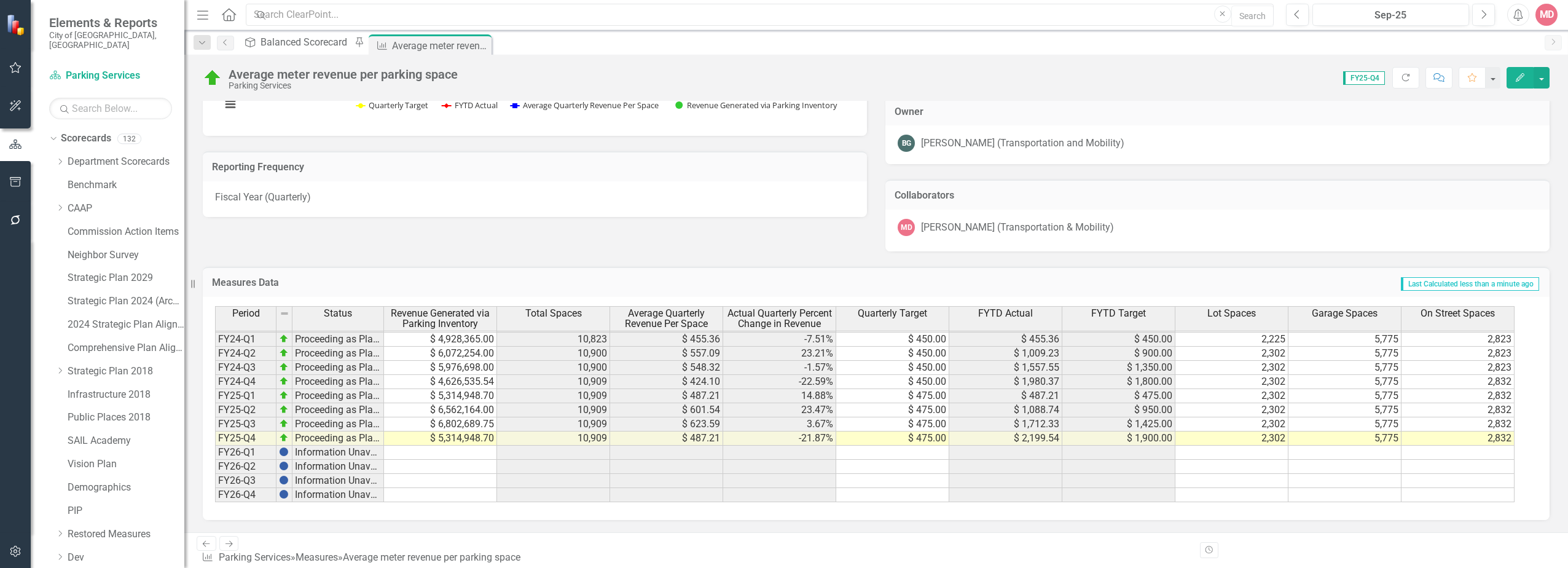
click at [613, 80] on button "Edit" at bounding box center [1519, 77] width 27 height 21
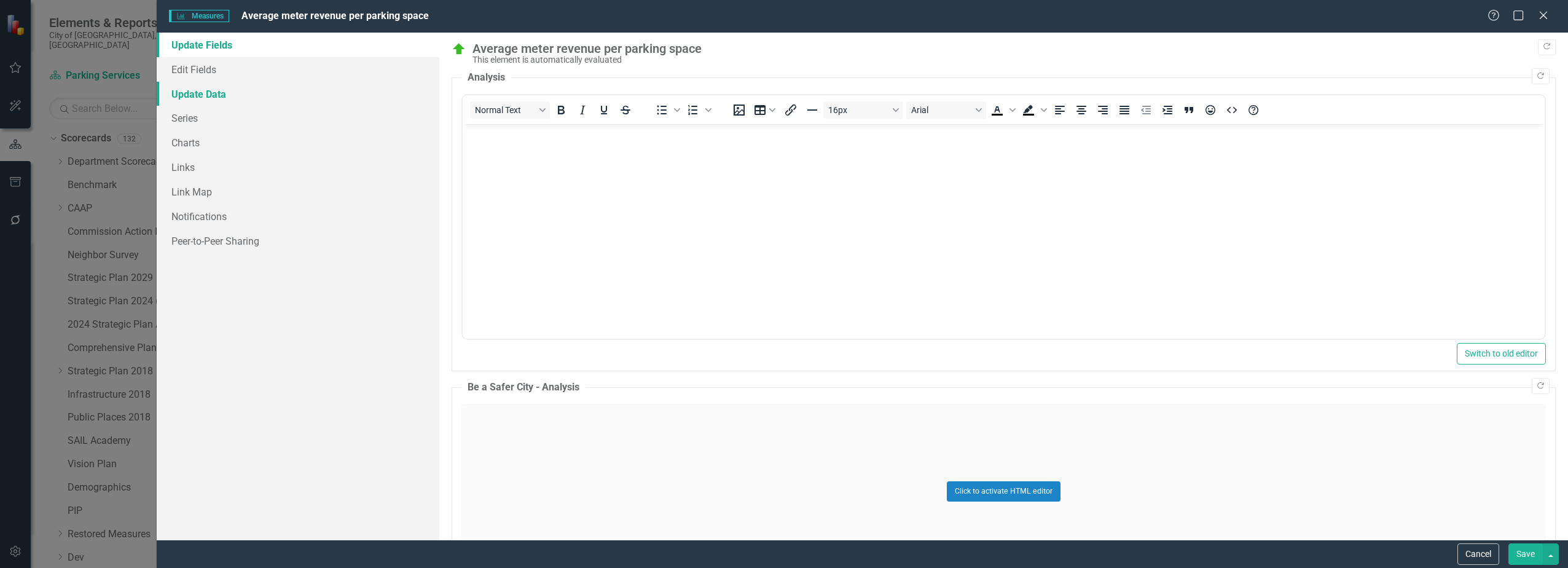
click at [221, 89] on link "Update Data" at bounding box center [297, 93] width 282 height 24
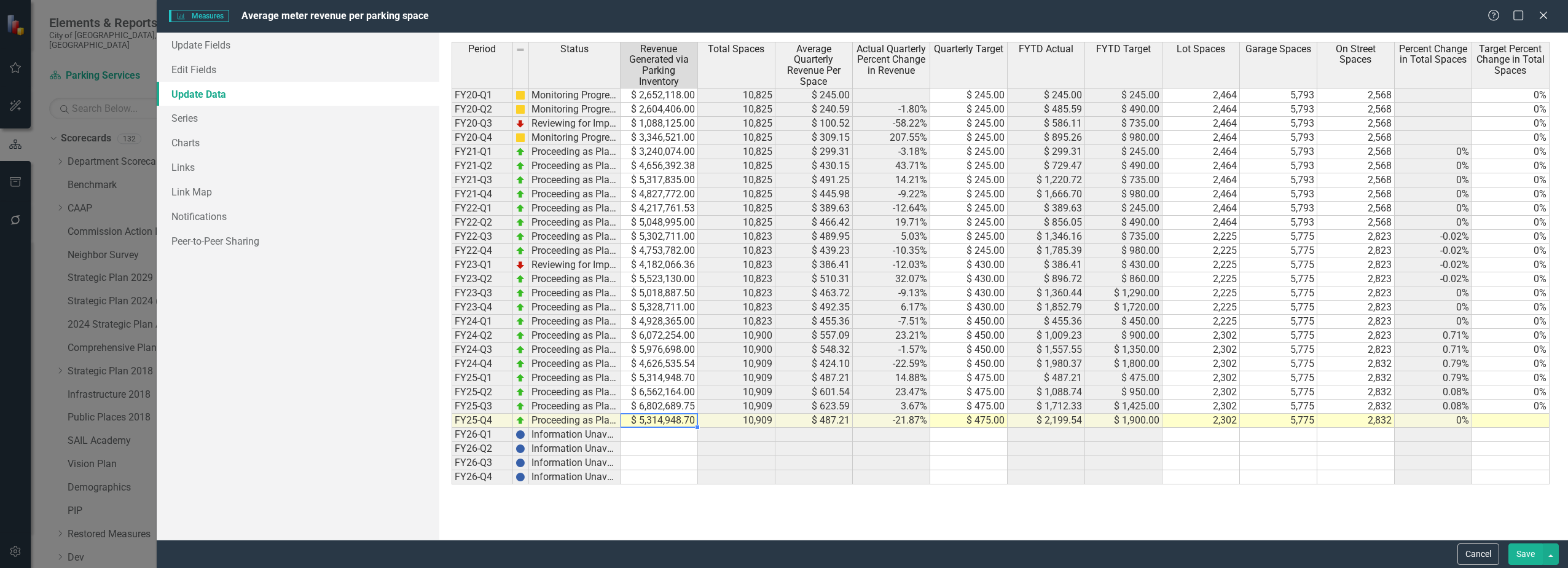
click at [613, 419] on td "$ 5,314,948.70" at bounding box center [659, 420] width 77 height 14
drag, startPoint x: 671, startPoint y: 375, endPoint x: 677, endPoint y: 402, distance: 27.7
click at [613, 402] on tbody "FY20-Q1 Monitoring Progress $ 2,652,118.00 10,825 $ 245.00 $ 245.00 $ 245.00 $ …" at bounding box center [1000, 285] width 1098 height 397
drag, startPoint x: 666, startPoint y: 361, endPoint x: 668, endPoint y: 408, distance: 47.0
click at [613, 408] on tbody "FY20-Q1 Monitoring Progress $ 2,652,118.00 10,825 $ 245.00 $ 245.00 $ 245.00 $ …" at bounding box center [1000, 285] width 1098 height 397
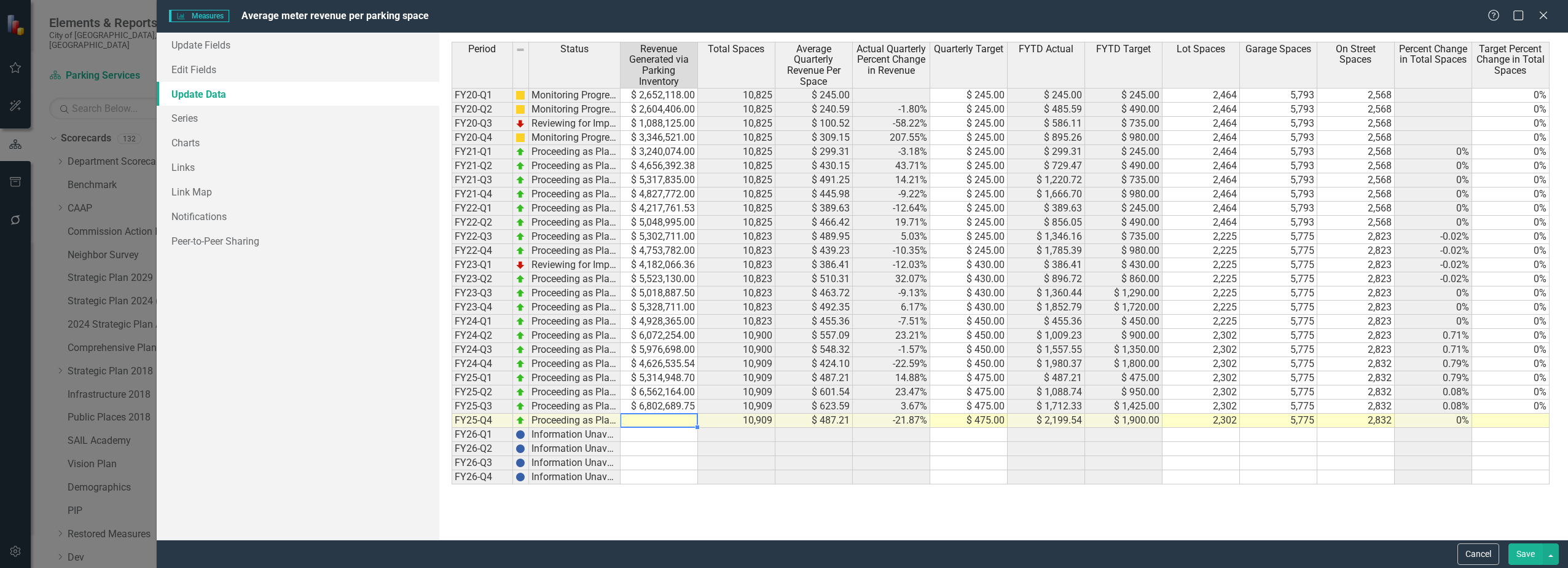
click at [613, 416] on td at bounding box center [659, 420] width 77 height 14
type textarea "5826584"
click at [452, 398] on div "Period Status Revenue Generated via Parking Inventory Total Spaces Average Quar…" at bounding box center [452, 263] width 0 height 442
click at [613, 504] on button "Save" at bounding box center [1525, 553] width 35 height 21
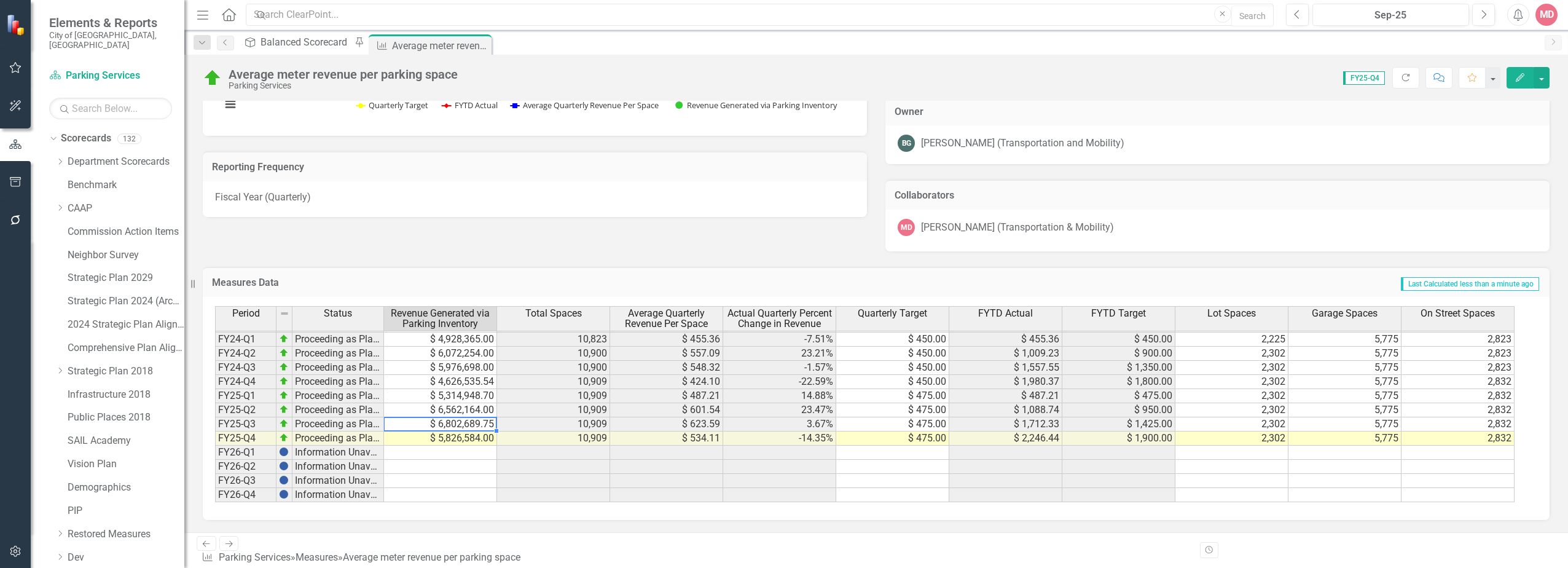
click at [418, 431] on td "$ 6,802,689.75" at bounding box center [441, 424] width 113 height 14
click at [457, 389] on td "$ 4,626,535.54" at bounding box center [441, 382] width 113 height 14
click at [463, 347] on td "$ 4,928,365.00" at bounding box center [441, 339] width 113 height 14
click at [482, 389] on td "$ 4,626,535.54" at bounding box center [441, 382] width 113 height 14
click at [419, 474] on td at bounding box center [441, 466] width 113 height 14
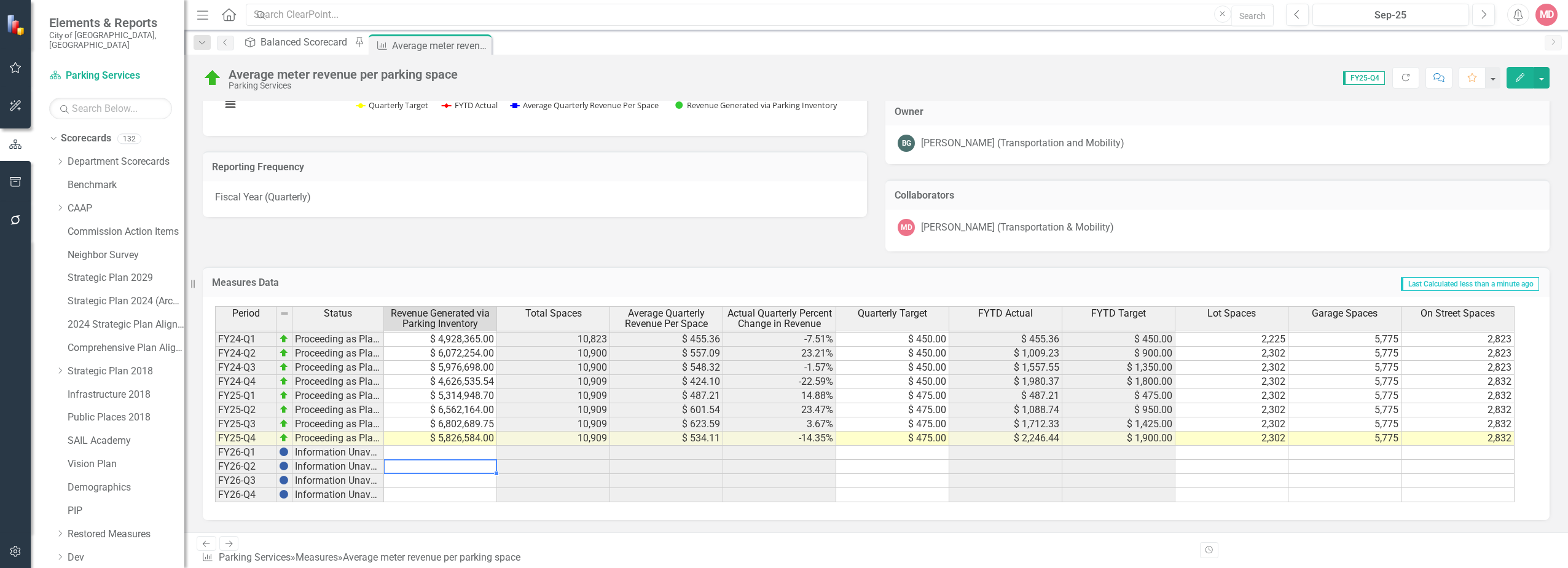
click at [456, 446] on td "$ 5,826,584.00" at bounding box center [441, 438] width 113 height 14
paste textarea "4777450.27"
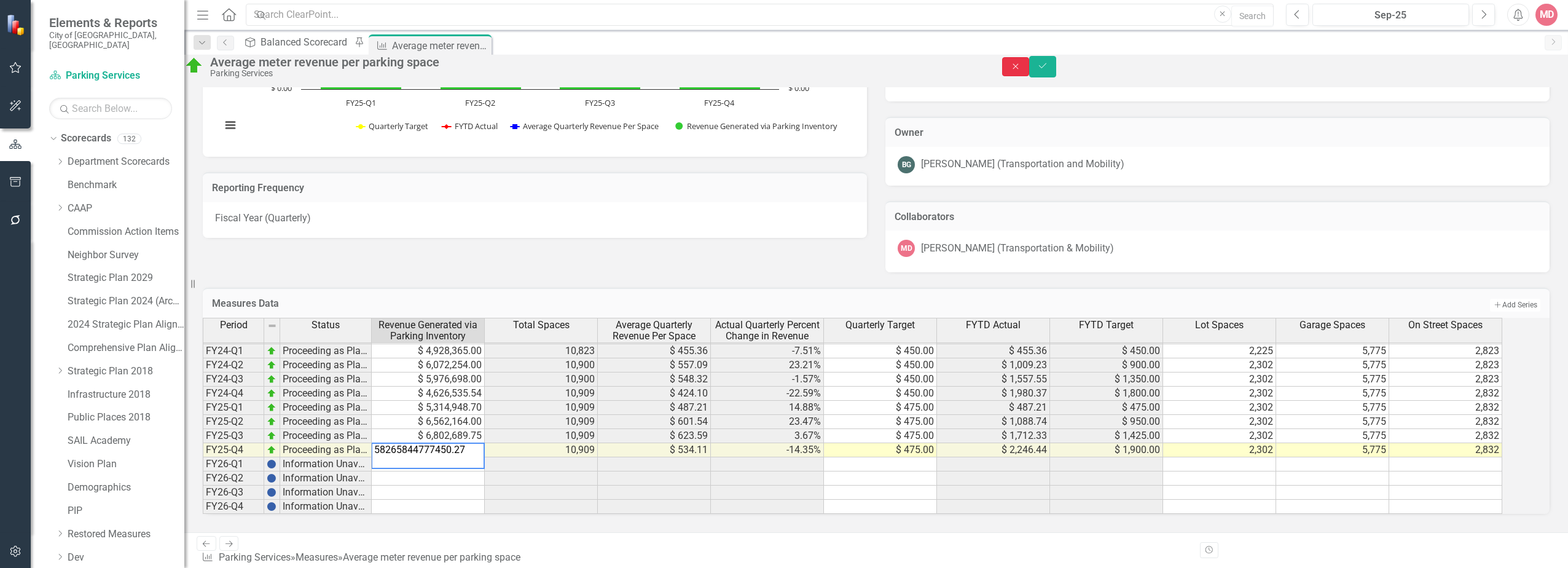
click at [613, 69] on button "Close" at bounding box center [1015, 67] width 27 height 19
type textarea "58265844777450.27"
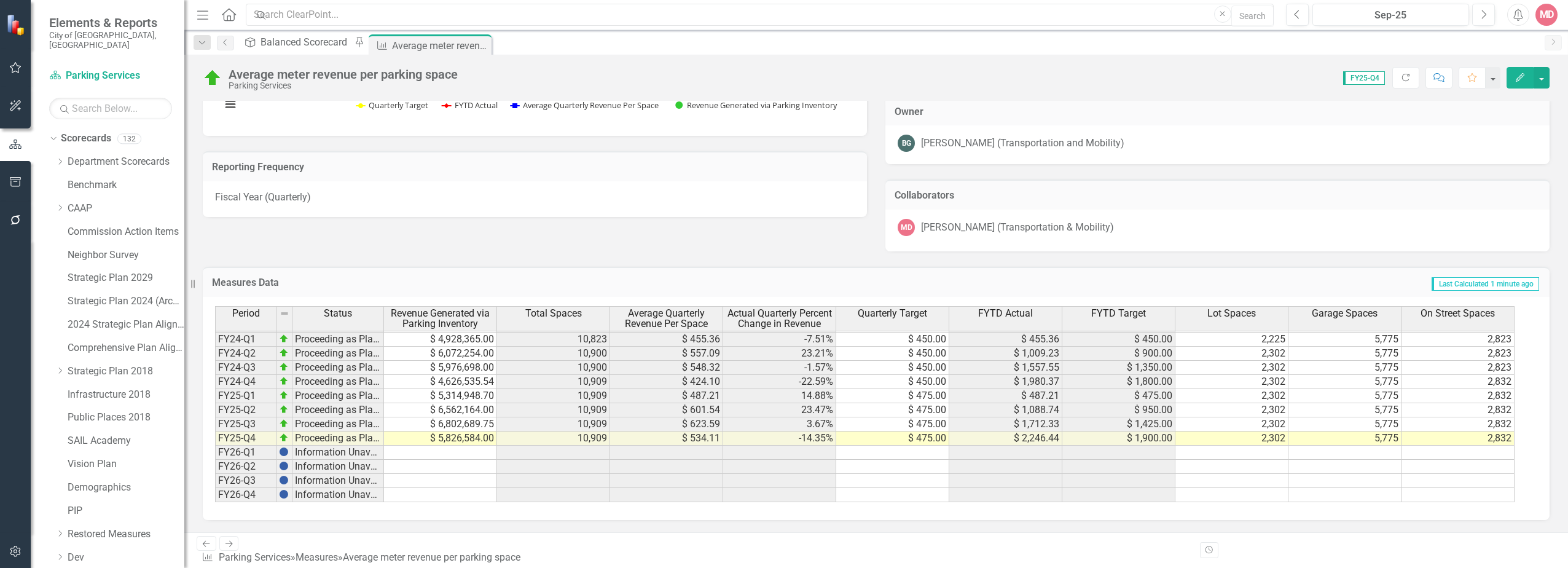
click at [613, 74] on button "Edit" at bounding box center [1519, 77] width 27 height 21
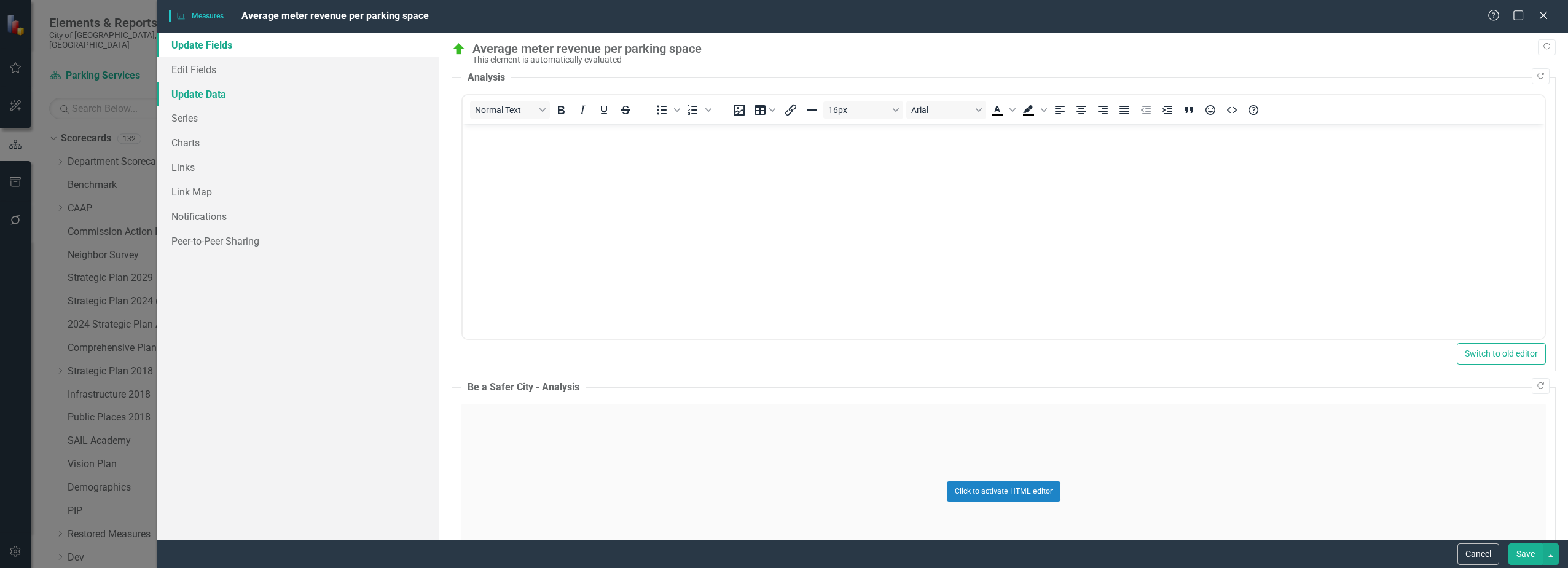
click at [303, 104] on link "Update Data" at bounding box center [297, 93] width 282 height 24
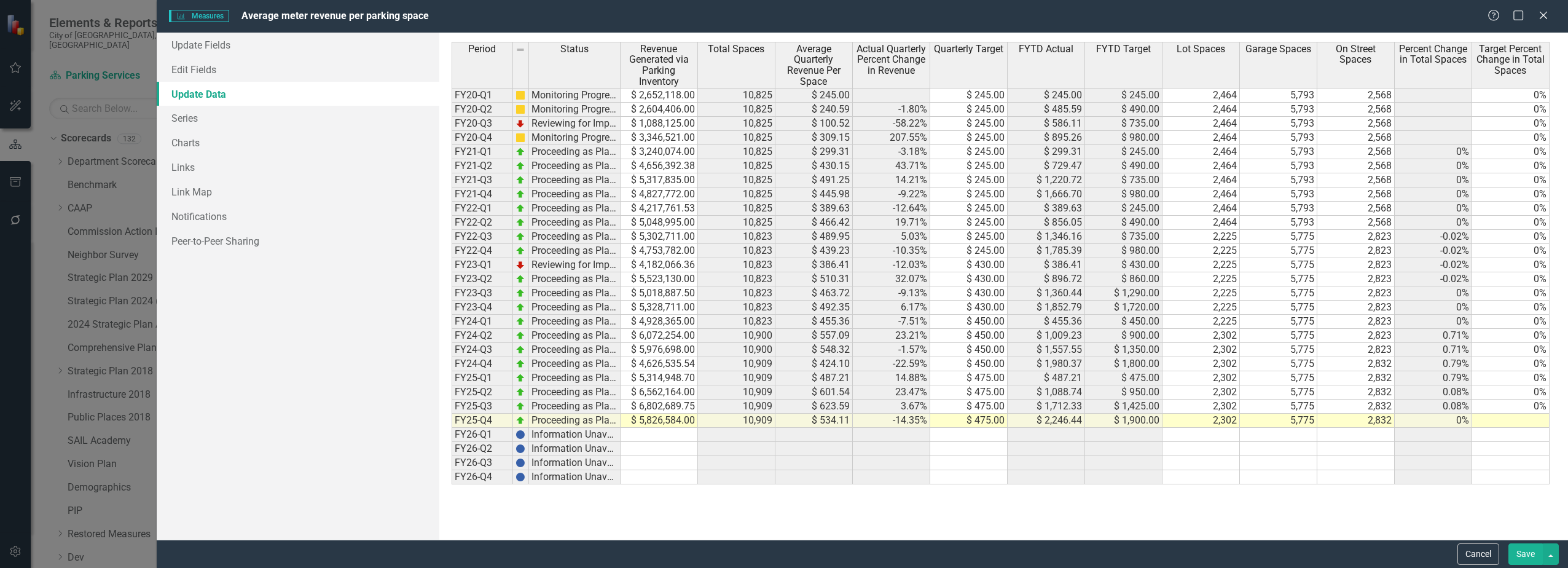
click at [613, 416] on td "$ 5,826,584.00" at bounding box center [659, 420] width 77 height 14
click at [613, 364] on td "$ 4,626,535.54" at bounding box center [659, 363] width 77 height 14
drag, startPoint x: 666, startPoint y: 319, endPoint x: 669, endPoint y: 362, distance: 43.1
click at [613, 362] on tbody "FY20-Q1 Monitoring Progress $ 2,652,118.00 10,825 $ 245.00 $ 245.00 $ 245.00 $ …" at bounding box center [1000, 285] width 1098 height 397
click at [613, 366] on td "$ 4,626,535.54" at bounding box center [659, 363] width 77 height 14
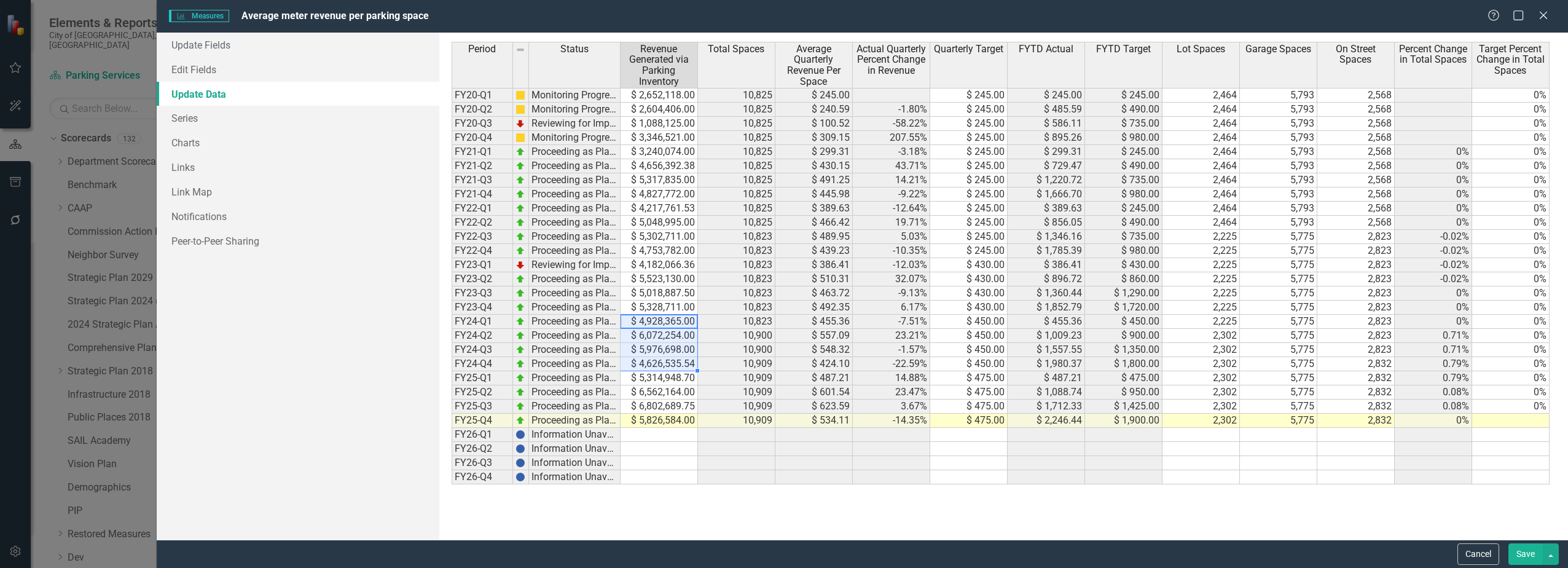
drag, startPoint x: 670, startPoint y: 321, endPoint x: 675, endPoint y: 362, distance: 41.3
click at [613, 362] on tbody "FY20-Q1 Monitoring Progress $ 2,652,118.00 10,825 $ 245.00 $ 245.00 $ 245.00 $ …" at bounding box center [1000, 285] width 1098 height 397
click at [613, 424] on td "$ 5,826,584.00" at bounding box center [659, 420] width 77 height 14
type textarea "4777450"
click at [613, 430] on td at bounding box center [659, 434] width 77 height 14
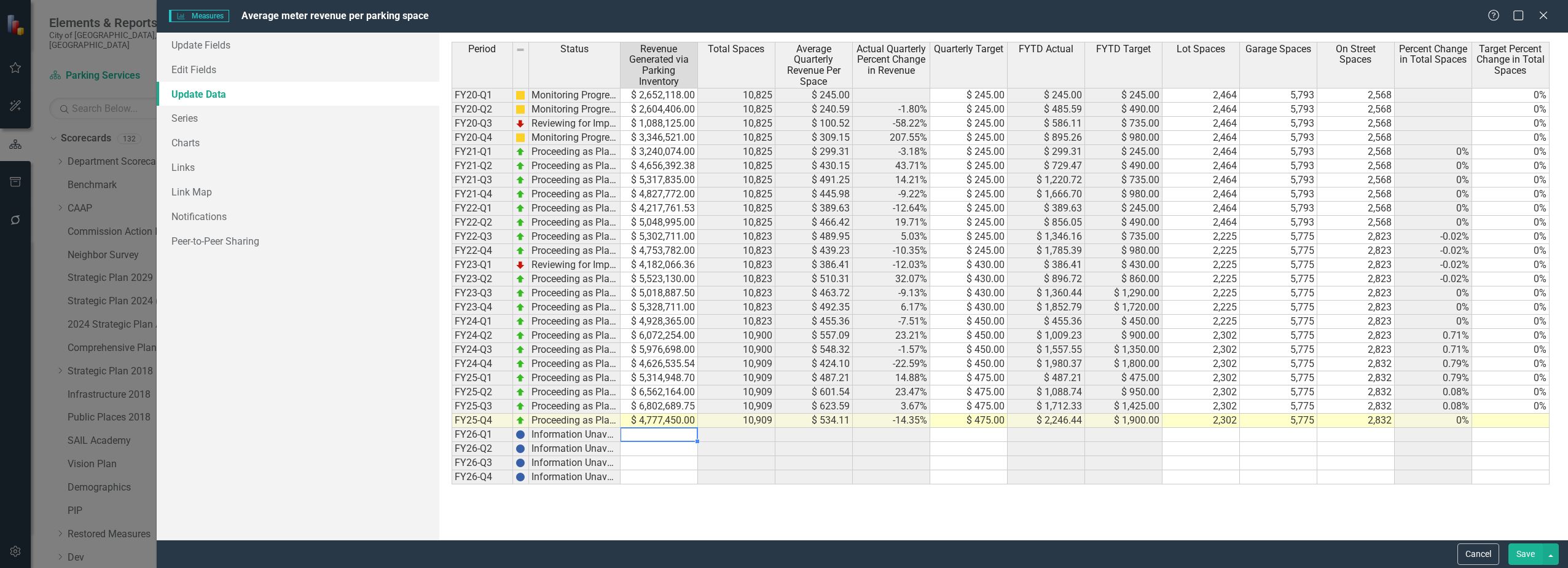
click at [613, 504] on button "Save" at bounding box center [1525, 553] width 35 height 21
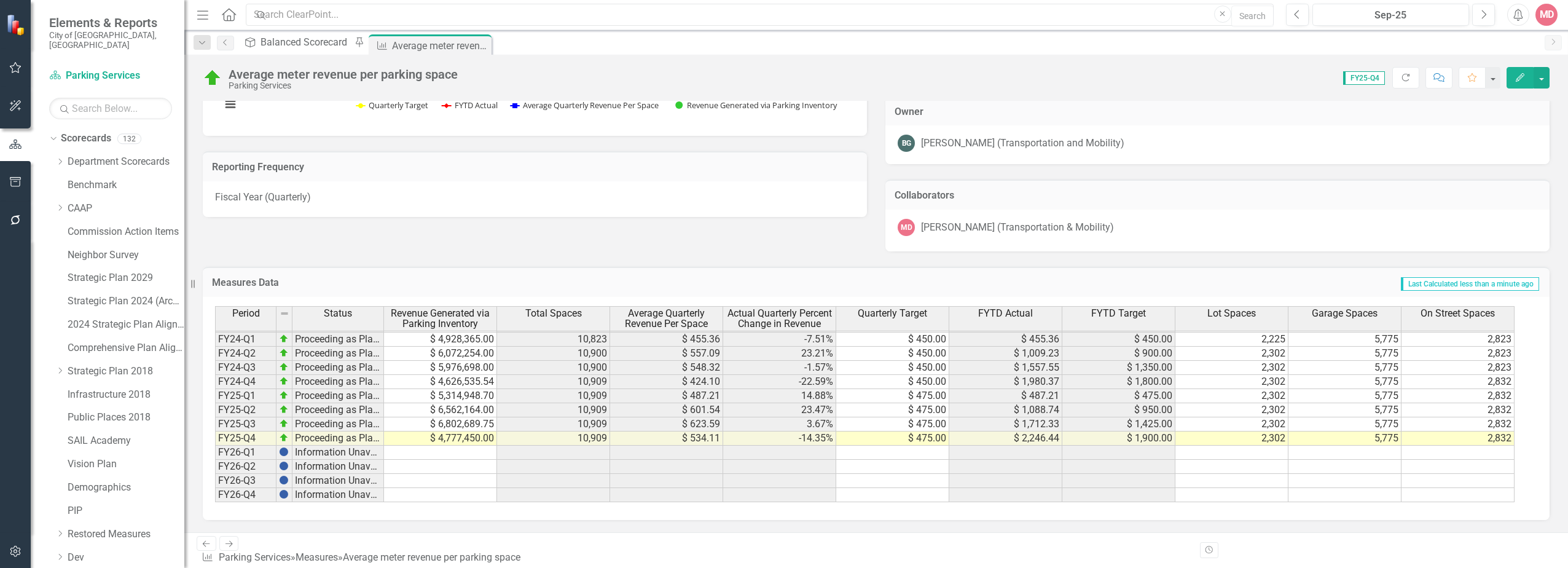
click at [606, 274] on div "Measures Data Last Calculated less than a minute ago Period Status Revenue Gene…" at bounding box center [876, 386] width 1365 height 269
click at [613, 403] on td "$ 487.21" at bounding box center [667, 396] width 113 height 14
click at [463, 271] on div "Measures Data Last Calculated 1 minute ago Period Status Revenue Generated via …" at bounding box center [876, 386] width 1365 height 269
click at [613, 77] on button "Edit" at bounding box center [1519, 77] width 27 height 21
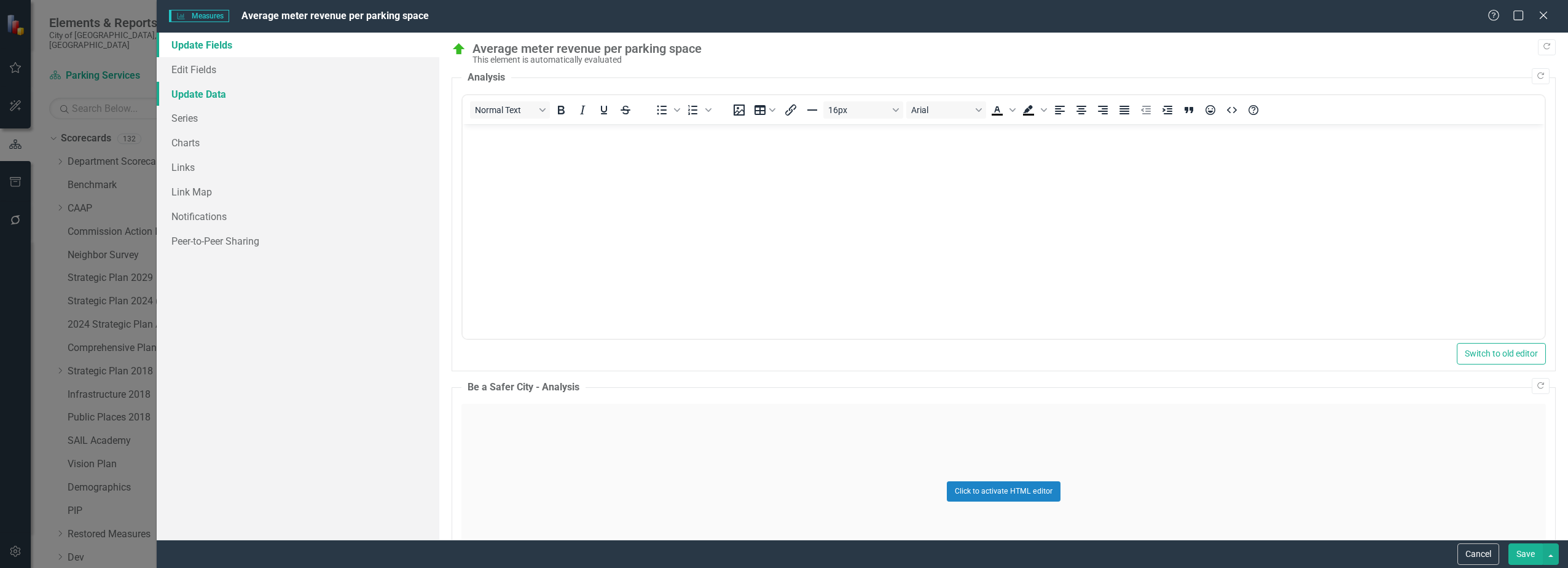
click at [278, 102] on link "Update Data" at bounding box center [297, 93] width 282 height 24
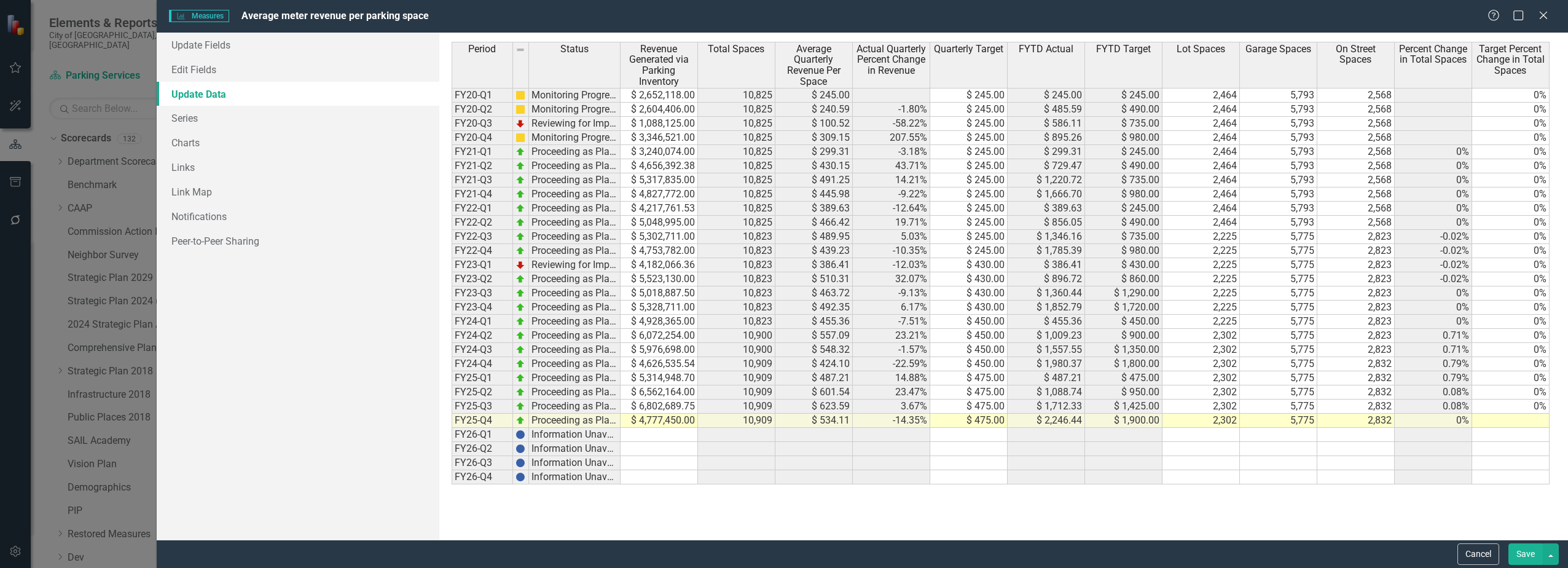
click at [613, 421] on td "$ 4,777,450.00" at bounding box center [659, 420] width 77 height 14
click at [613, 420] on td at bounding box center [659, 420] width 77 height 14
drag, startPoint x: 614, startPoint y: 421, endPoint x: 632, endPoint y: 420, distance: 18.0
click at [613, 421] on td "Proceeding as Planned" at bounding box center [574, 420] width 91 height 14
click at [613, 420] on td at bounding box center [659, 420] width 77 height 14
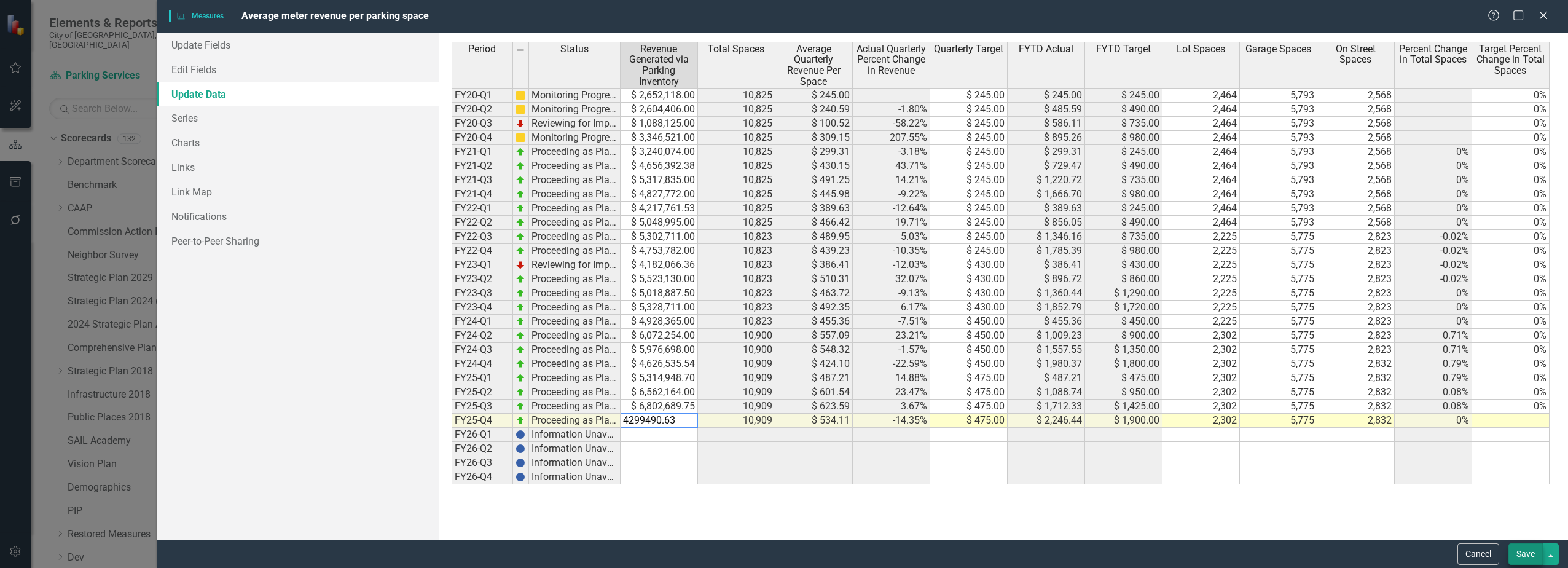
type textarea "4299490.63"
click at [613, 504] on button "Save" at bounding box center [1525, 553] width 35 height 21
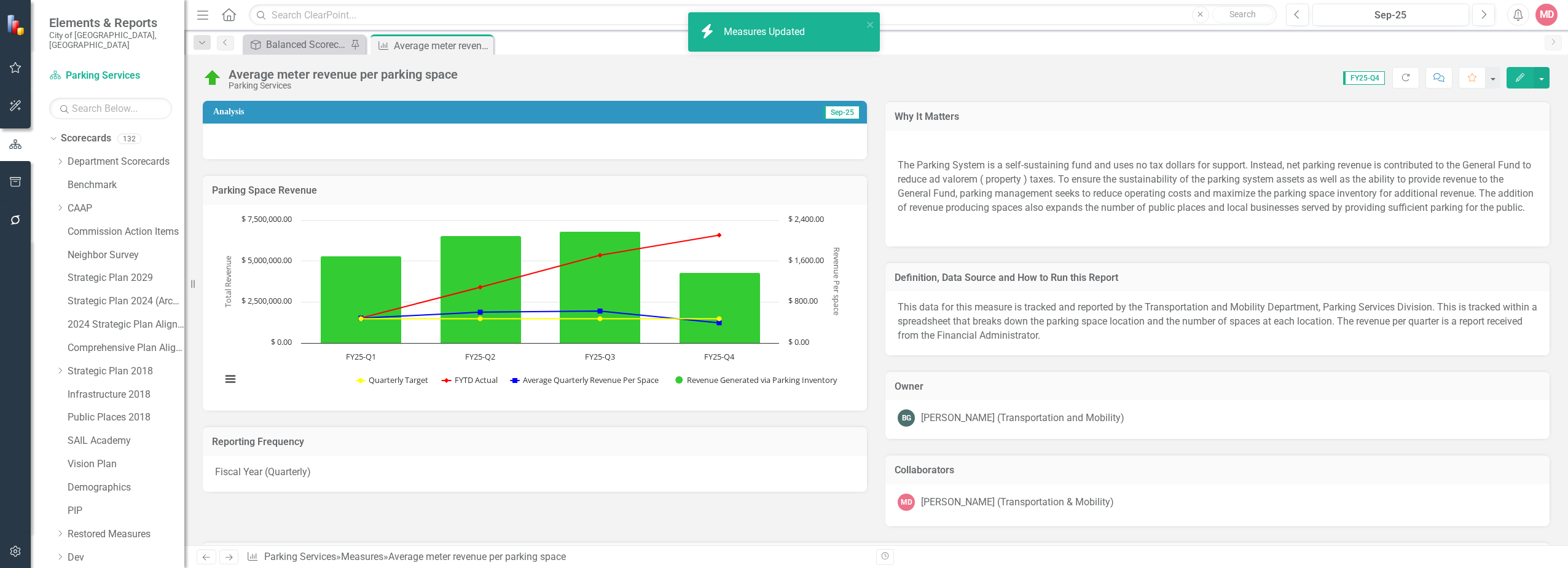
scroll to position [226, 0]
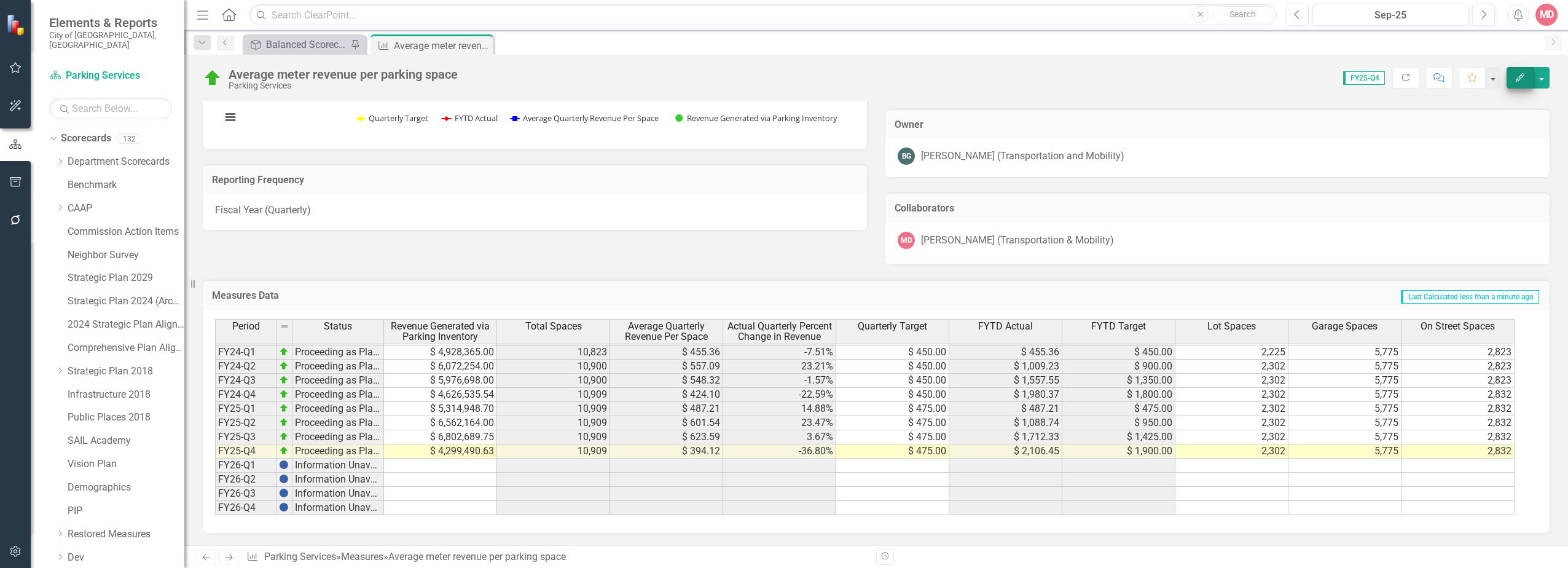
click at [1515, 80] on icon "Edit" at bounding box center [1519, 77] width 11 height 9
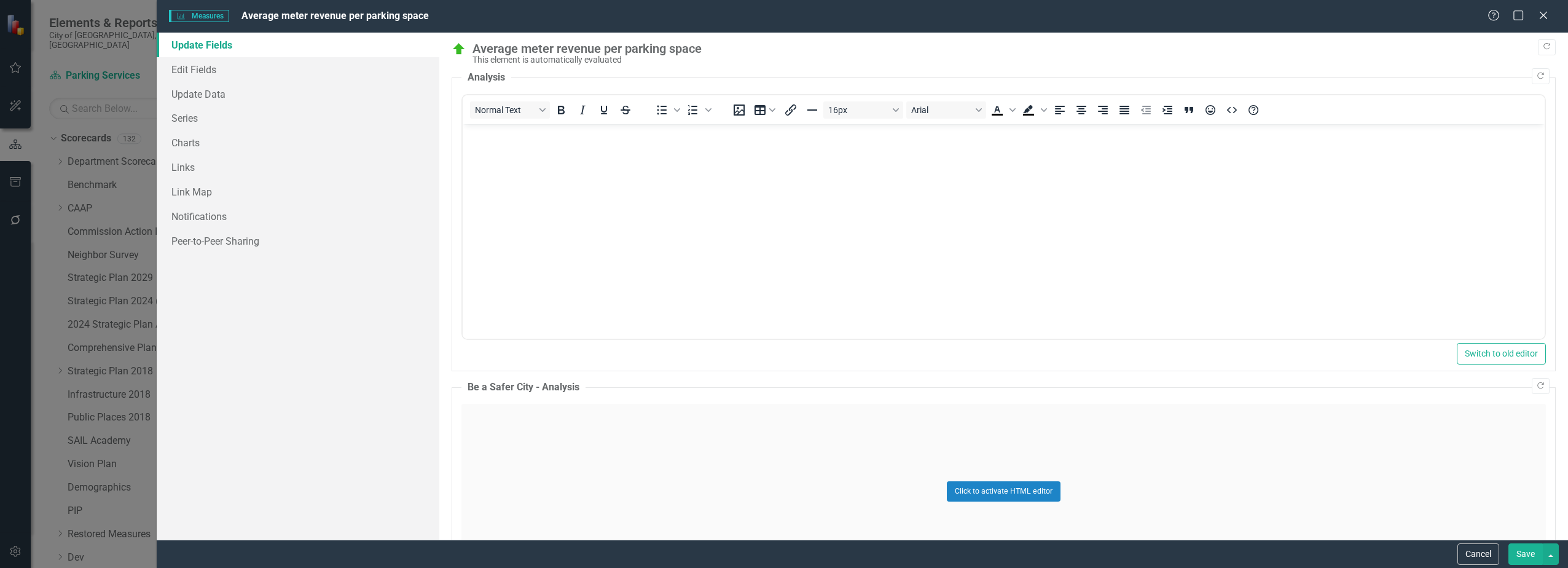
scroll to position [0, 0]
click at [252, 99] on link "Update Data" at bounding box center [297, 93] width 282 height 24
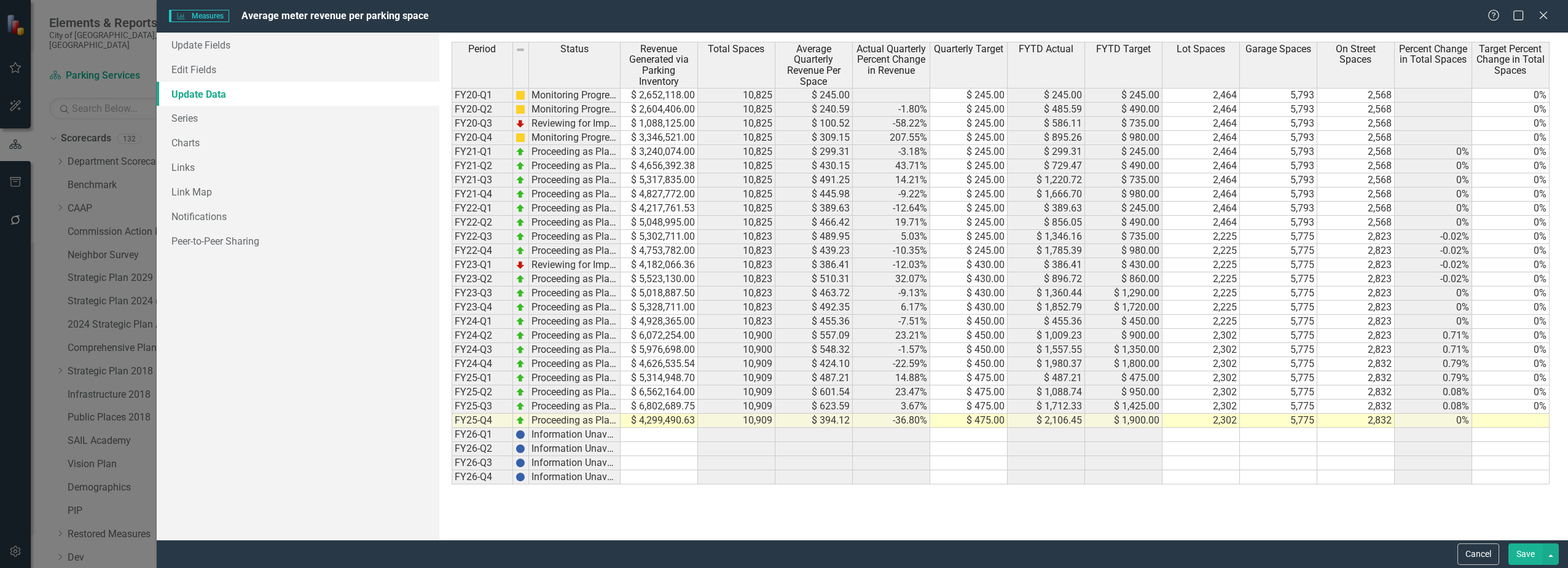
click at [1529, 422] on td at bounding box center [1510, 420] width 77 height 14
type textarea "0"
click at [452, 399] on div "Period Status Revenue Generated via Parking Inventory Total Spaces Average Quar…" at bounding box center [452, 263] width 0 height 442
click at [1527, 545] on button "Save" at bounding box center [1525, 553] width 35 height 21
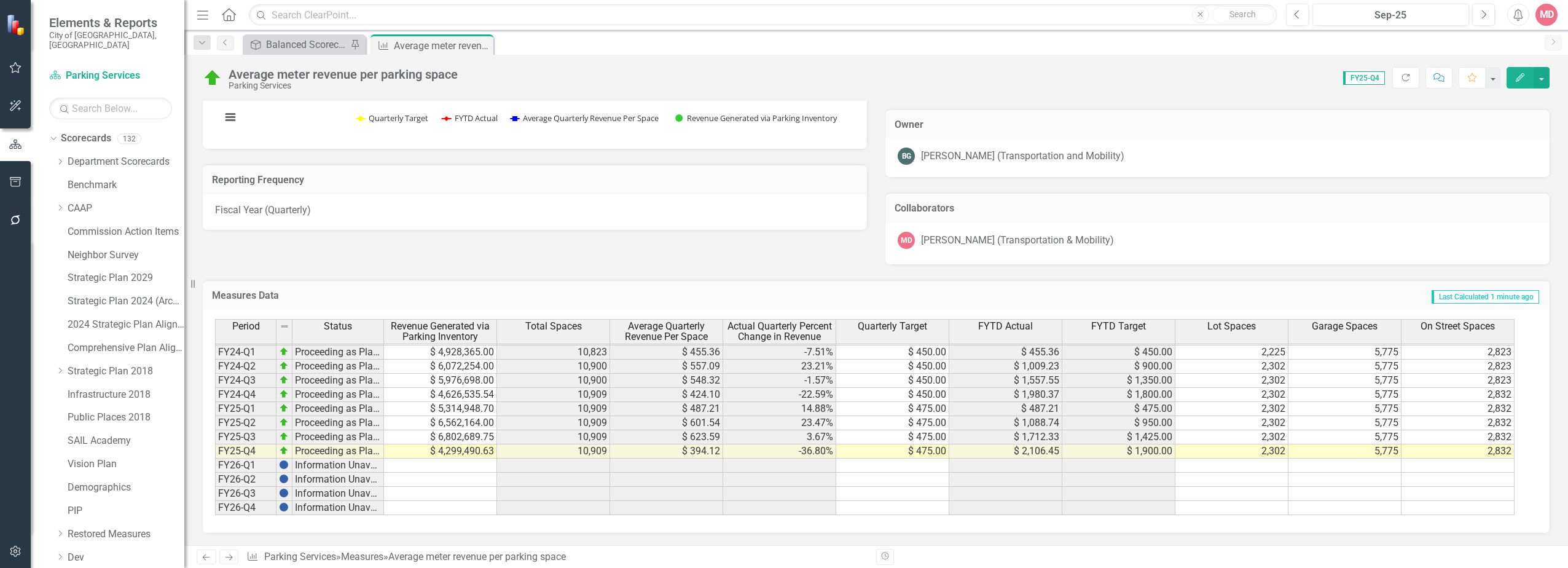
click at [215, 502] on div "Period Status Revenue Generated via Parking Inventory Total Spaces Average Quar…" at bounding box center [215, 325] width 0 height 379
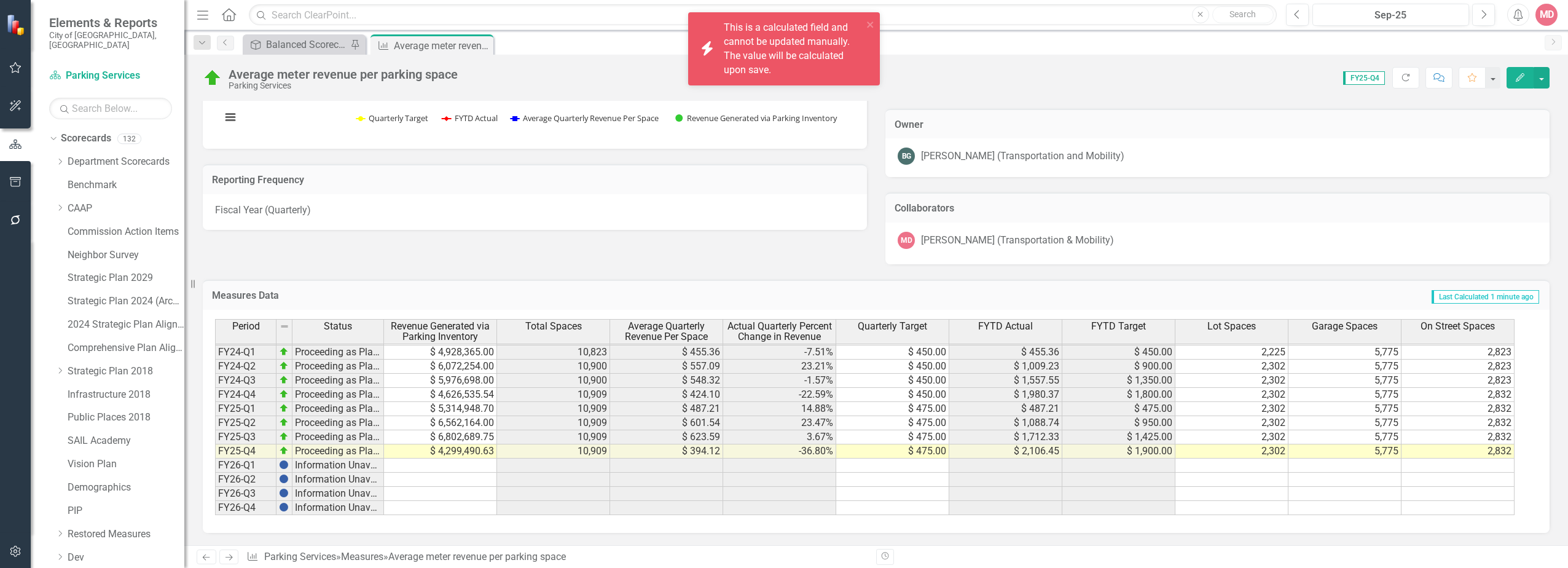
click at [687, 253] on div "Analysis Sep-25 Parking Space Revenue Chart Combination chart with 4 data serie…" at bounding box center [876, 43] width 1365 height 441
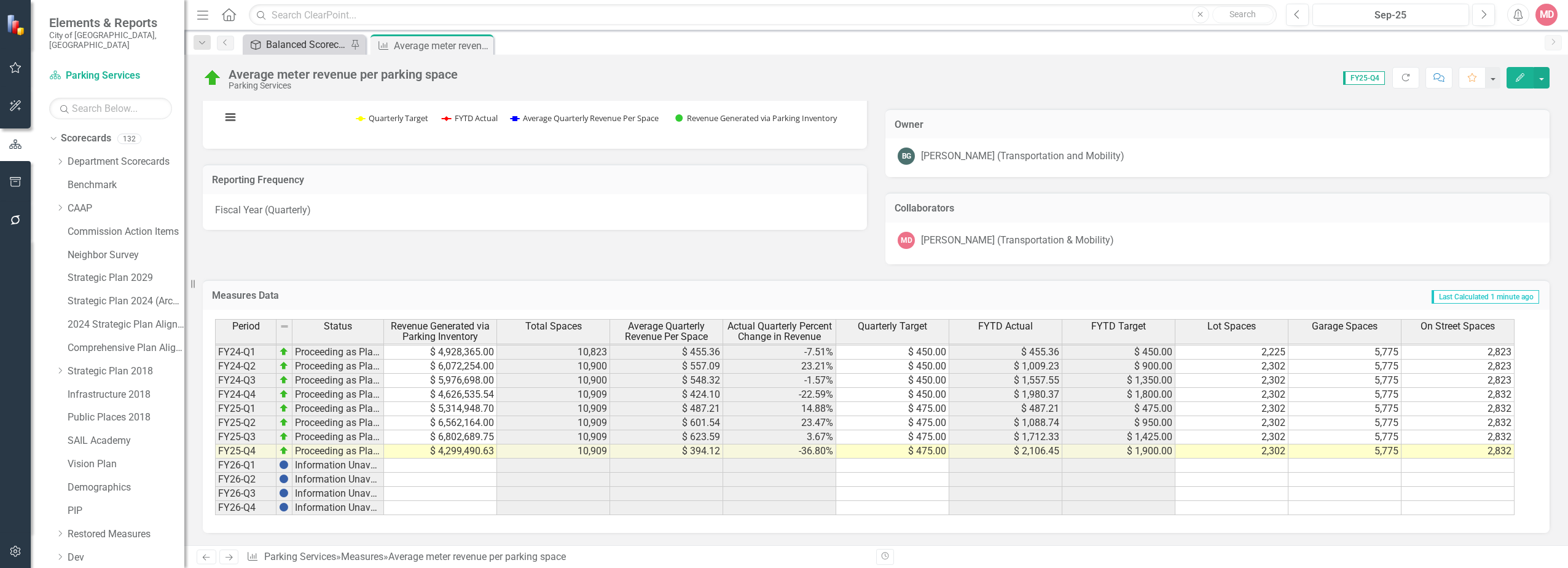
click at [311, 45] on div "Balanced Scorecard" at bounding box center [307, 44] width 81 height 15
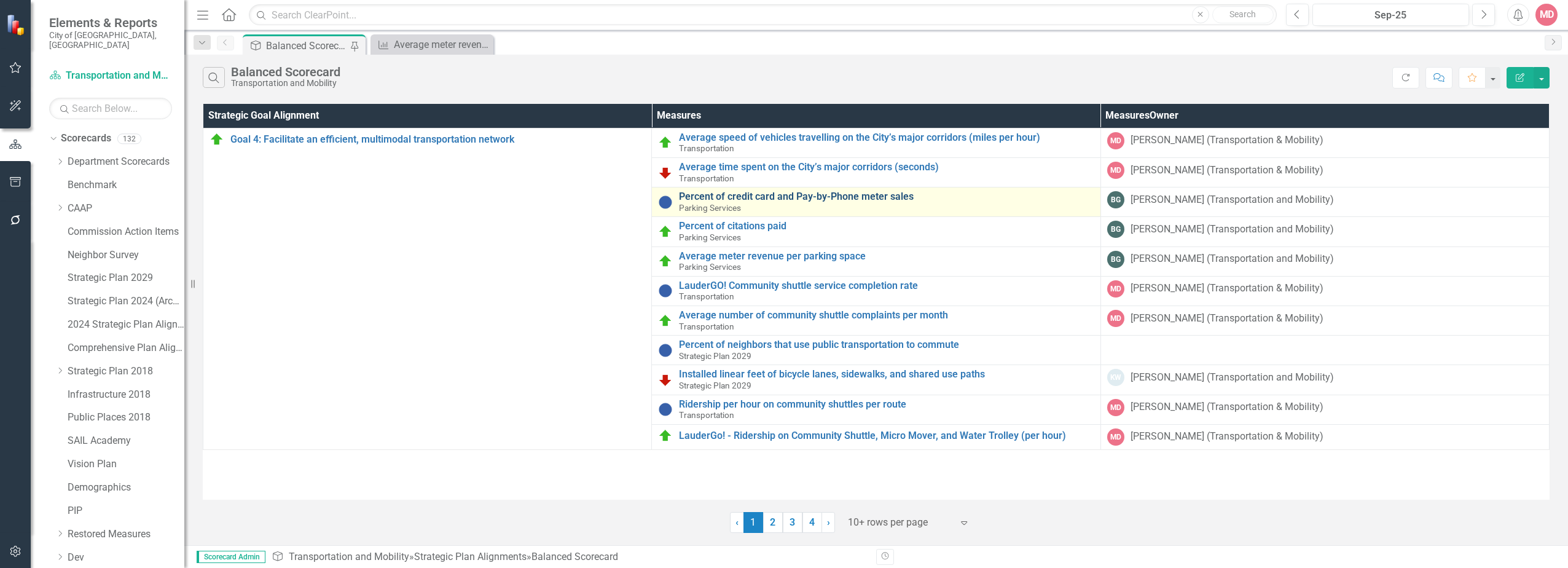
click at [738, 195] on link "Percent of credit card and Pay-by-Phone meter sales" at bounding box center [886, 196] width 415 height 11
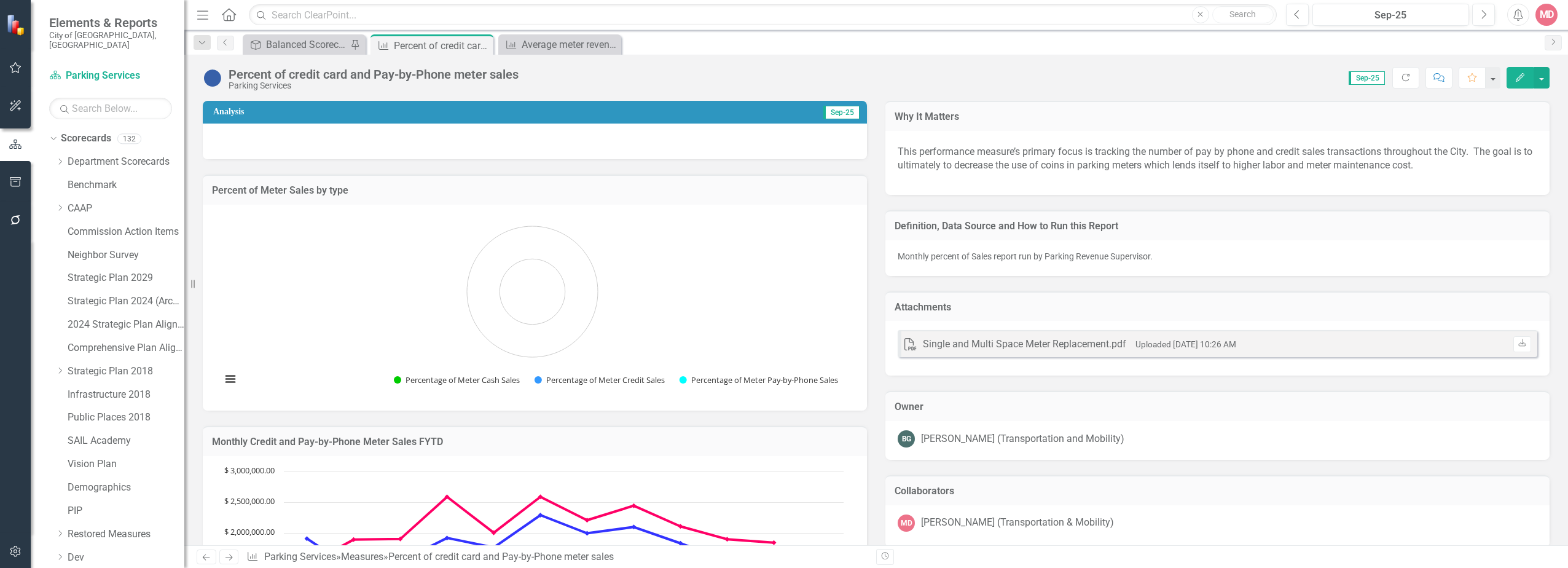
click at [1511, 82] on button "Edit" at bounding box center [1519, 77] width 27 height 21
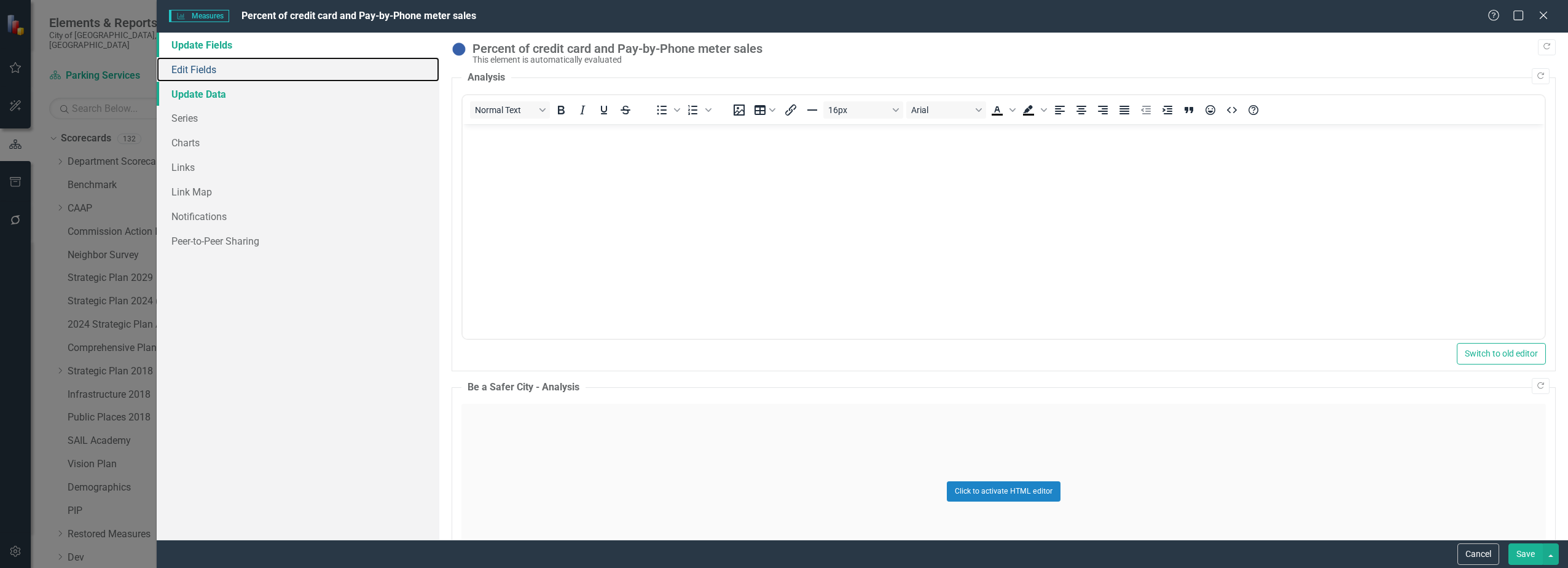
drag, startPoint x: 329, startPoint y: 79, endPoint x: 318, endPoint y: 96, distance: 20.2
click at [329, 79] on link "Edit Fields" at bounding box center [297, 69] width 282 height 24
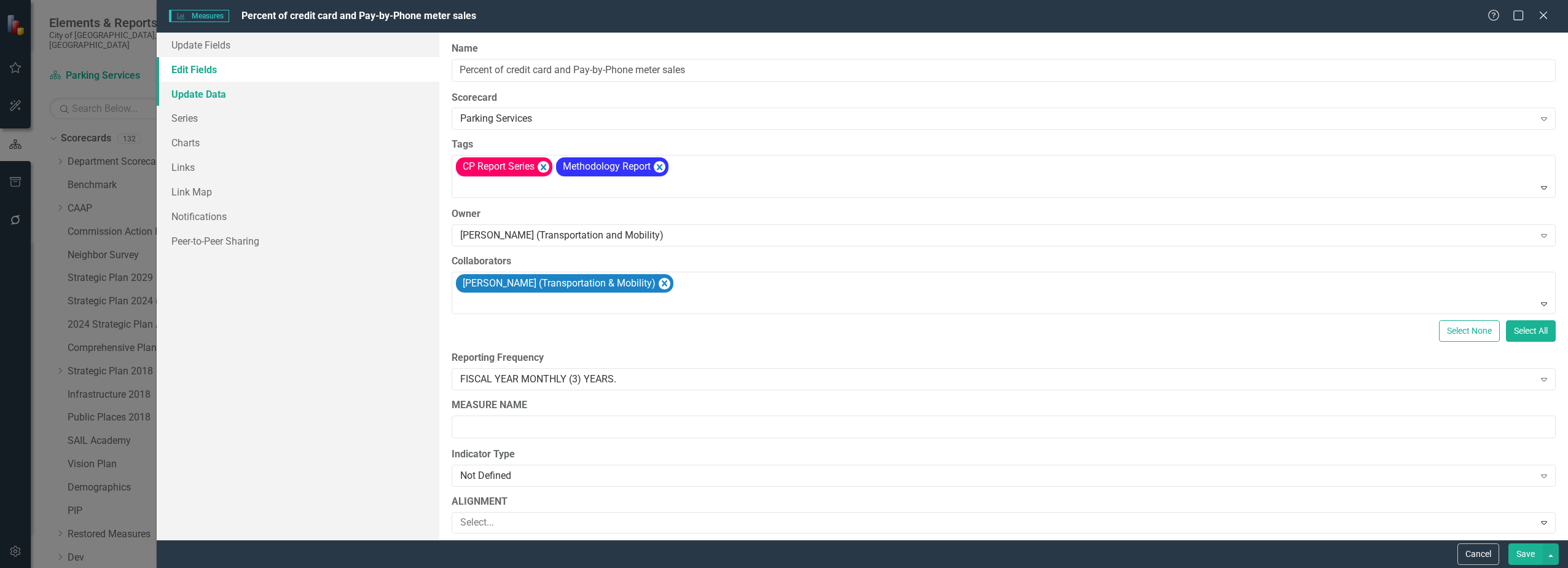
click at [318, 97] on link "Update Data" at bounding box center [297, 93] width 282 height 24
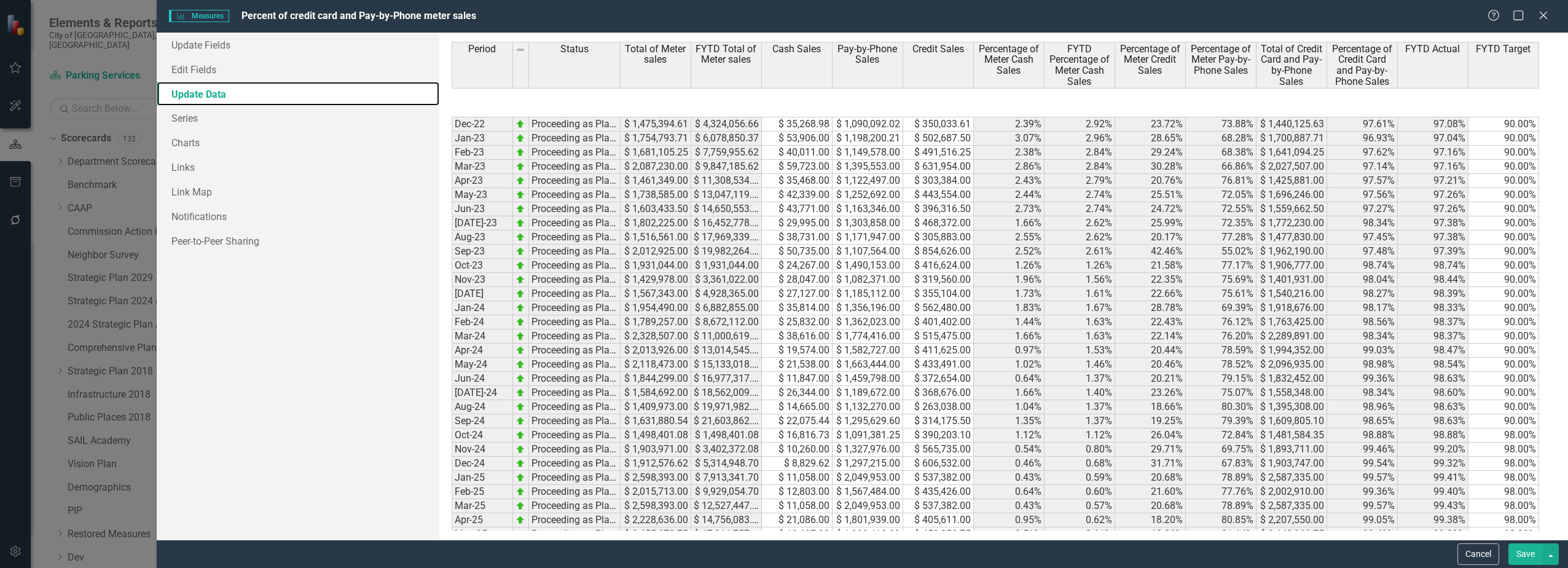
scroll to position [237, 0]
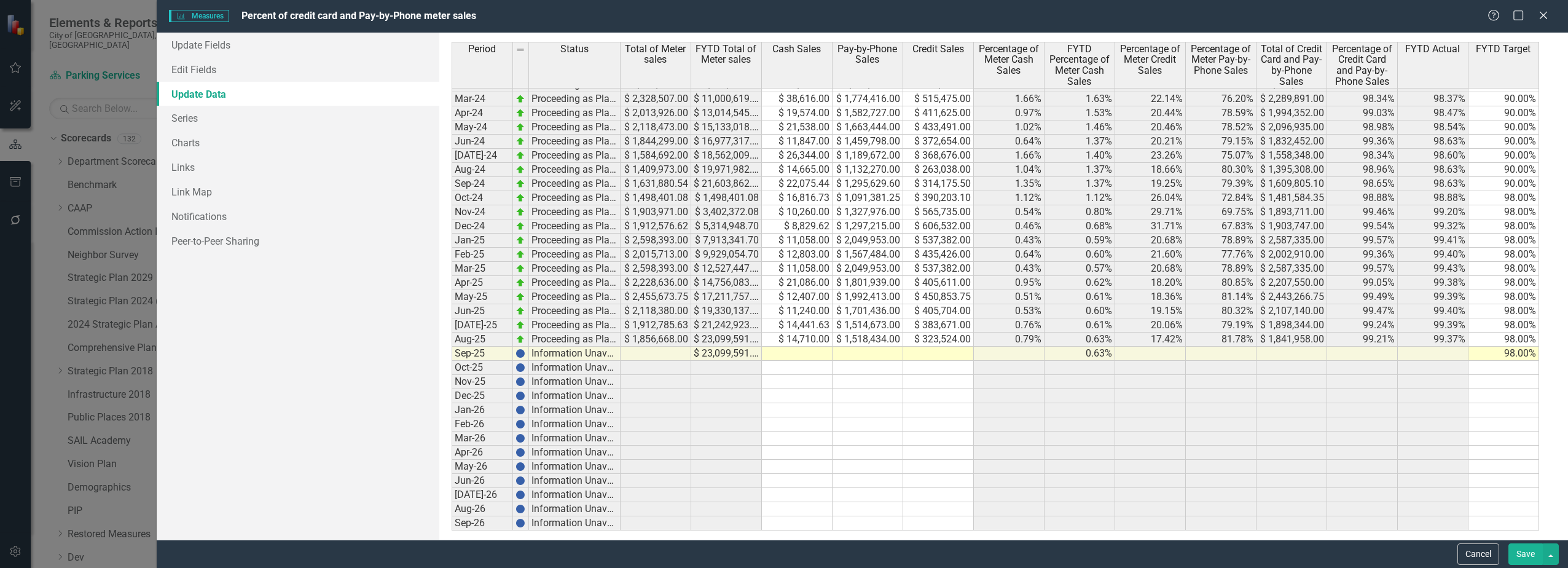
click at [782, 350] on tbody "Dec-22 Proceeding as Planned $ 1,475,394.61 $ 4,324,056.66 $ 35,268.98 $ 1,090,…" at bounding box center [995, 205] width 1088 height 651
type textarea "1695"
click at [866, 356] on td at bounding box center [868, 353] width 71 height 14
click at [810, 344] on td "$ 14,710.00" at bounding box center [797, 339] width 71 height 14
click at [815, 355] on td "$ 1,695.00" at bounding box center [797, 353] width 71 height 14
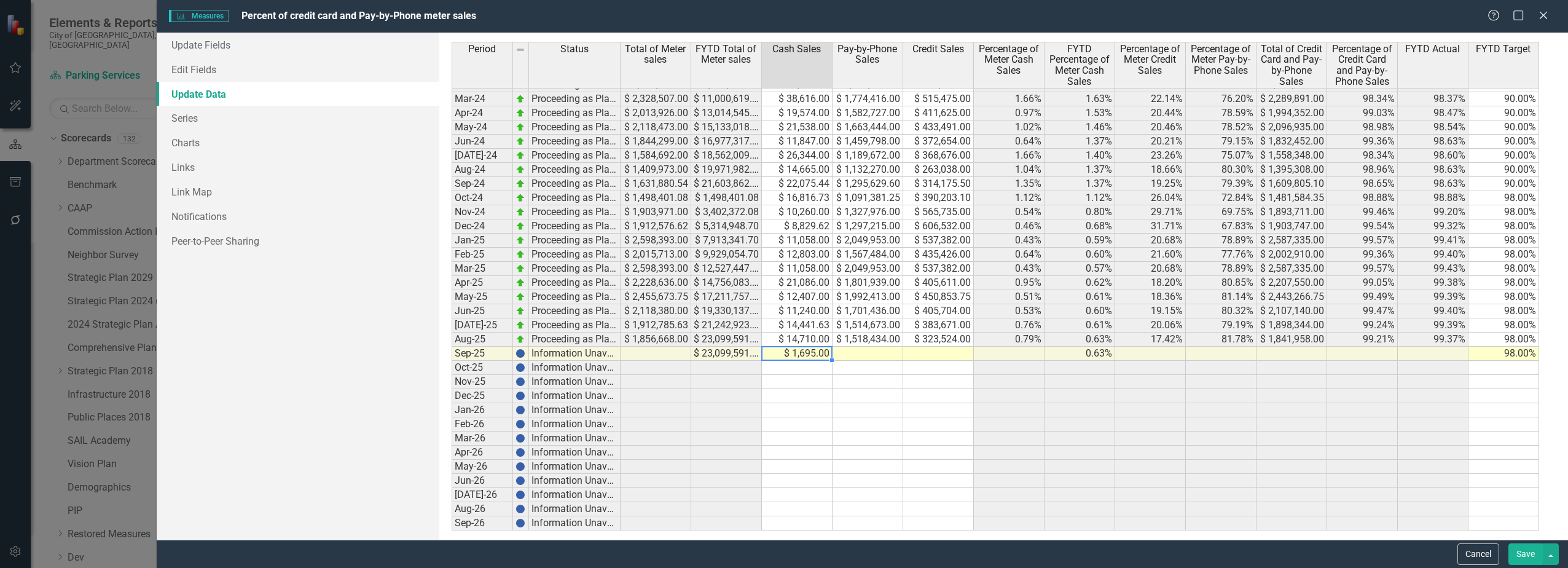
click at [808, 352] on td "$ 1,695.00" at bounding box center [797, 353] width 71 height 14
type textarea "14575.82"
click at [865, 352] on td at bounding box center [868, 353] width 71 height 14
click at [868, 357] on td at bounding box center [868, 353] width 71 height 14
click at [880, 358] on textarea "3" at bounding box center [867, 353] width 71 height 15
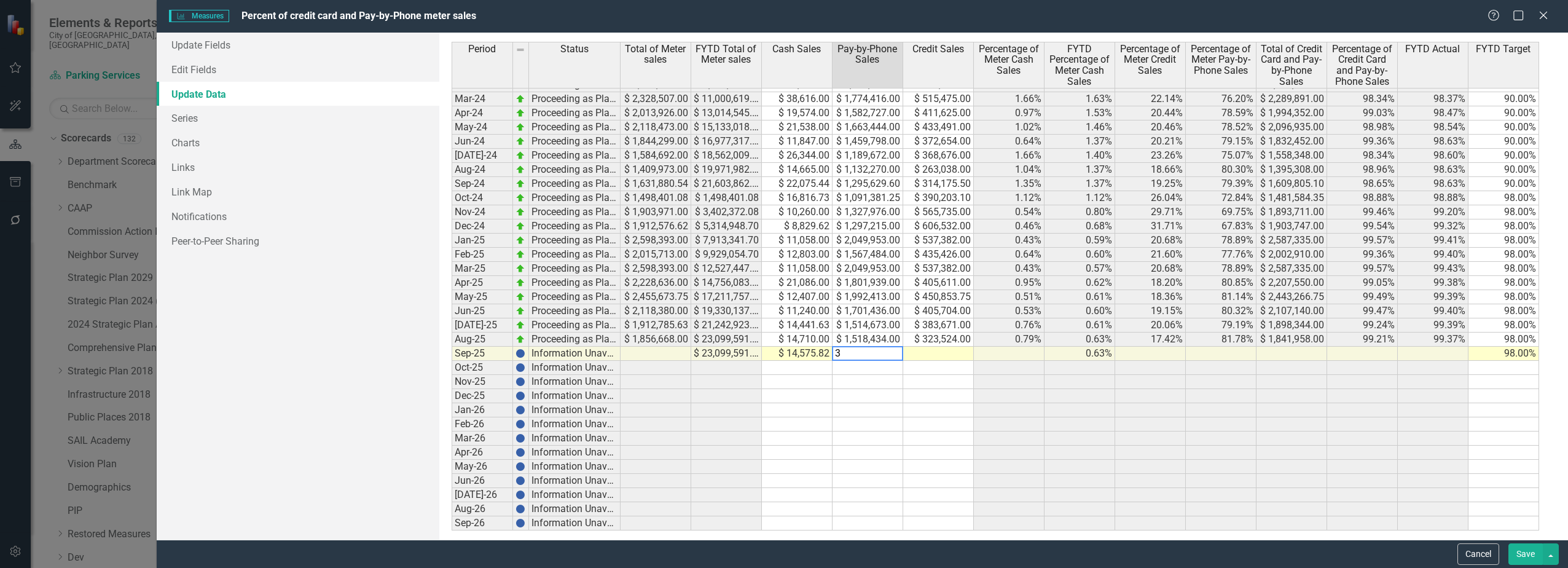
drag, startPoint x: 880, startPoint y: 358, endPoint x: 791, endPoint y: 364, distance: 89.2
click at [791, 364] on div "Period Status Total of Meter sales FYTD Total of Meter sales Cash Sales Pay-by-…" at bounding box center [1003, 286] width 1104 height 489
type textarea "1516556.50"
click at [966, 356] on td at bounding box center [938, 353] width 71 height 14
click at [927, 357] on td at bounding box center [938, 353] width 71 height 14
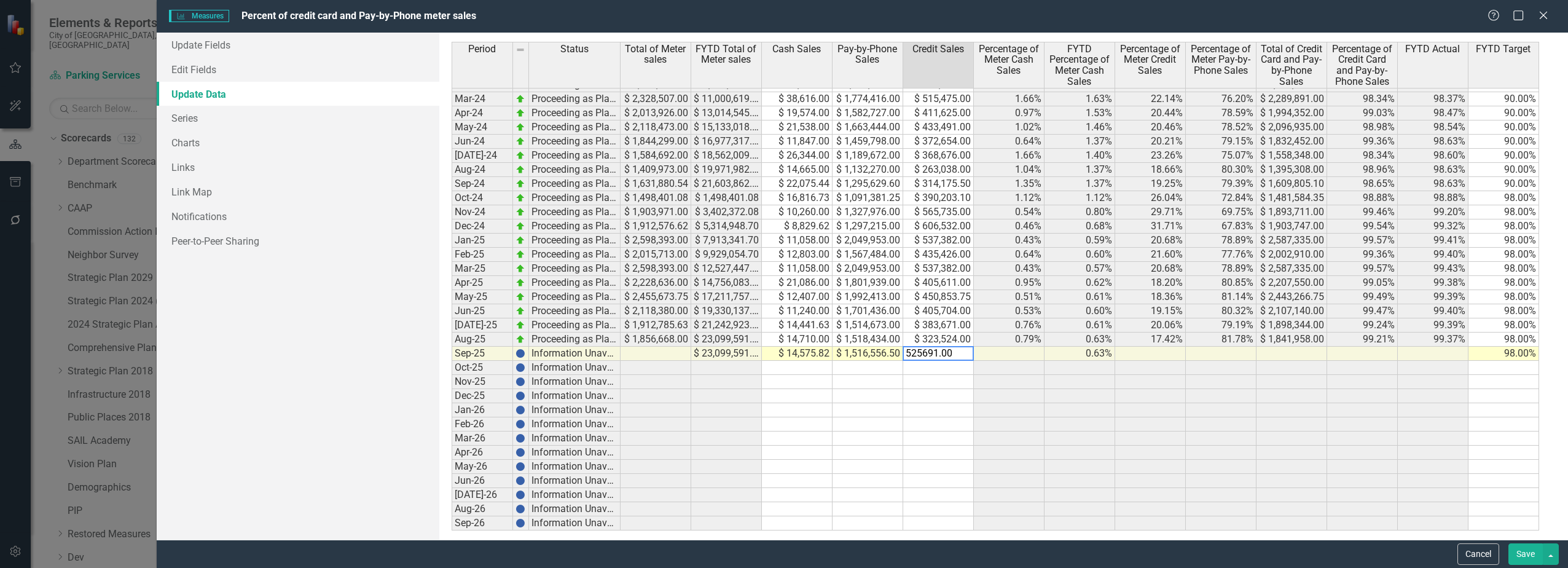
type textarea "525691.00"
click at [883, 425] on td at bounding box center [868, 424] width 71 height 14
click at [1523, 553] on button "Save" at bounding box center [1525, 553] width 35 height 21
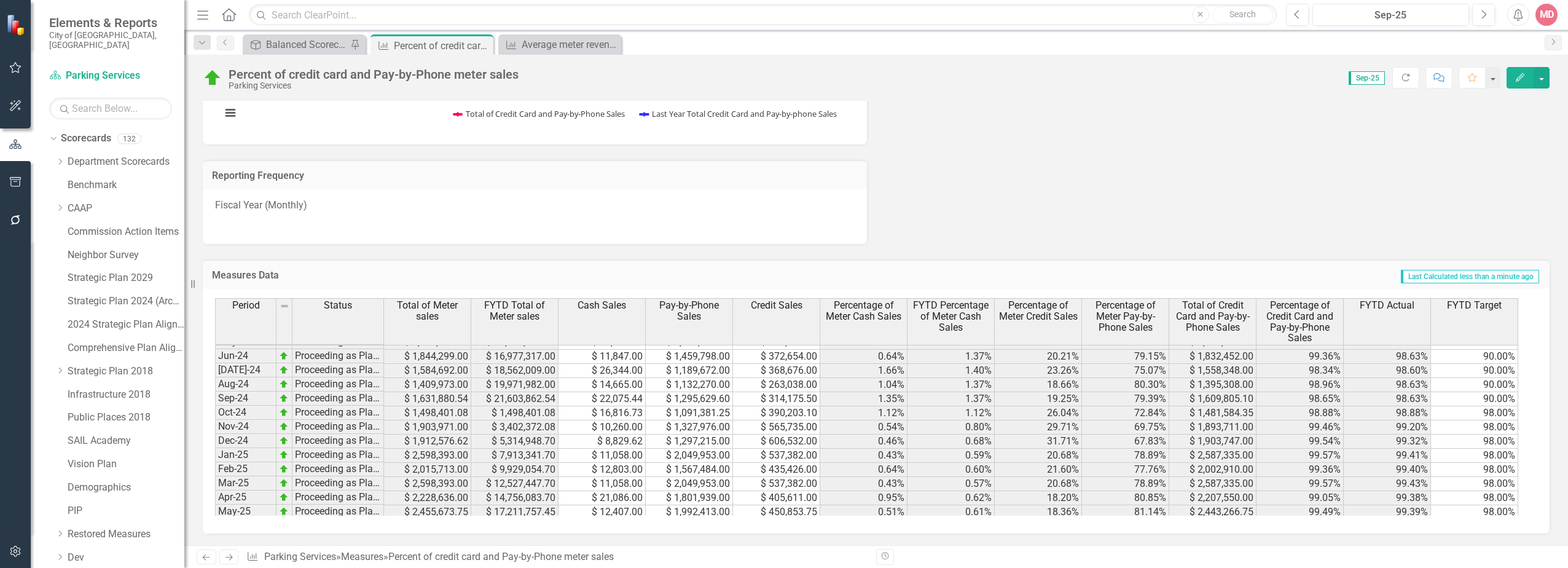
scroll to position [0, 0]
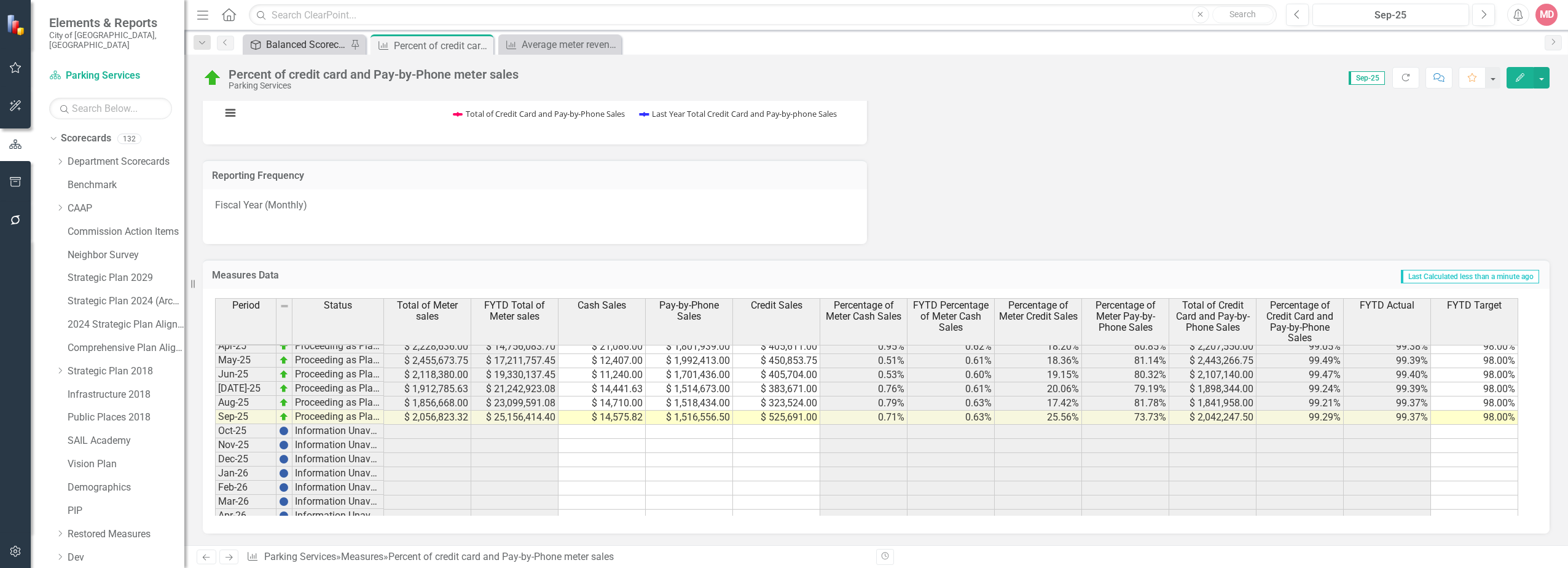
click at [309, 48] on div "Balanced Scorecard" at bounding box center [307, 44] width 81 height 15
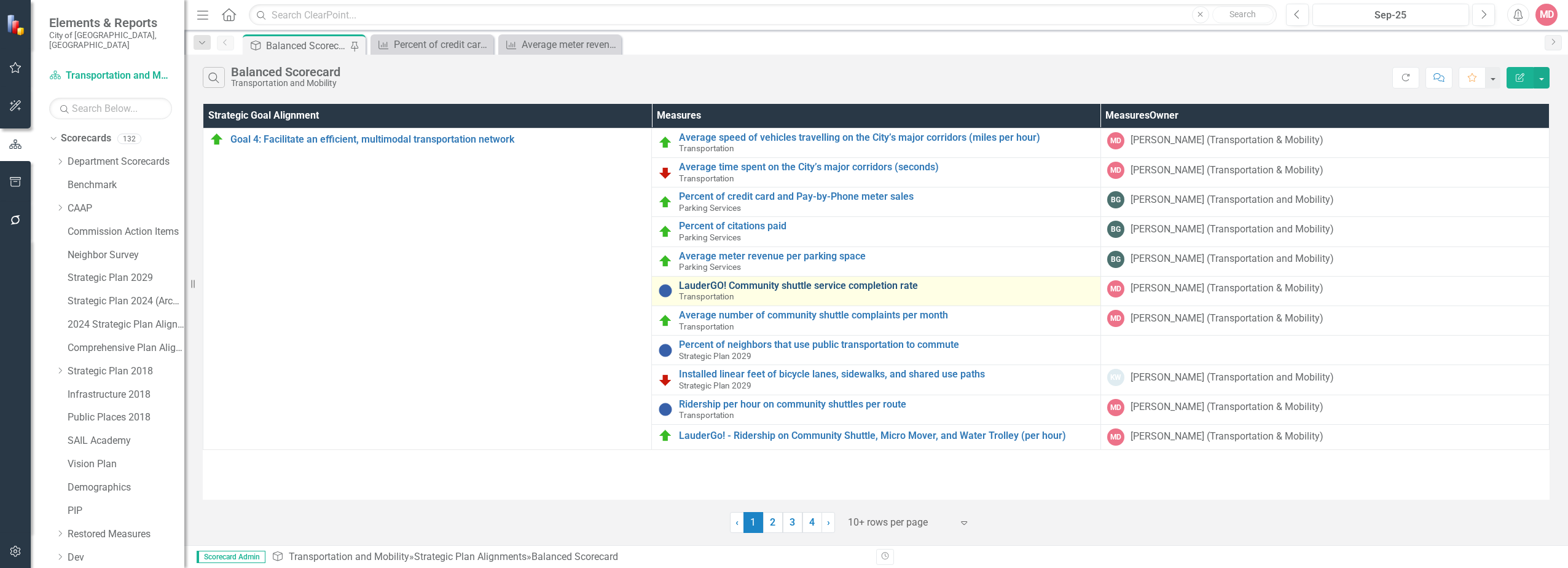
click at [708, 285] on link "LauderGO! Community shuttle service completion rate" at bounding box center [886, 285] width 415 height 11
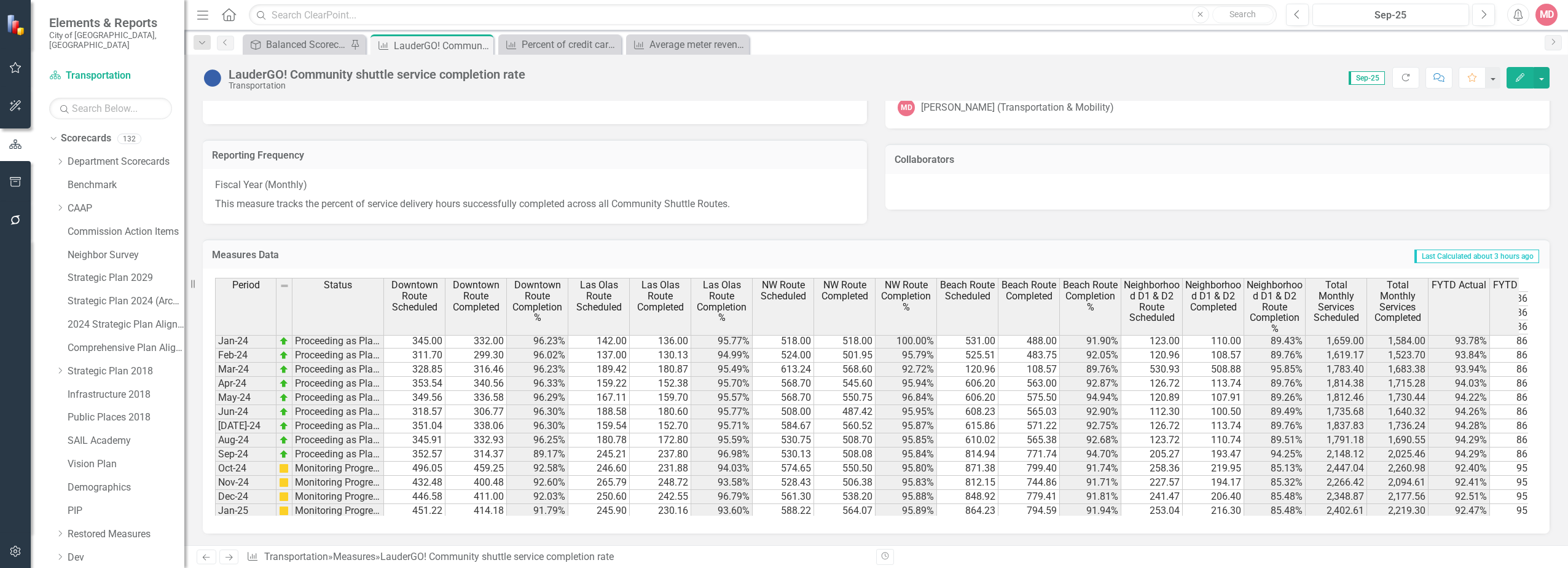
scroll to position [594, 0]
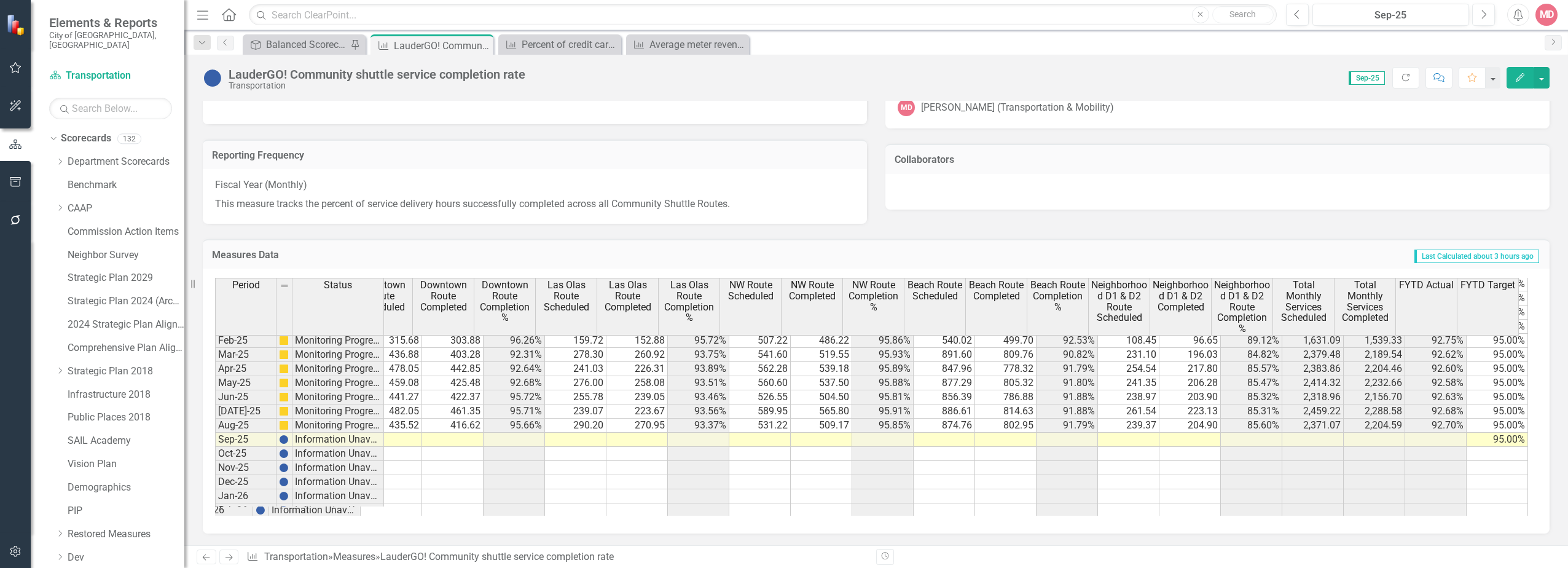
click at [1425, 425] on tbody "Aug-23 Information Unavailable Sep-23 Information Unavailable Oct-23 Proceeding…" at bounding box center [860, 312] width 1336 height 467
click at [1517, 81] on icon "button" at bounding box center [1520, 77] width 9 height 9
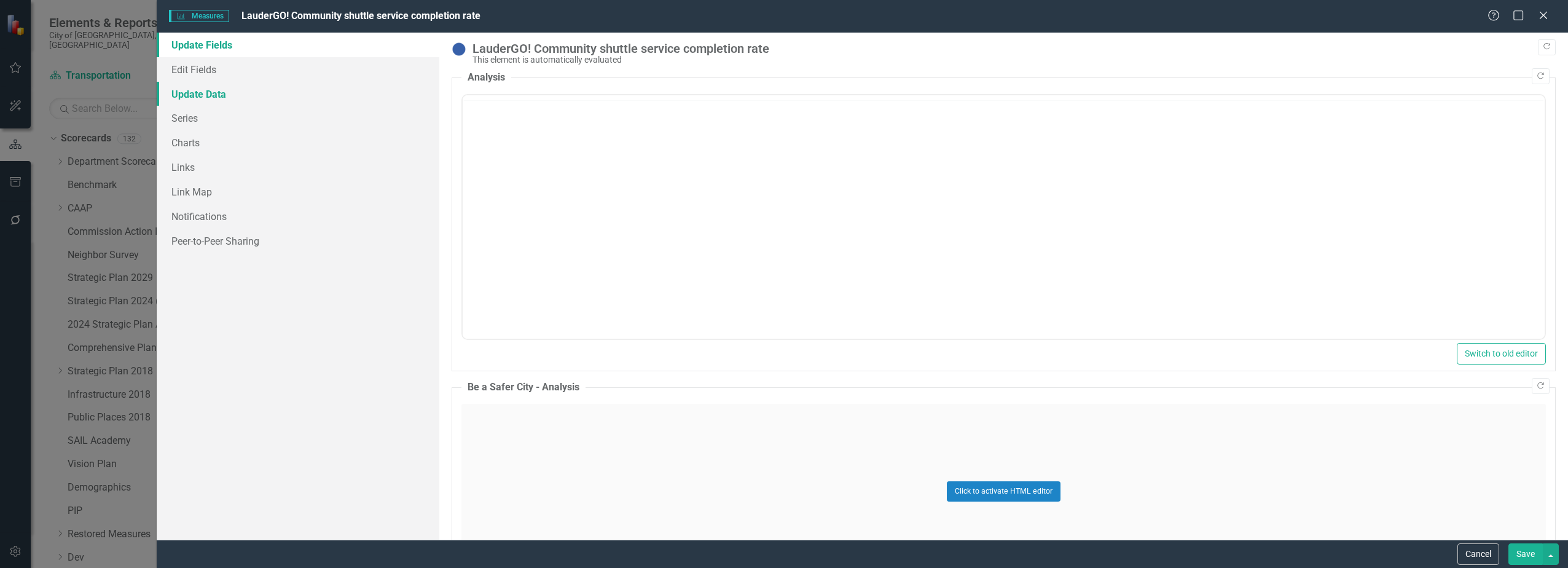
click at [226, 84] on link "Update Data" at bounding box center [297, 93] width 282 height 24
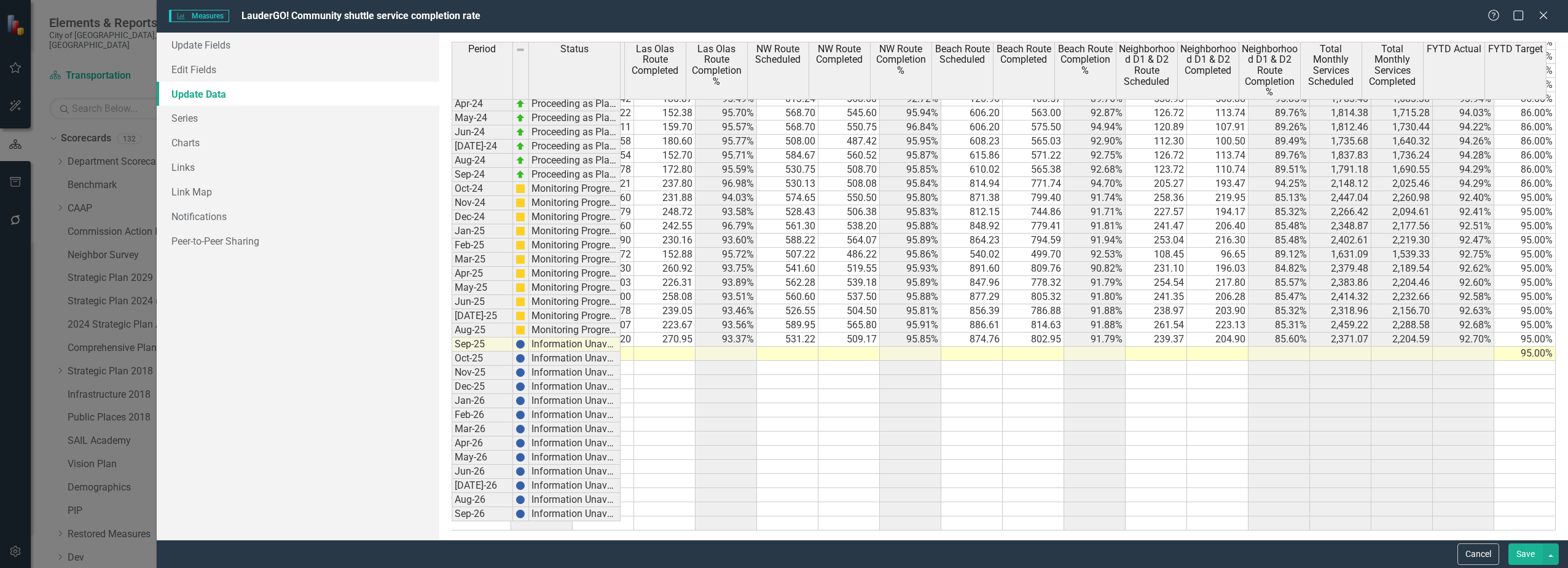
click at [1479, 315] on tbody "Nov-22 Information Unavailable Dec-22 Information Unavailable Jan-23 Informatio…" at bounding box center [887, 198] width 1336 height 665
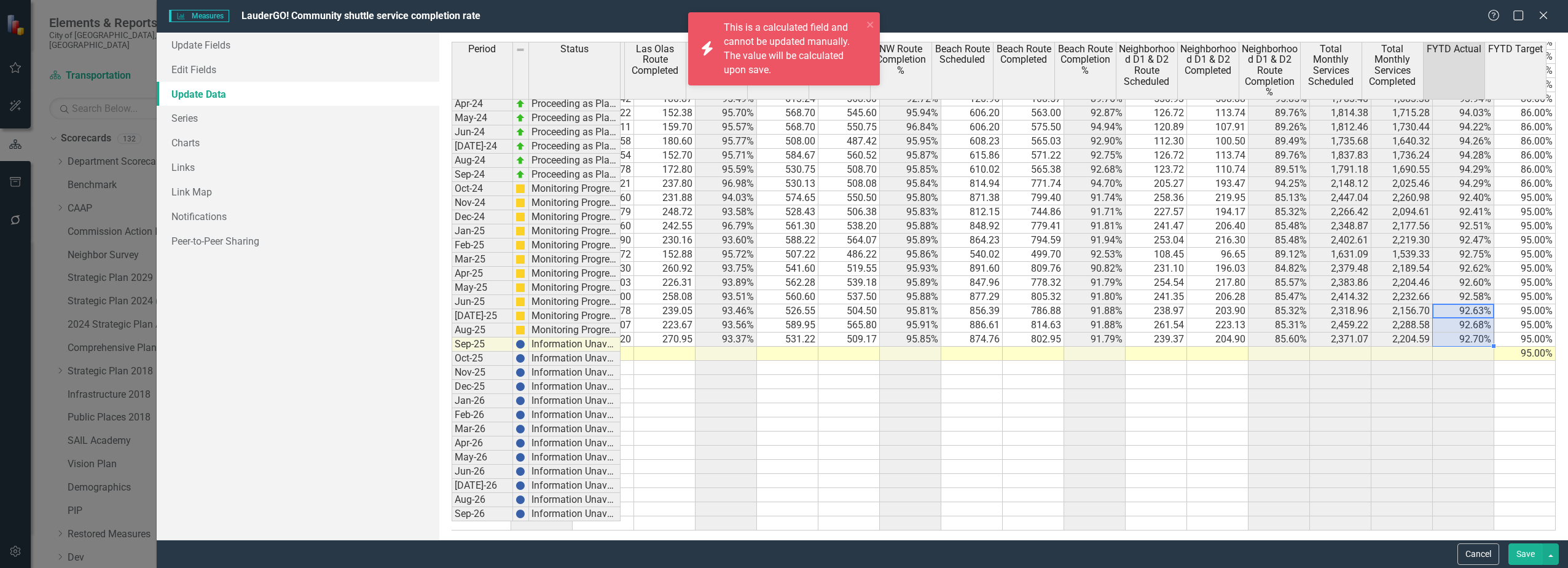
drag, startPoint x: 1476, startPoint y: 300, endPoint x: 1476, endPoint y: 327, distance: 27.0
click at [1476, 327] on tbody "Apr-23 Information Unavailable May-23 Information Unavailable Jun-23 Informatio…" at bounding box center [887, 233] width 1336 height 594
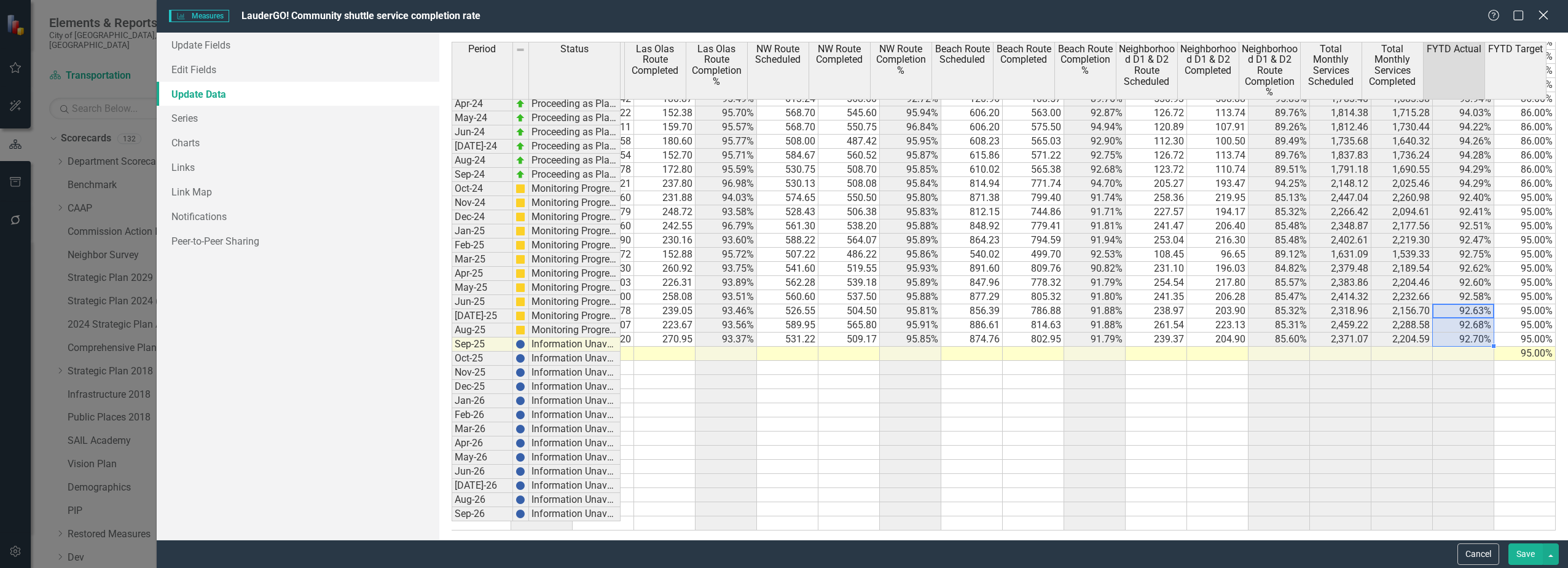
click at [1547, 15] on icon "Close" at bounding box center [1543, 15] width 15 height 12
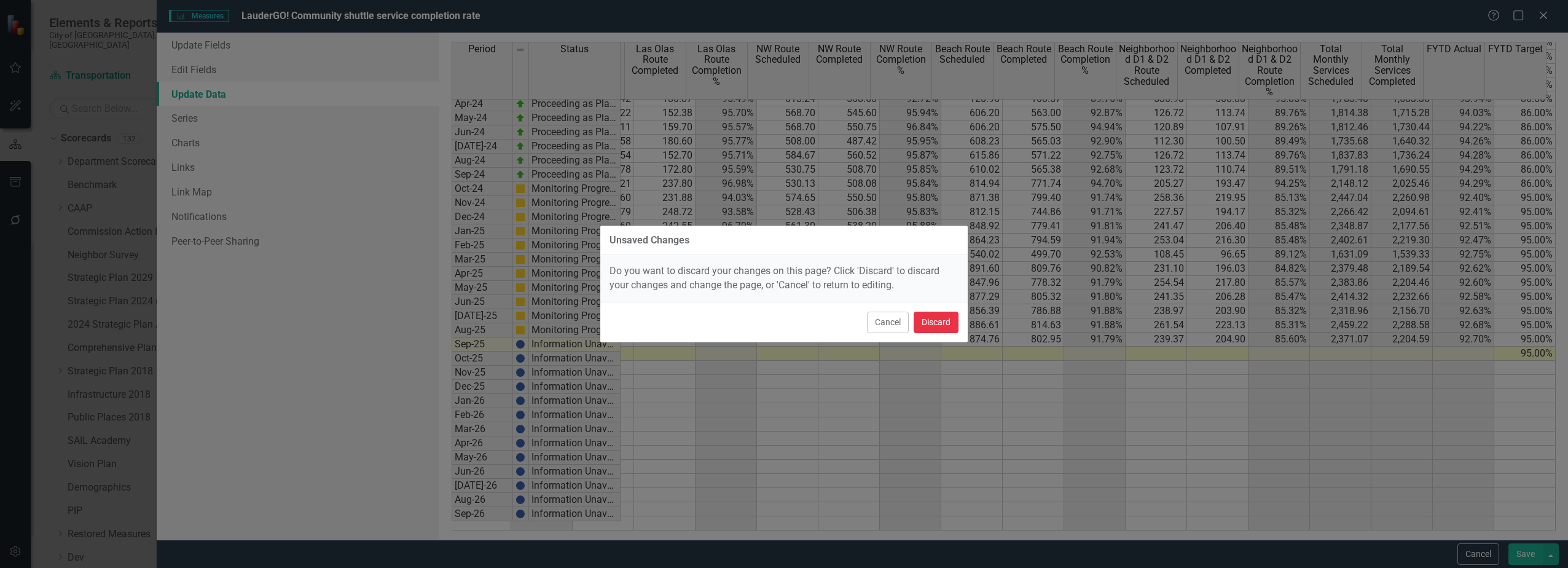
click at [953, 324] on button "Discard" at bounding box center [936, 322] width 45 height 21
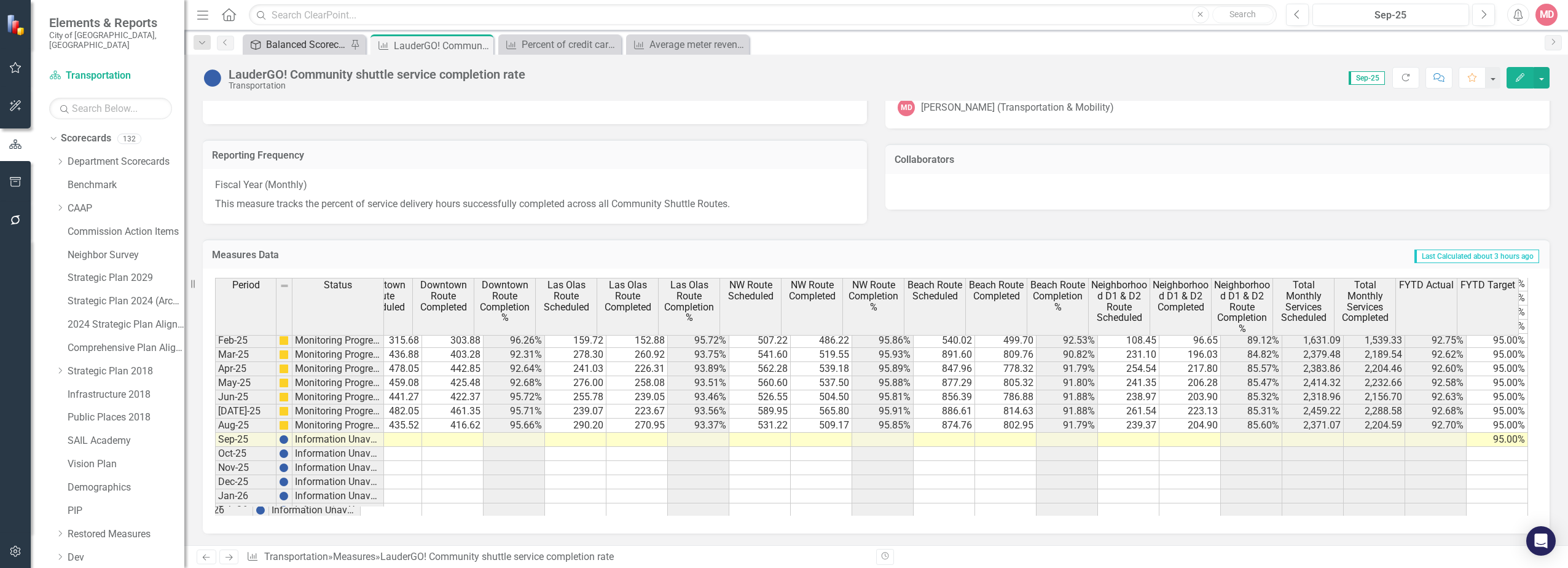
click at [294, 42] on div "Balanced Scorecard" at bounding box center [307, 44] width 81 height 15
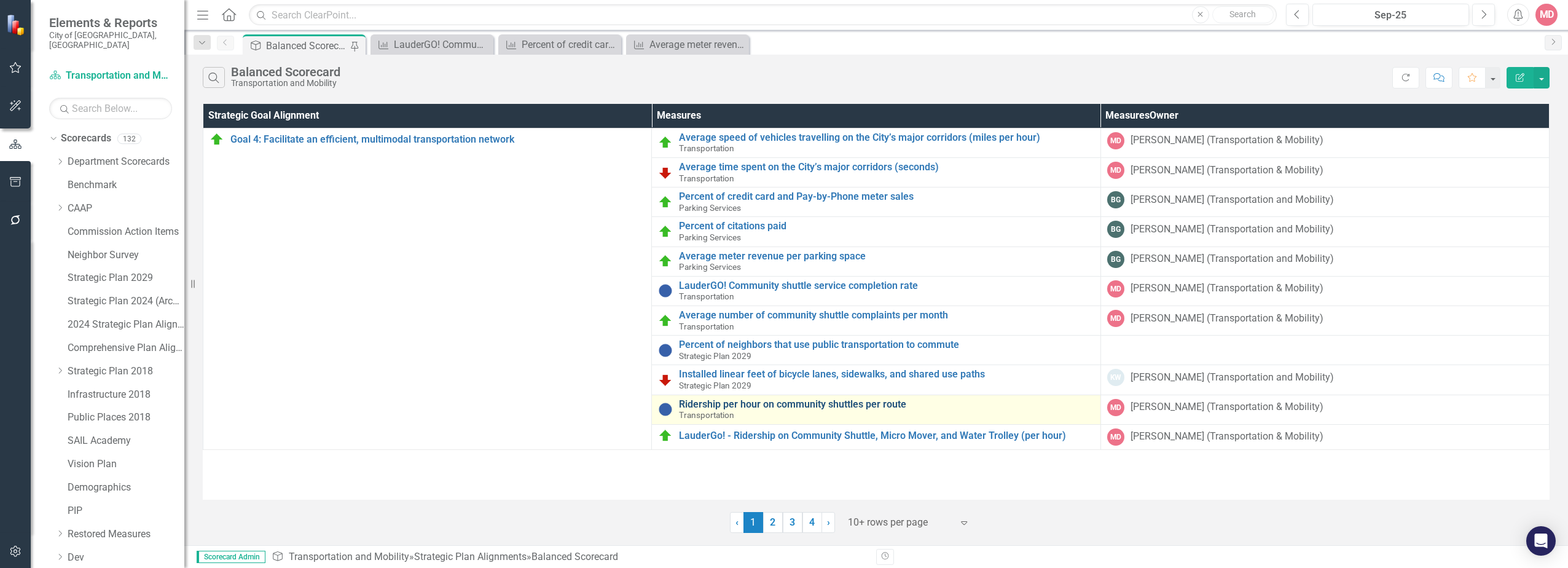
click at [707, 408] on link "Ridership per hour on community shuttles per route" at bounding box center [886, 404] width 415 height 11
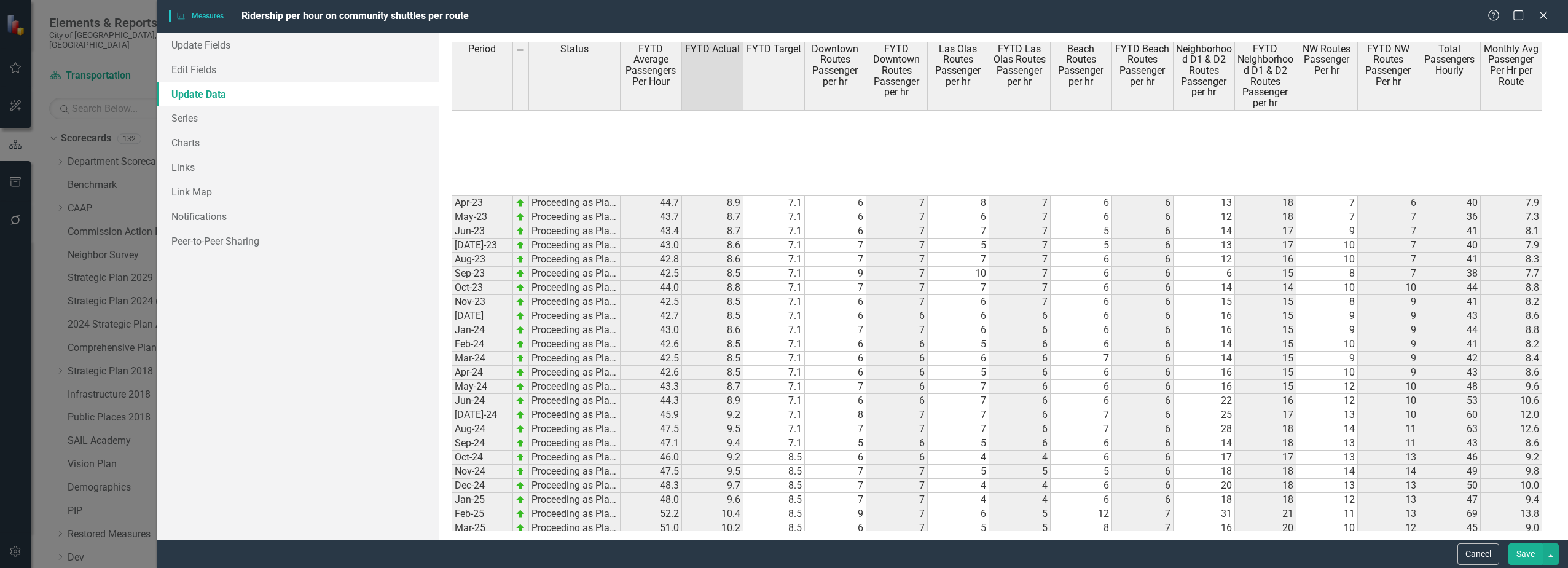
scroll to position [260, 0]
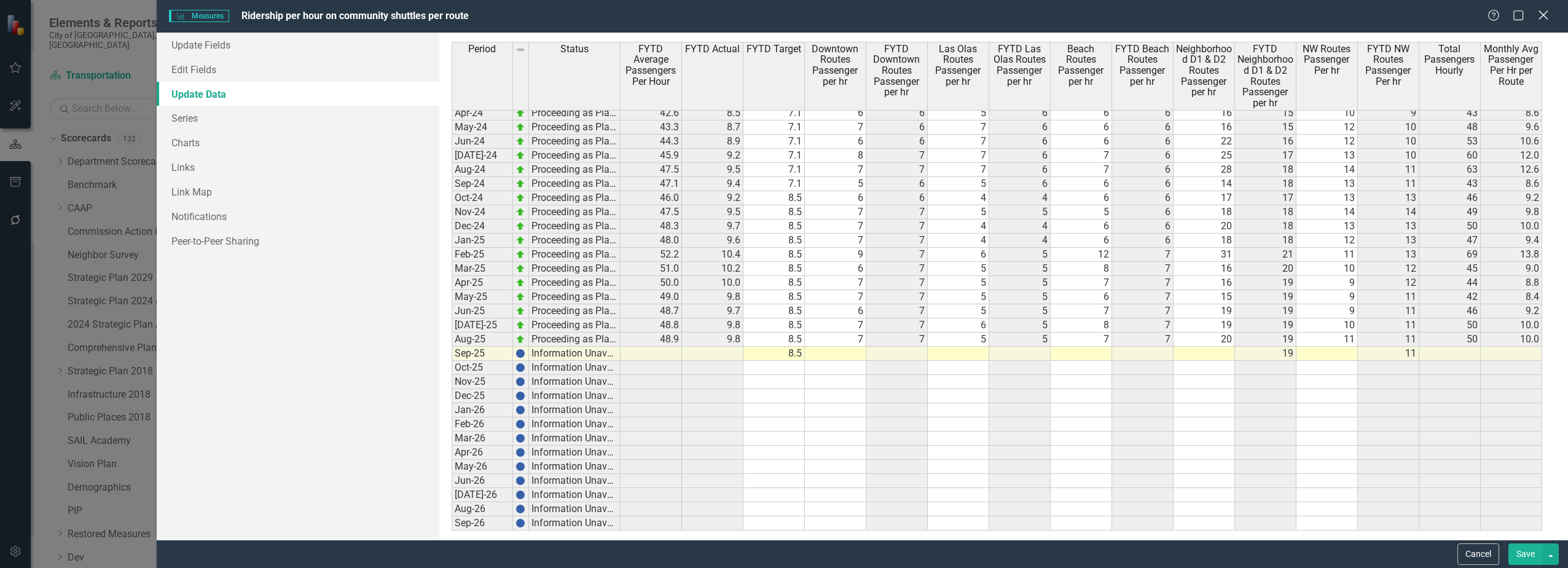
click at [1542, 18] on icon at bounding box center [1543, 15] width 10 height 10
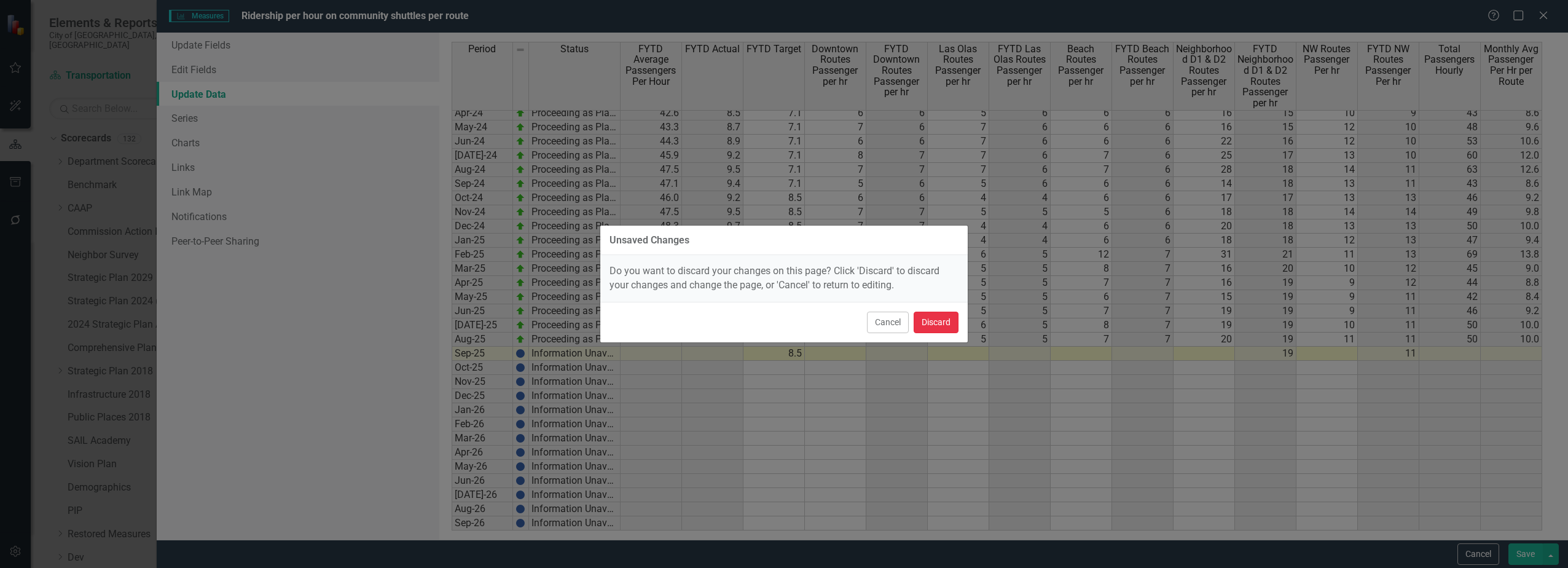
click at [933, 323] on button "Discard" at bounding box center [936, 322] width 45 height 21
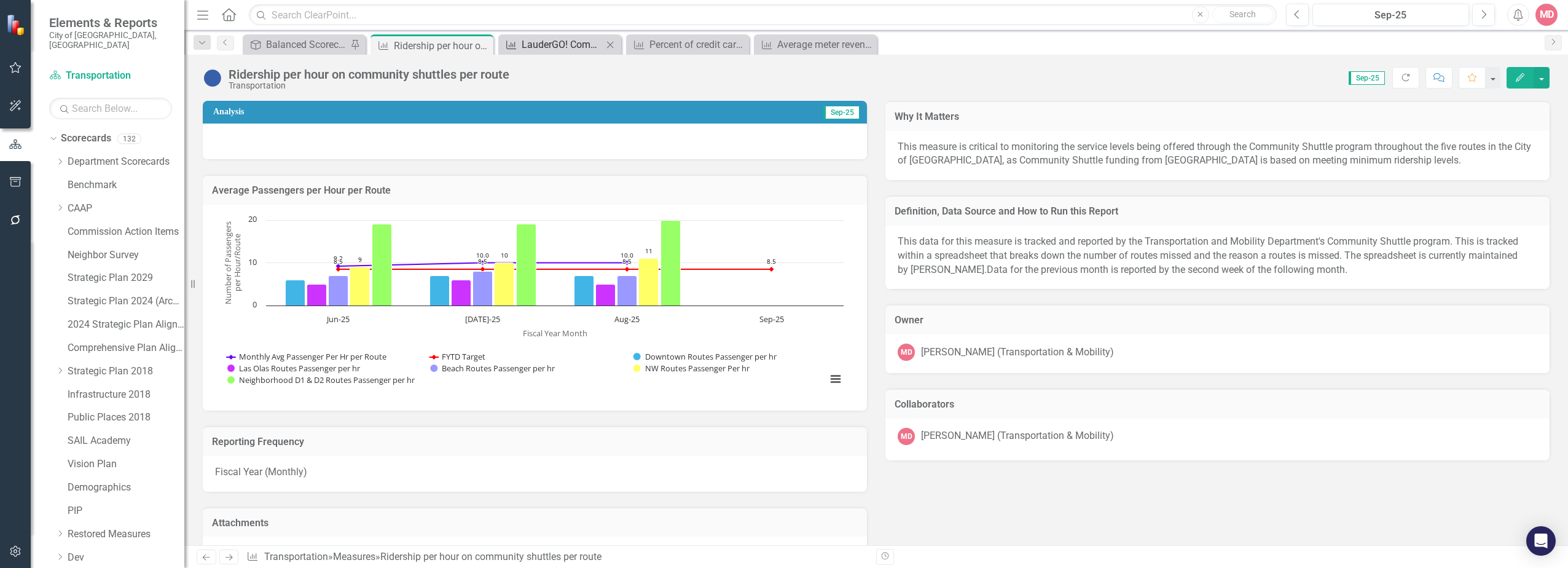
click at [574, 85] on div "Score: 0.00 Sep-25 Completed Refresh Comment Favorite Edit" at bounding box center [1033, 77] width 1034 height 21
click at [484, 44] on icon "Close" at bounding box center [482, 45] width 13 height 10
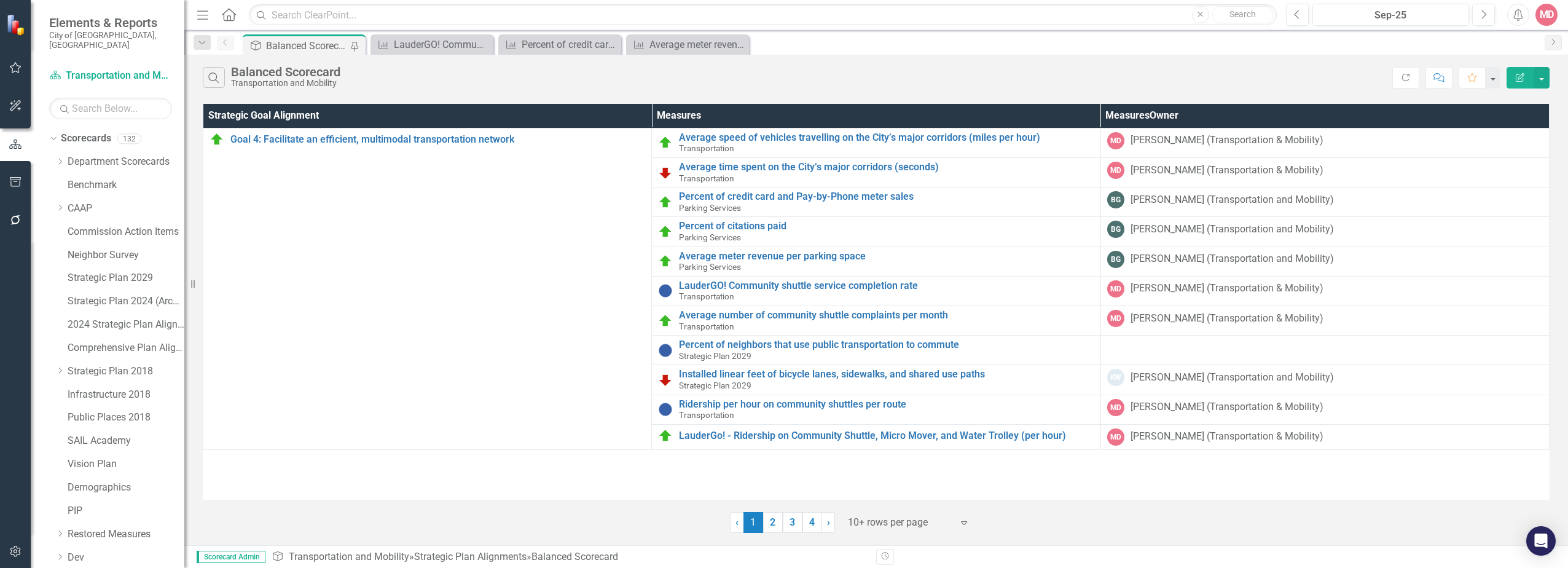
click at [0, 0] on icon "Close" at bounding box center [0, 0] width 0 height 0
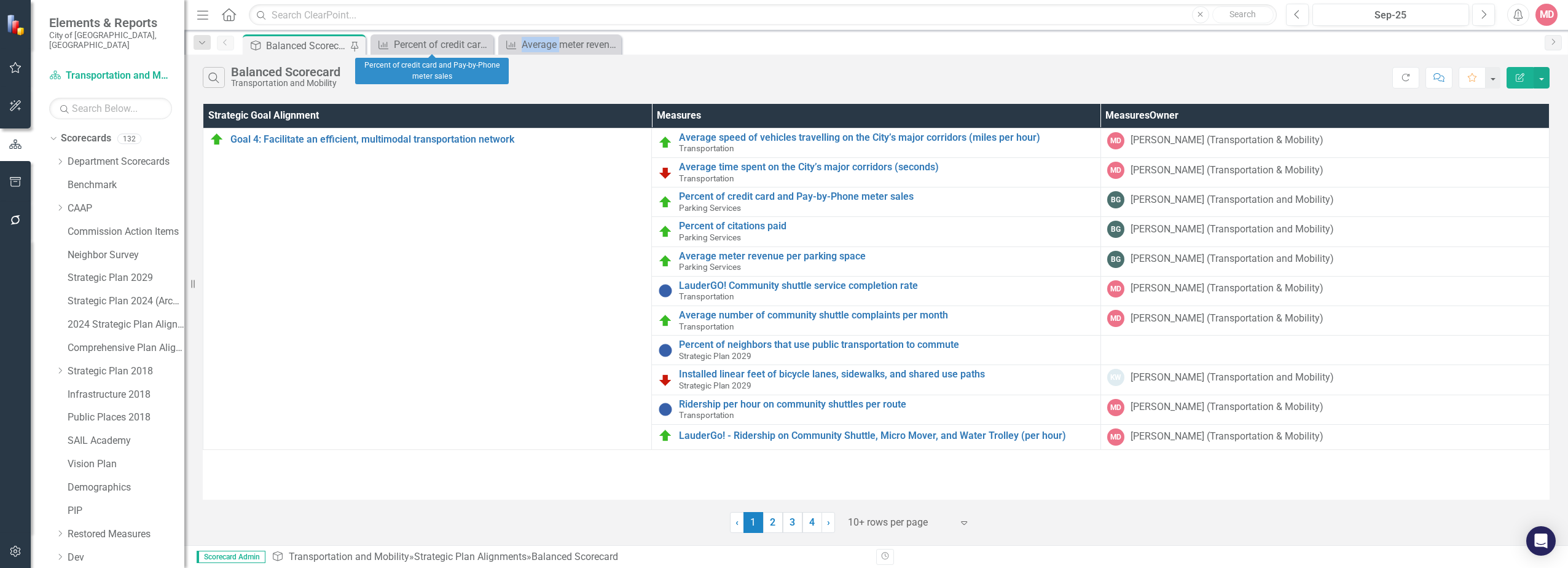
click at [0, 0] on icon "Close" at bounding box center [0, 0] width 0 height 0
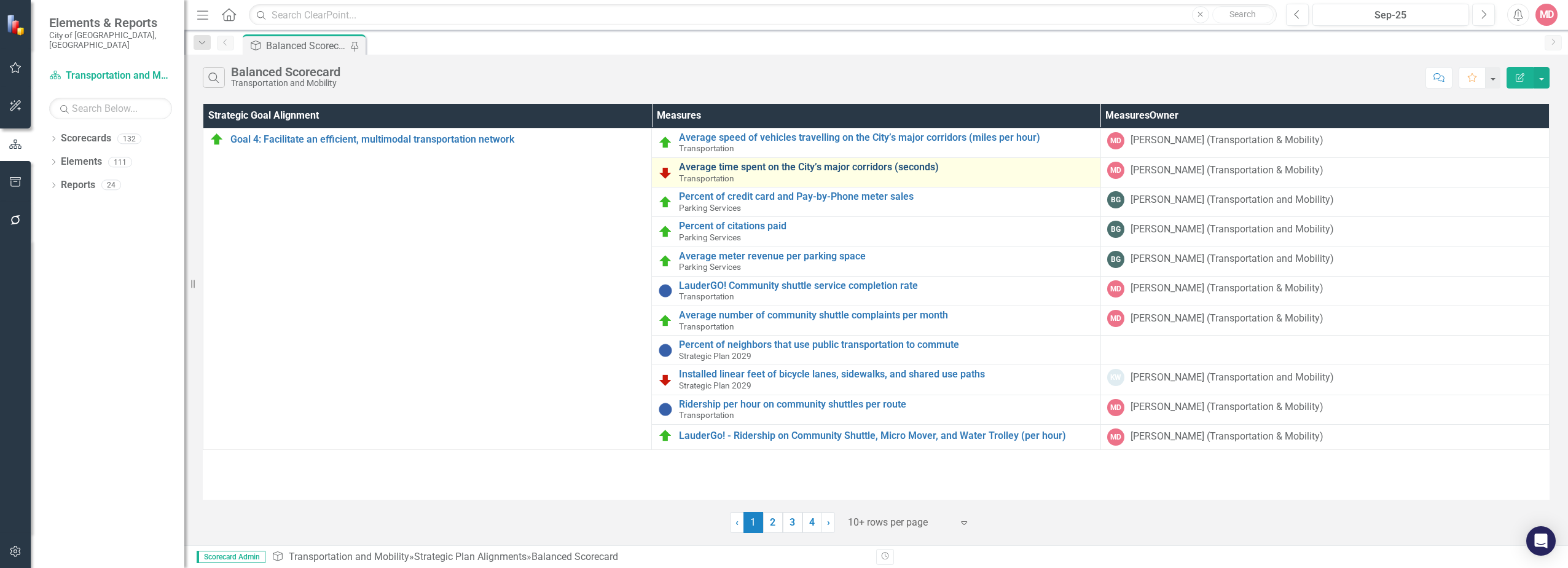
click at [791, 171] on link "Average time spent on the City’s major corridors (seconds)" at bounding box center [886, 167] width 415 height 11
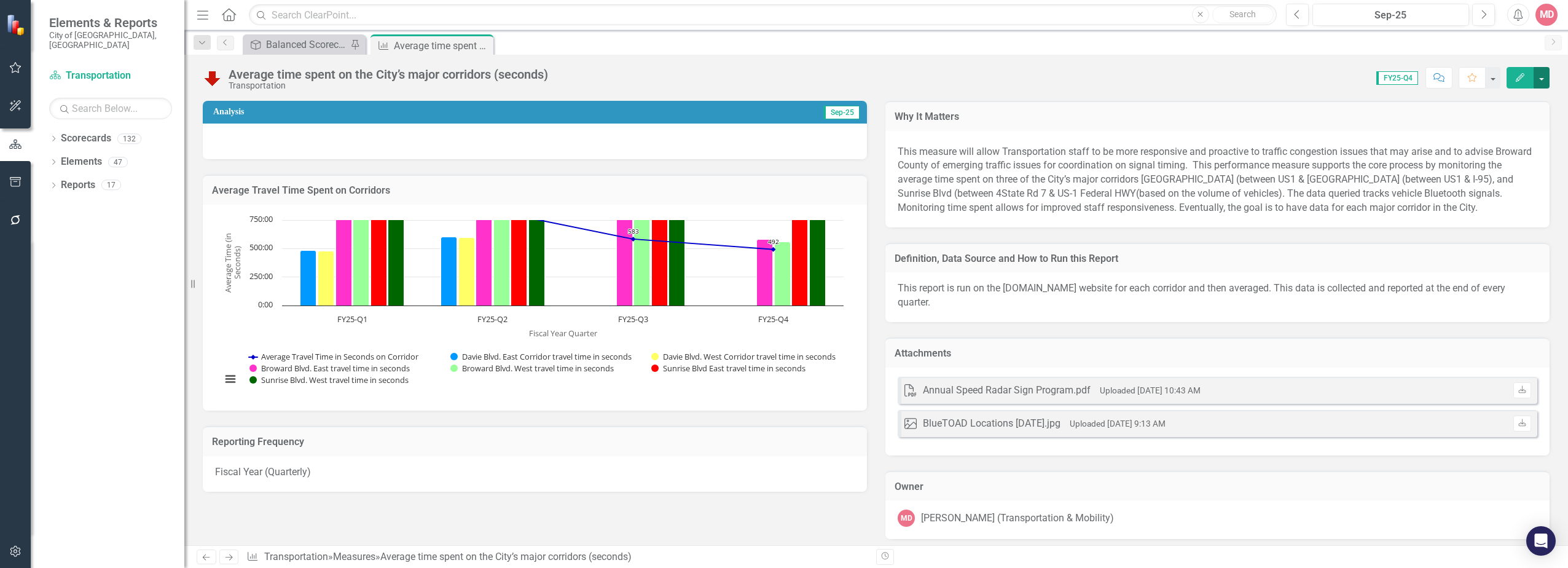
click at [1545, 84] on button "button" at bounding box center [1542, 77] width 16 height 21
click at [1517, 218] on link "PDF Export to PDF" at bounding box center [1486, 218] width 125 height 23
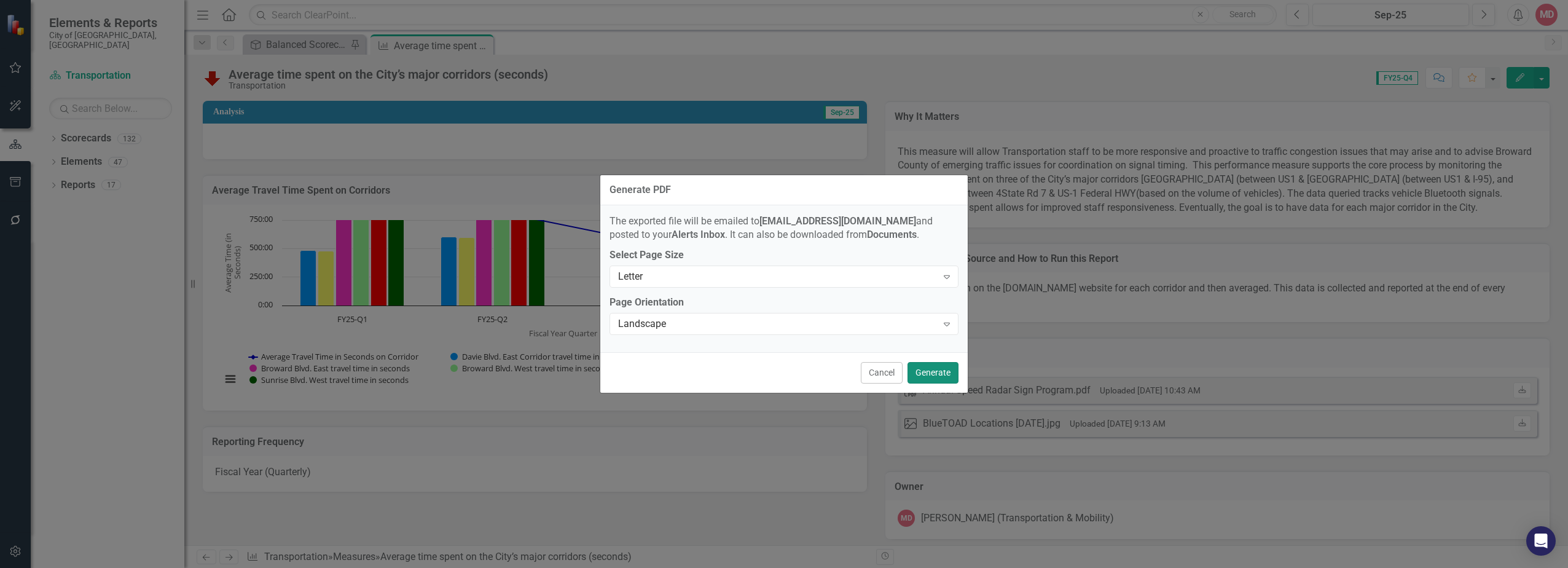
click at [943, 370] on button "Generate" at bounding box center [933, 372] width 51 height 21
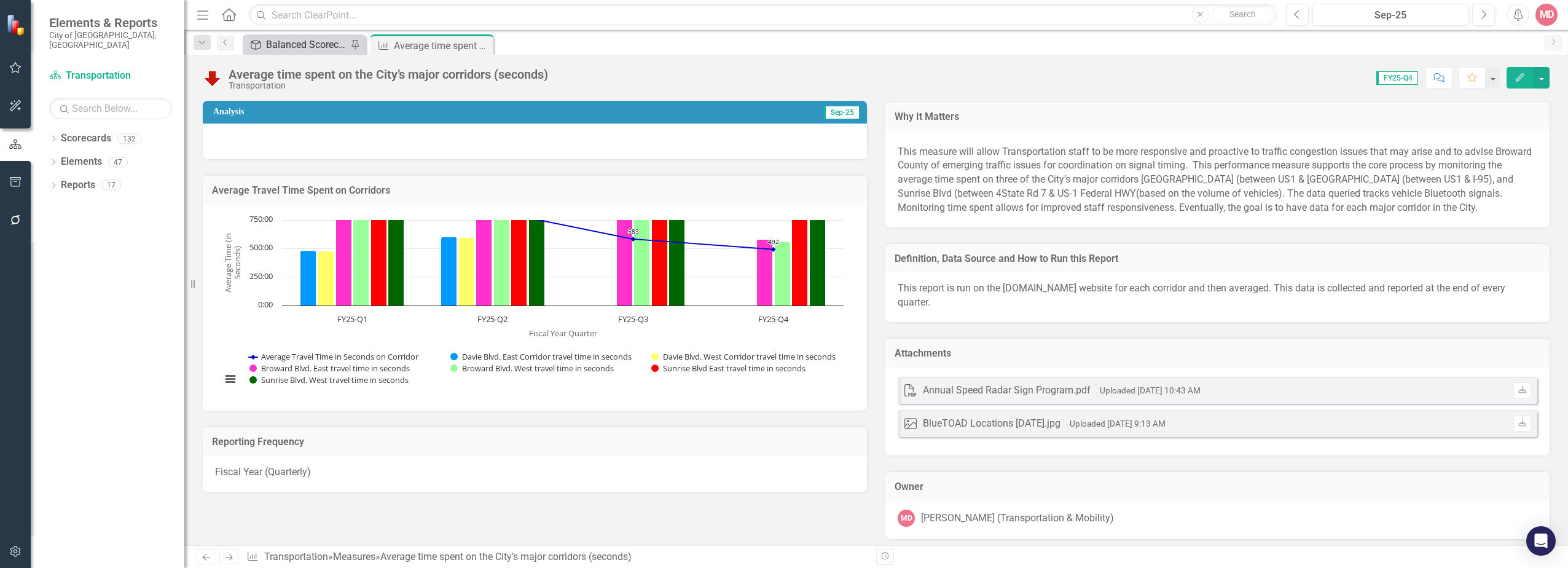
click at [316, 46] on div "Balanced Scorecard" at bounding box center [307, 44] width 81 height 15
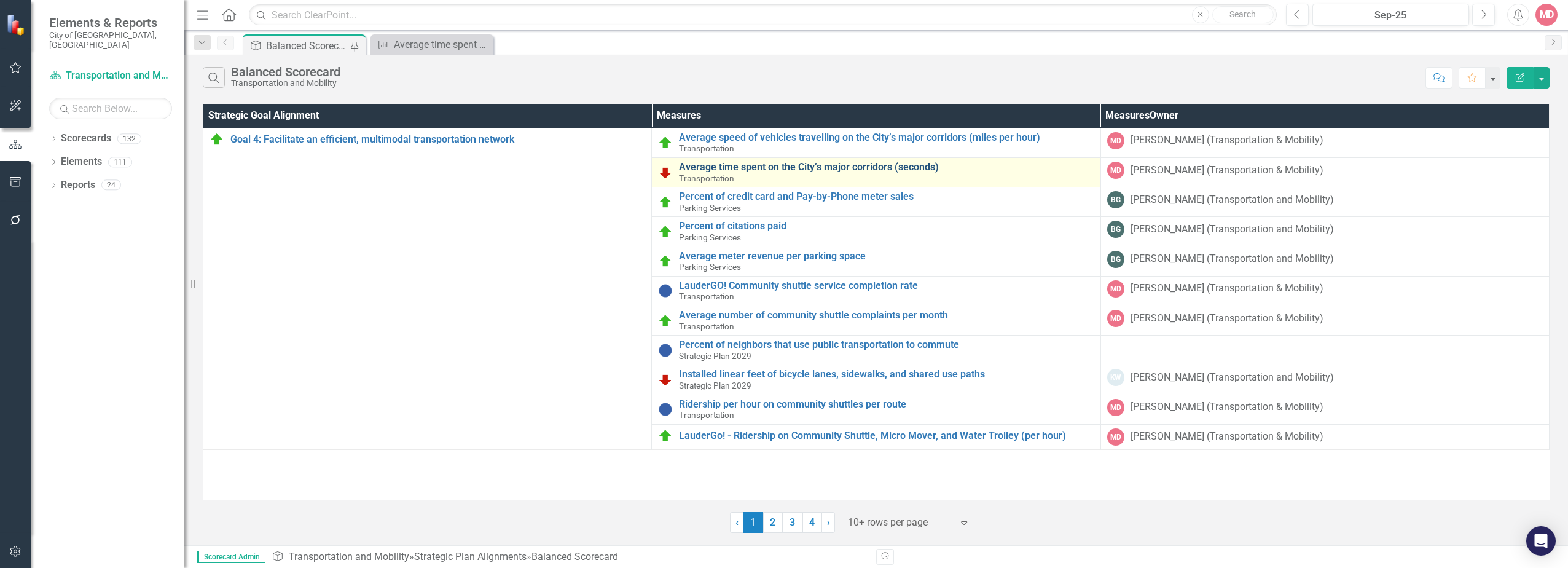
click at [720, 171] on link "Average time spent on the City’s major corridors (seconds)" at bounding box center [886, 167] width 415 height 11
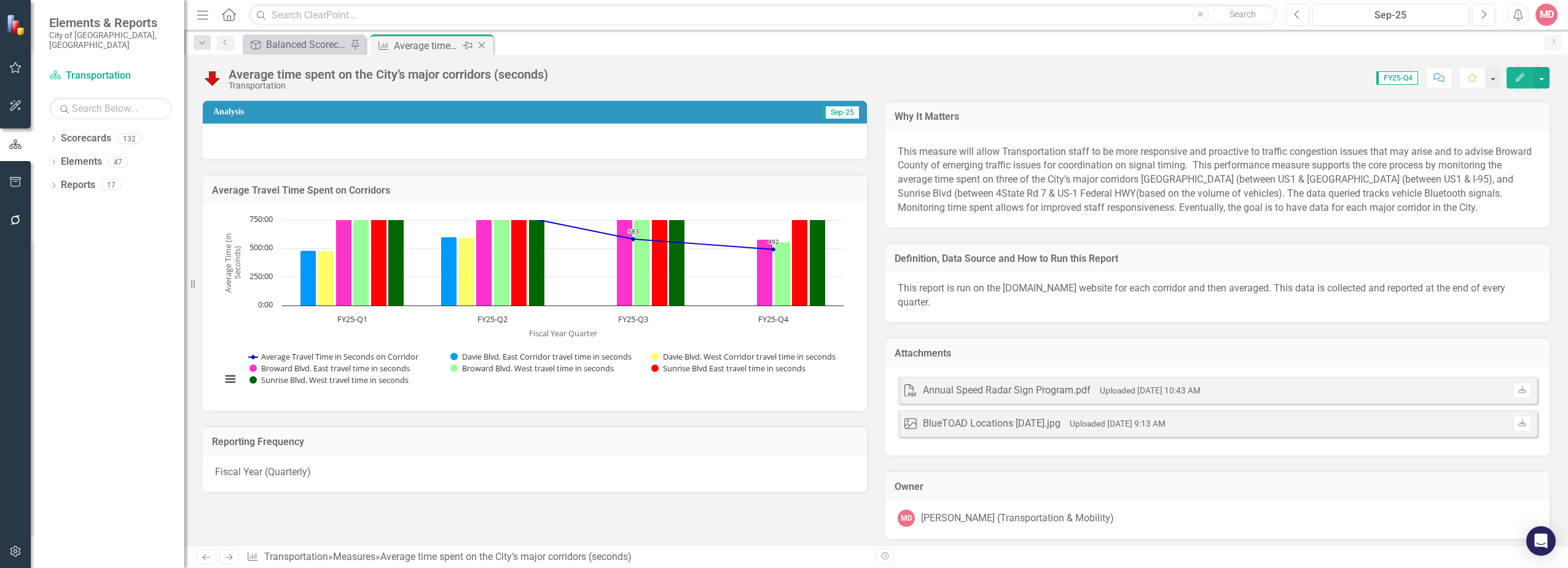
click at [442, 46] on div "Average time spent on the City’s major corridors (seconds)" at bounding box center [426, 46] width 65 height 15
click at [300, 50] on div "Balanced Scorecard" at bounding box center [307, 44] width 81 height 15
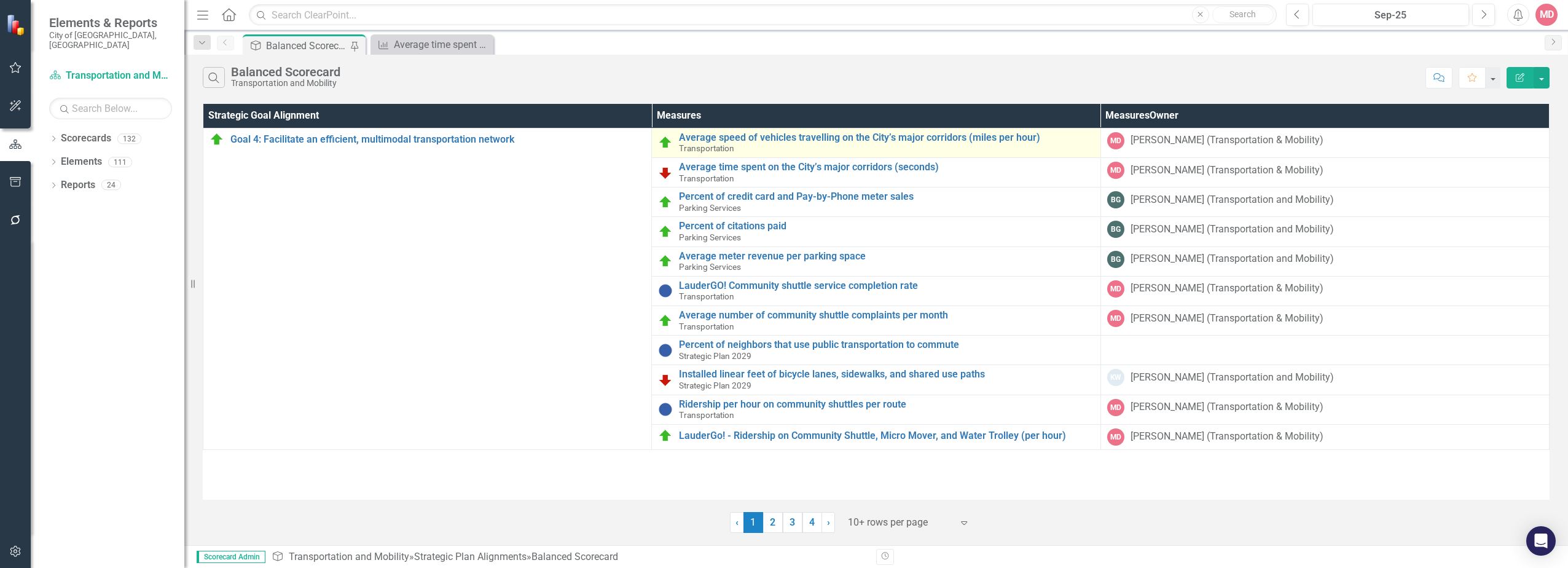
click at [752, 143] on div "Average speed of vehicles travelling on the City’s major corridors (miles per h…" at bounding box center [886, 143] width 415 height 21
click at [755, 138] on link "Average speed of vehicles travelling on the City’s major corridors (miles per h…" at bounding box center [886, 138] width 415 height 11
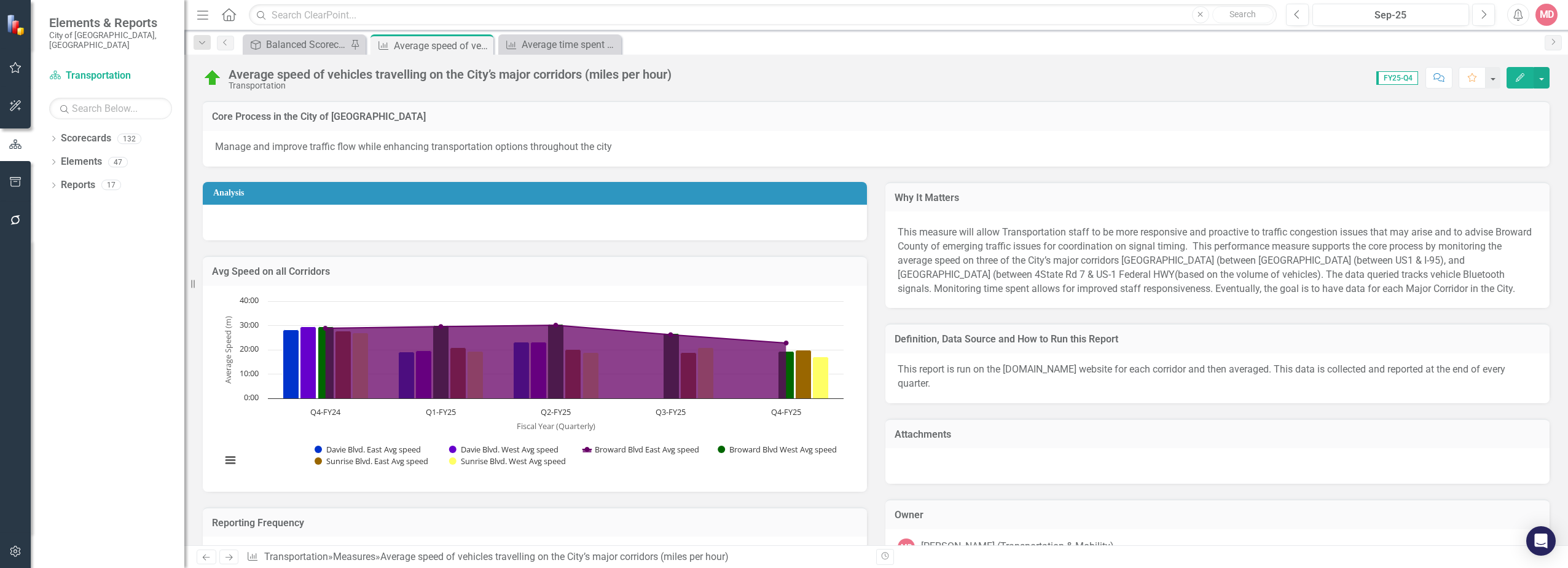
click at [1520, 80] on icon "Edit" at bounding box center [1519, 77] width 11 height 9
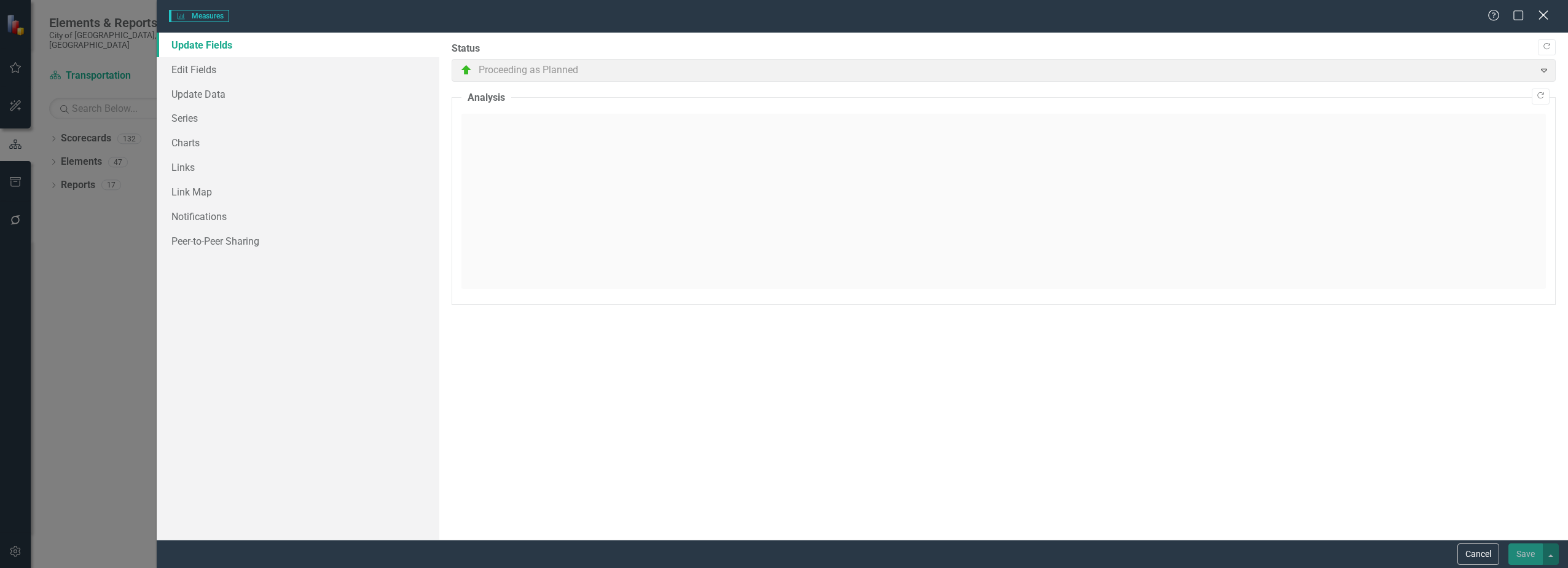
click at [1540, 20] on icon "Close" at bounding box center [1543, 15] width 15 height 12
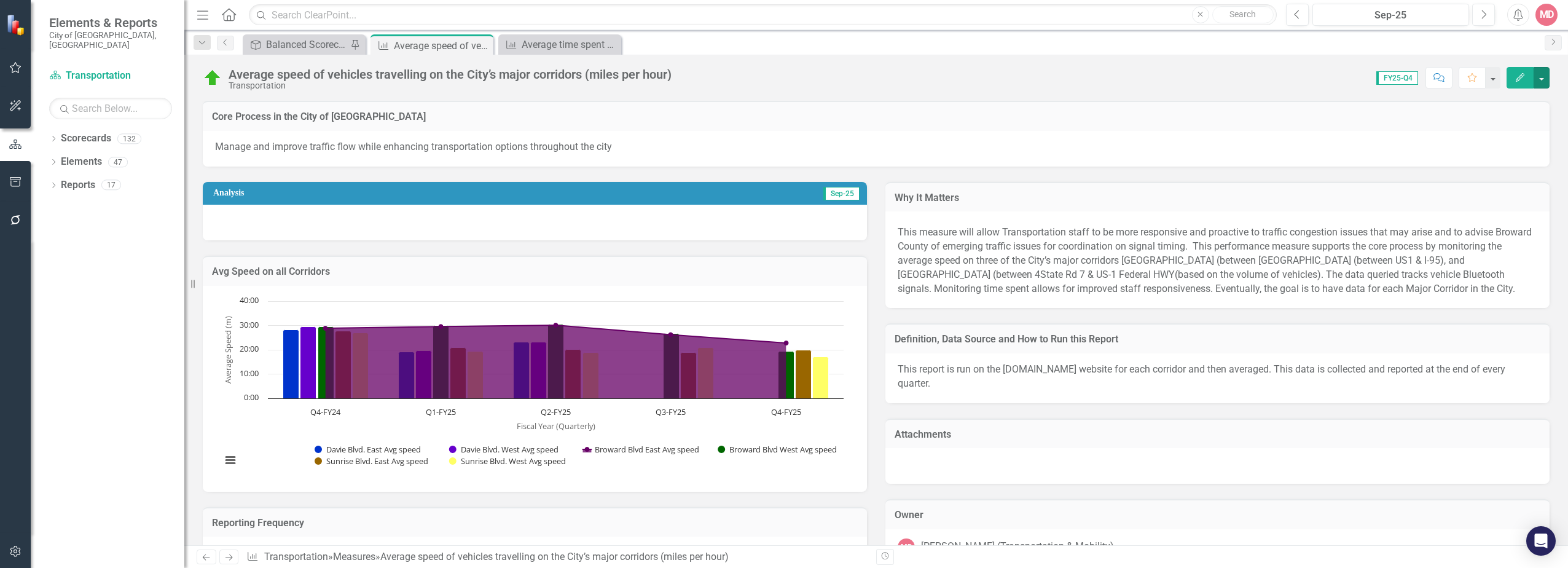
click at [1539, 78] on button "button" at bounding box center [1542, 77] width 16 height 21
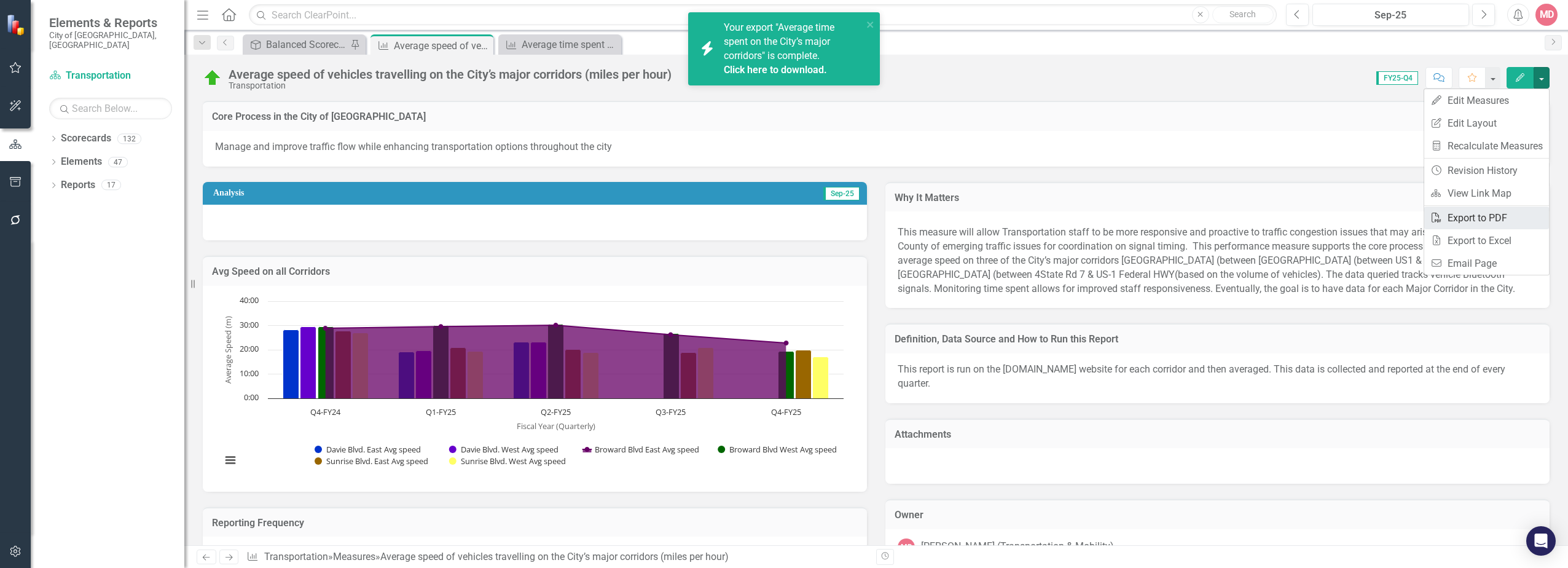
click at [1511, 218] on link "PDF Export to PDF" at bounding box center [1486, 218] width 125 height 23
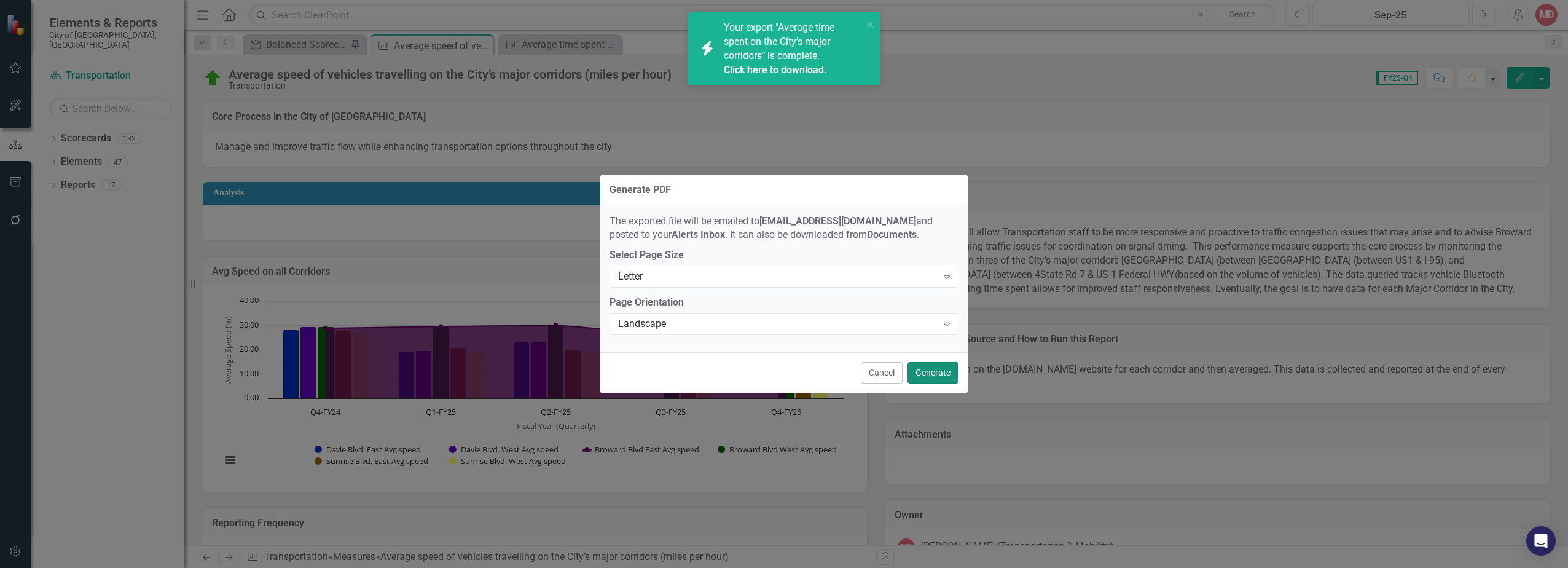
click at [941, 377] on button "Generate" at bounding box center [933, 372] width 51 height 21
